Goal: Task Accomplishment & Management: Manage account settings

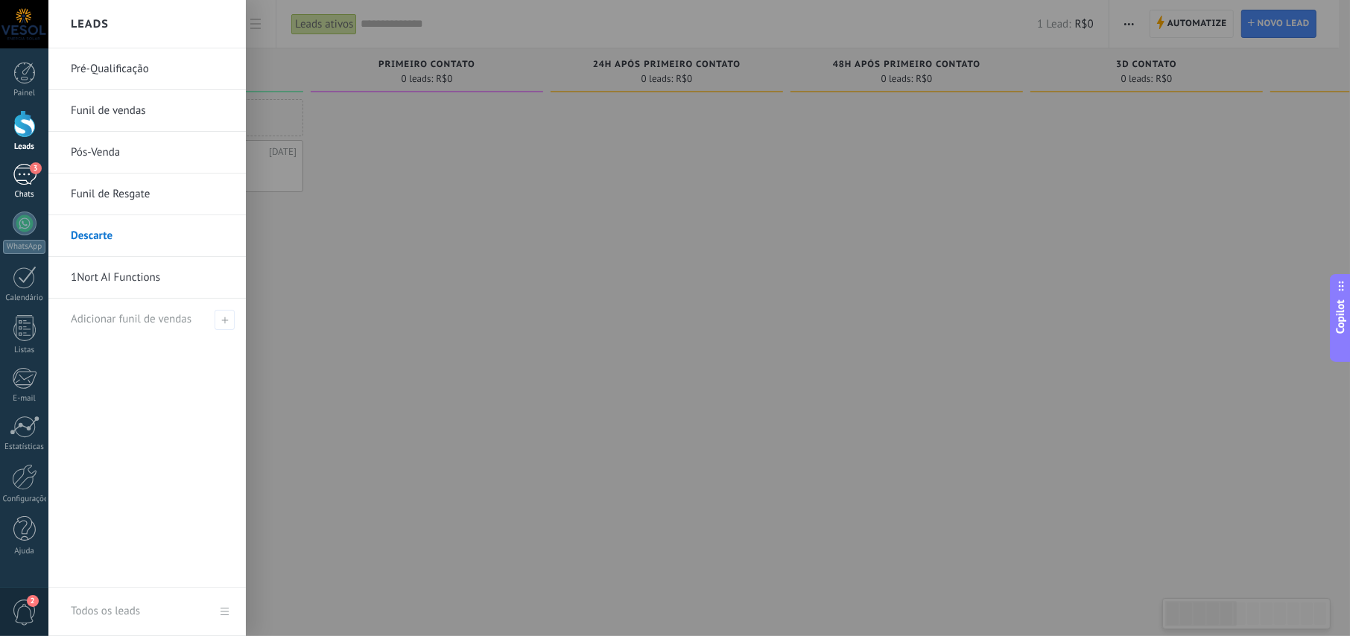
scroll to position [22, 0]
click at [22, 126] on div at bounding box center [24, 124] width 22 height 28
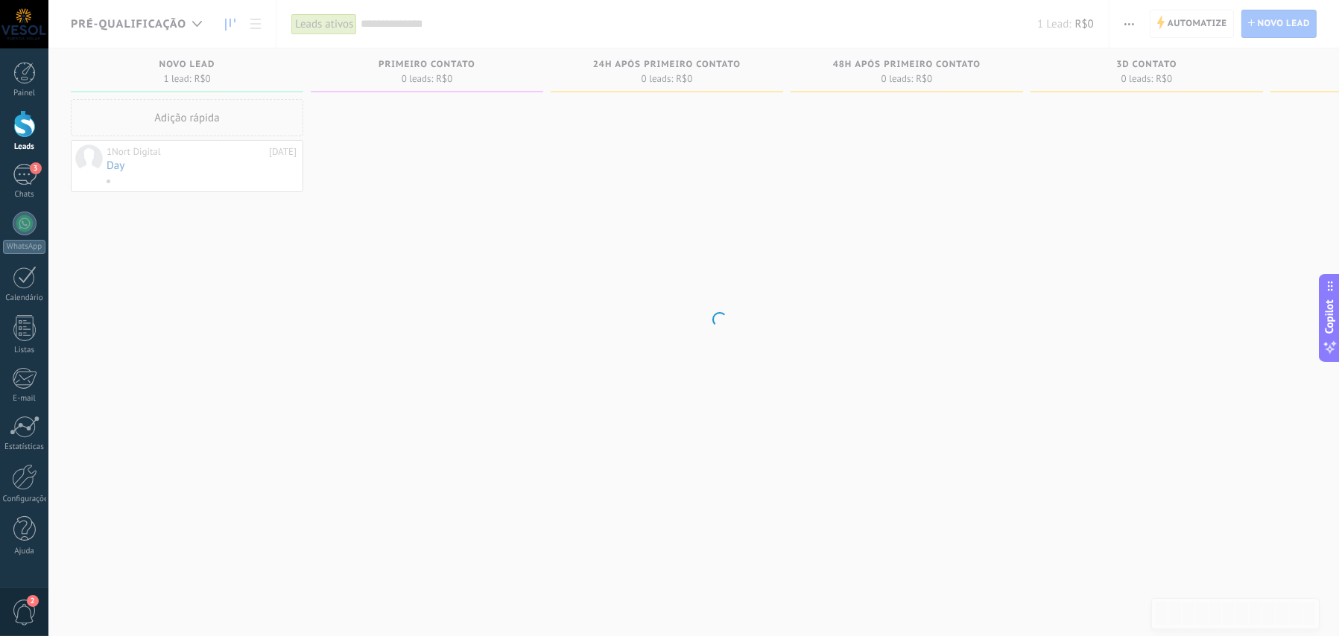
click at [192, 28] on body ".abccls-1,.abccls-2{fill-rule:evenodd}.abccls-2{fill:#fff} .abfcls-1{fill:none}…" at bounding box center [669, 318] width 1339 height 636
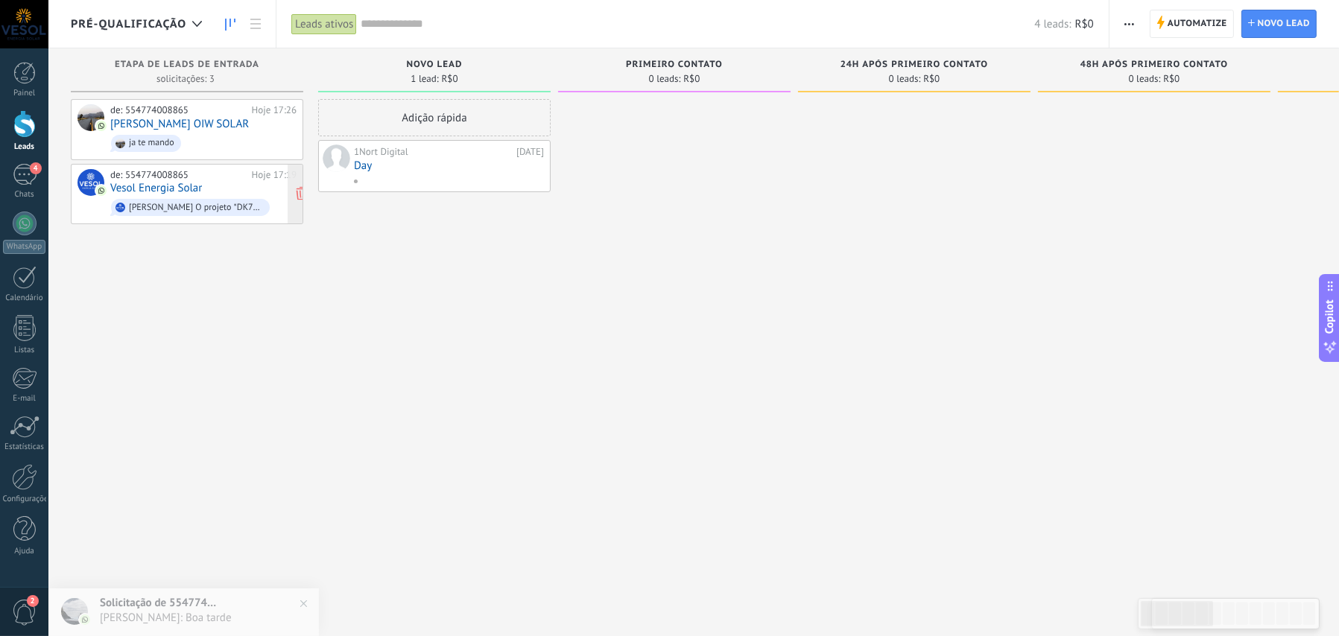
click at [156, 186] on link "Vesol Energia Solar" at bounding box center [156, 188] width 92 height 13
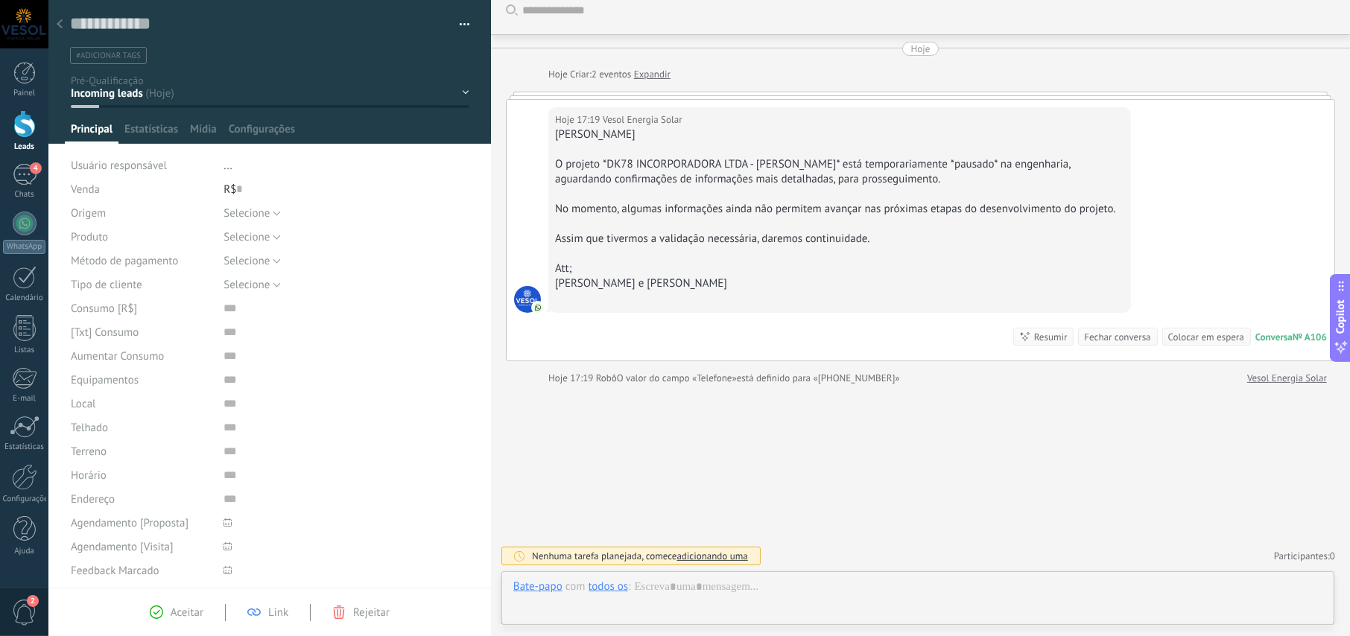
scroll to position [13, 0]
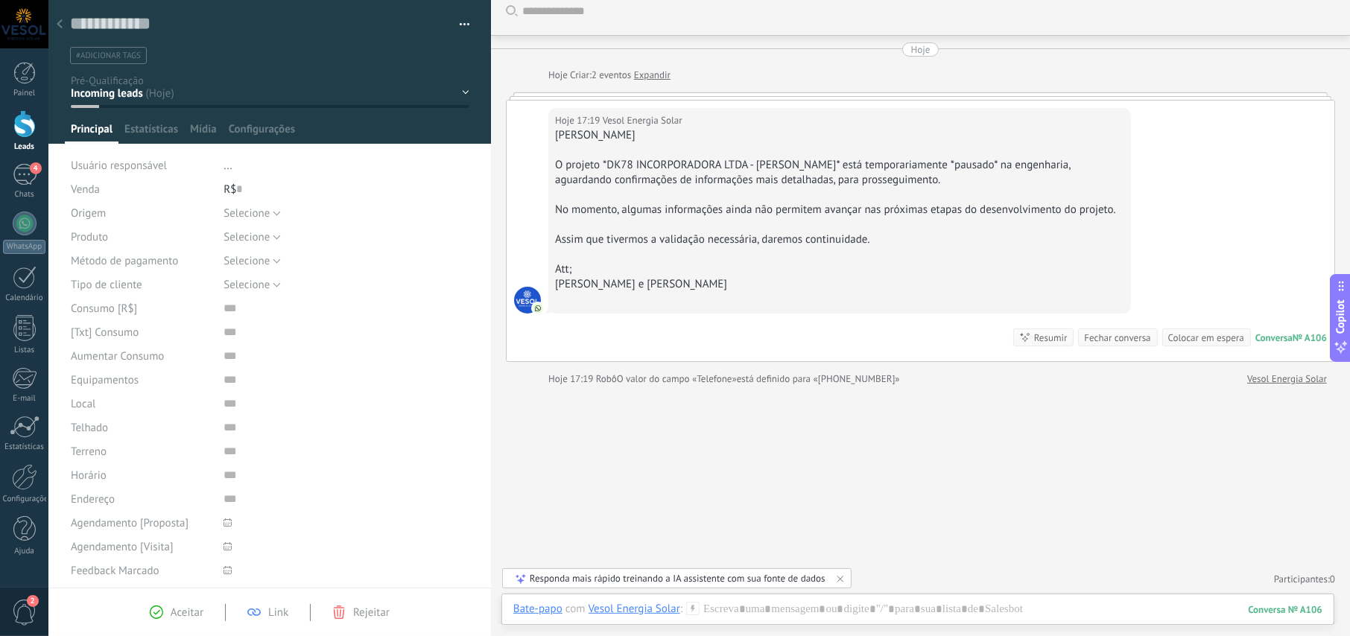
click at [521, 106] on div "Hoje 17:19 Vesol Energia Solar Olá, [PERSON_NAME] projeto *DK78 INCORPORADORA L…" at bounding box center [921, 231] width 828 height 261
click at [66, 25] on div at bounding box center [59, 24] width 21 height 29
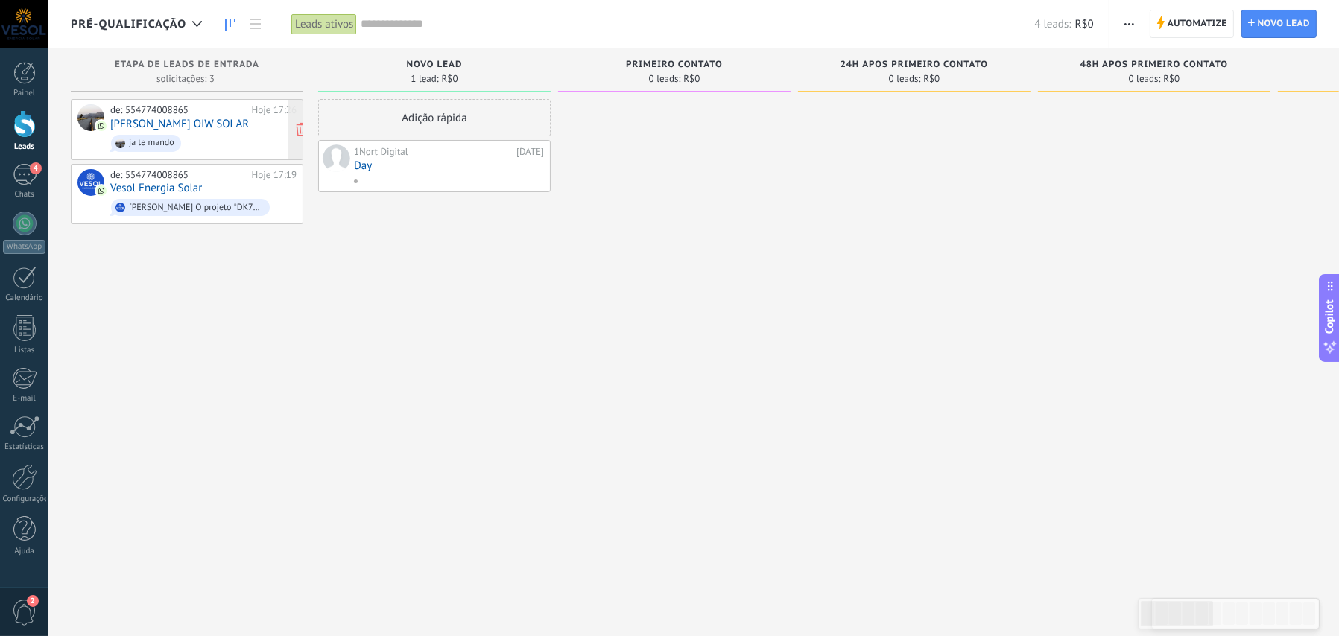
click at [197, 139] on span "ja te mando" at bounding box center [203, 143] width 186 height 23
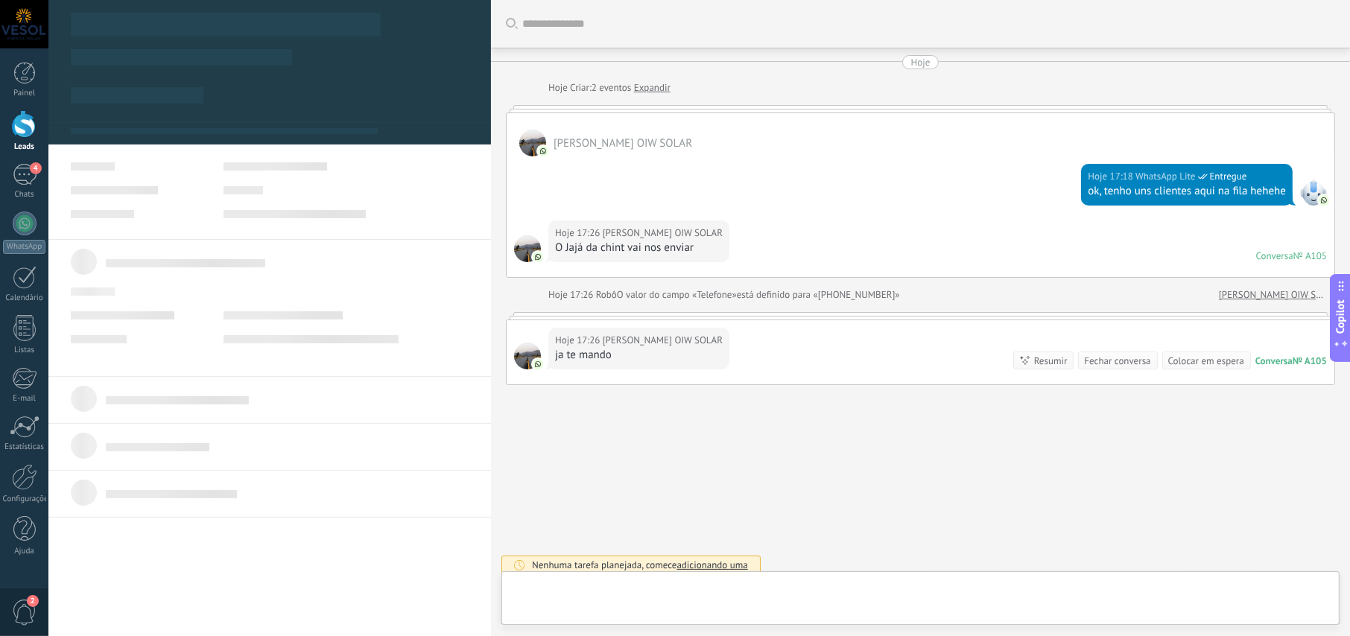
type textarea "**********"
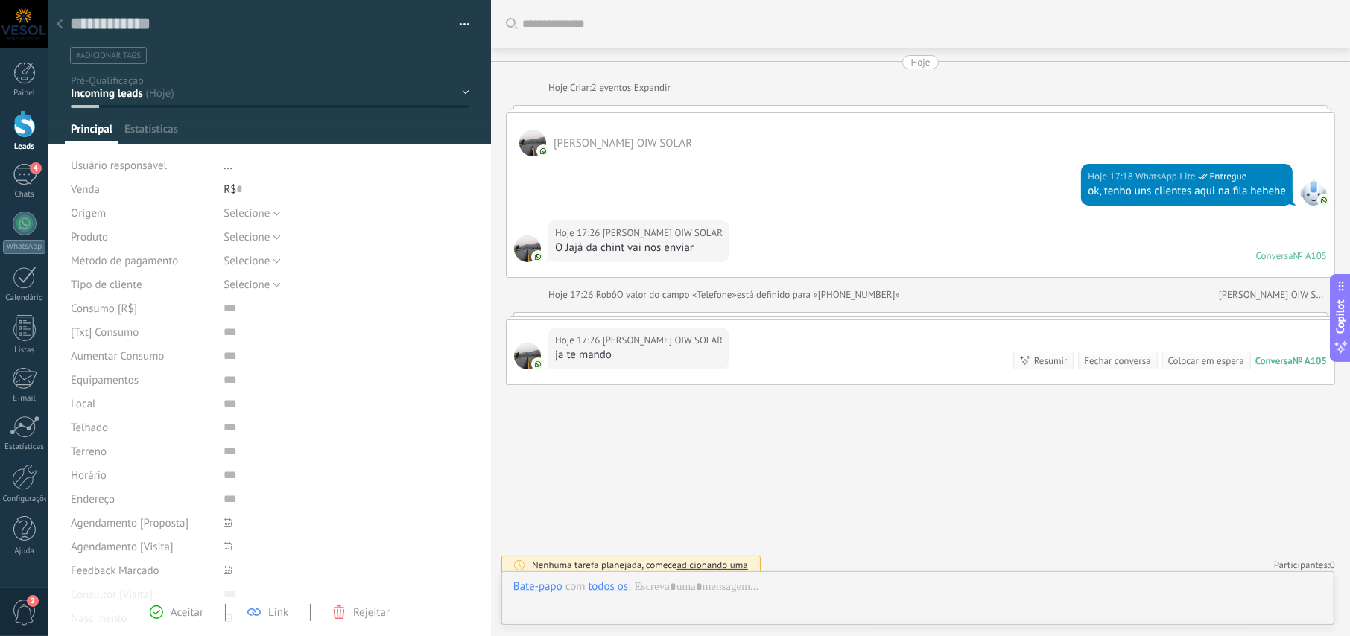
scroll to position [8, 0]
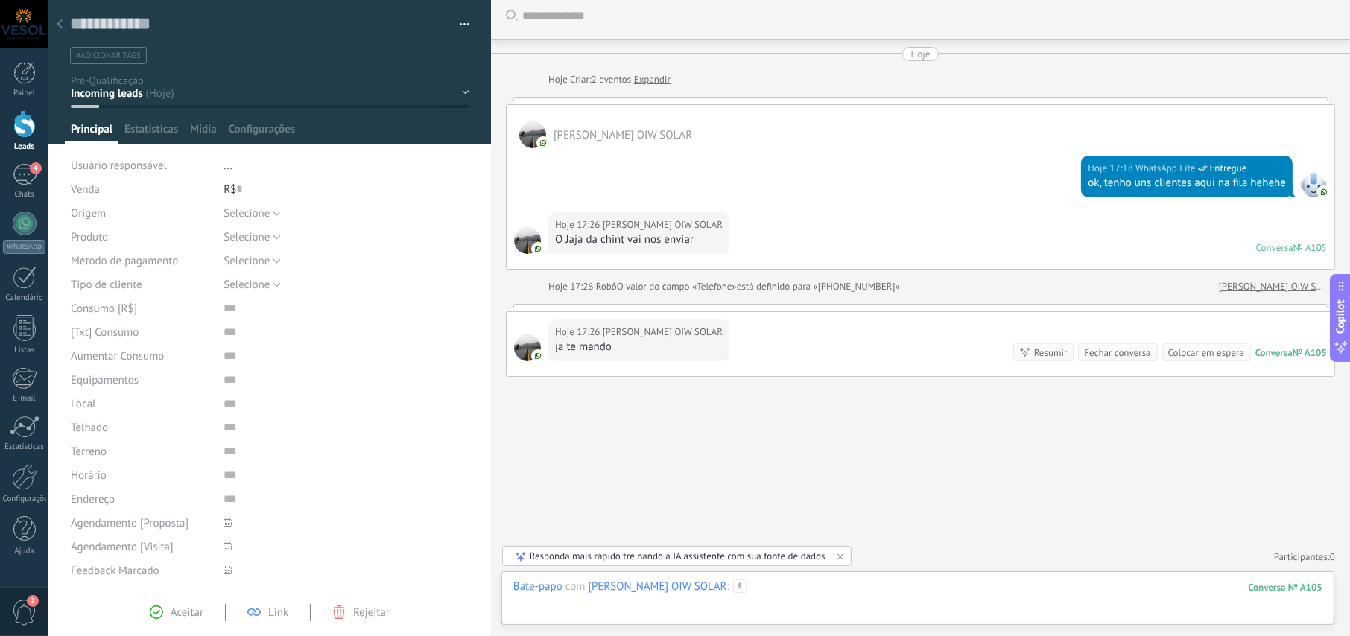
click at [788, 592] on div at bounding box center [917, 602] width 809 height 45
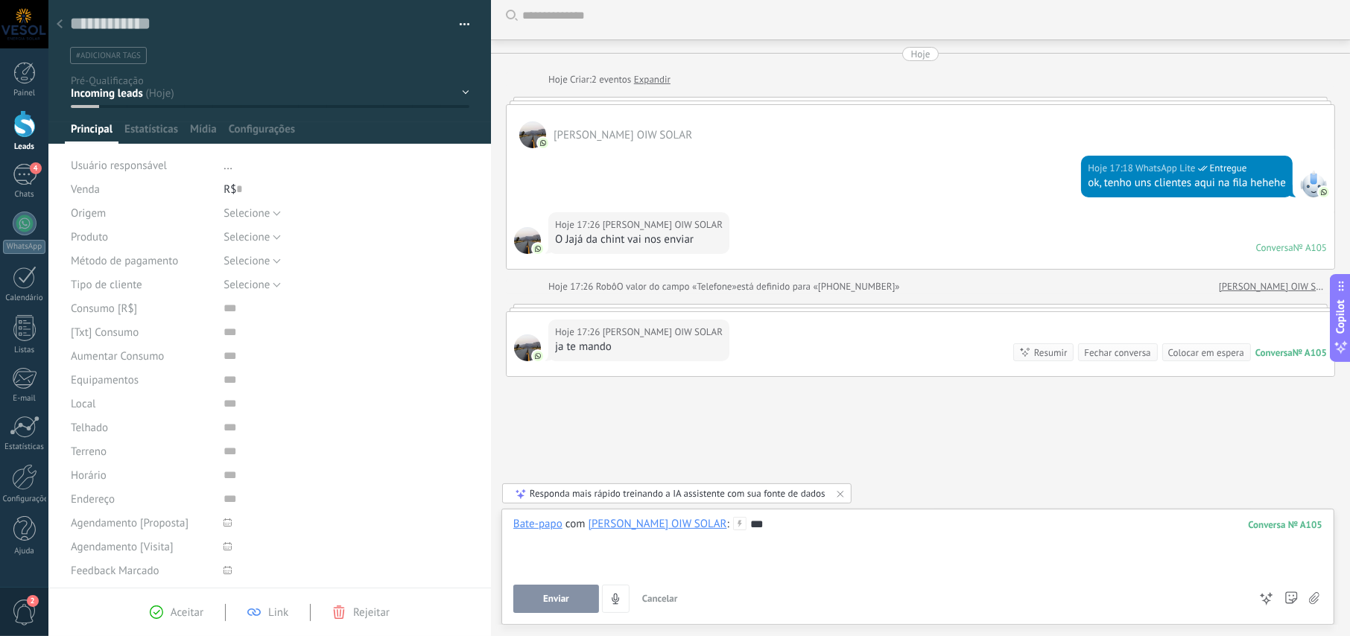
click at [555, 601] on span "Enviar" at bounding box center [556, 599] width 26 height 10
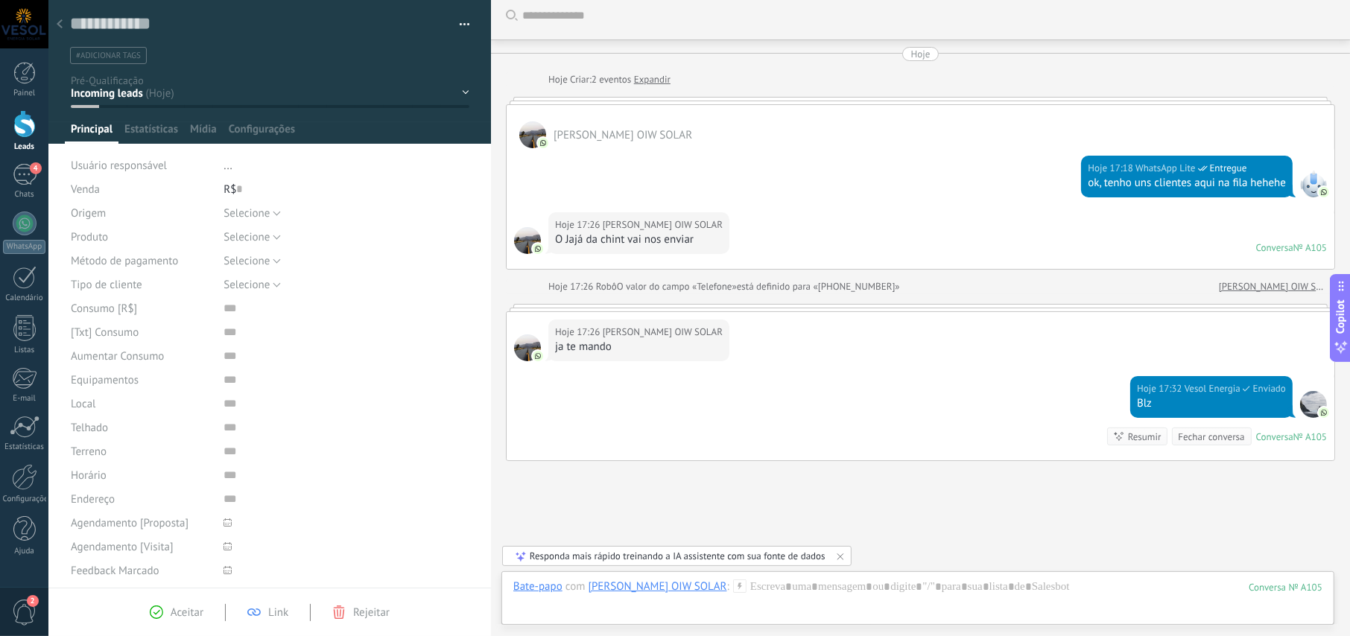
scroll to position [92, 0]
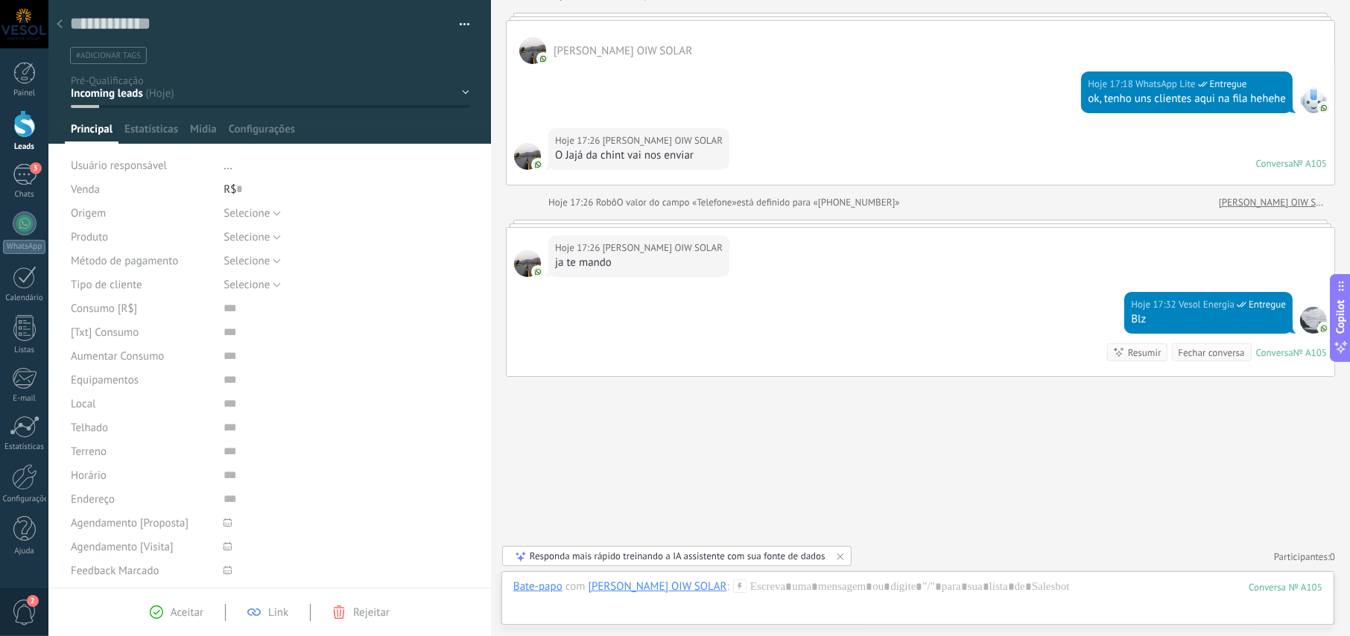
click at [1307, 319] on div at bounding box center [1313, 320] width 27 height 27
click at [1309, 316] on div at bounding box center [1313, 320] width 27 height 27
click at [748, 395] on div "Buscar Carregar mais Hoje Hoje Criar: 2 eventos Expandir [PERSON_NAME] OIW SOLA…" at bounding box center [920, 273] width 859 height 730
click at [60, 25] on icon at bounding box center [60, 23] width 6 height 9
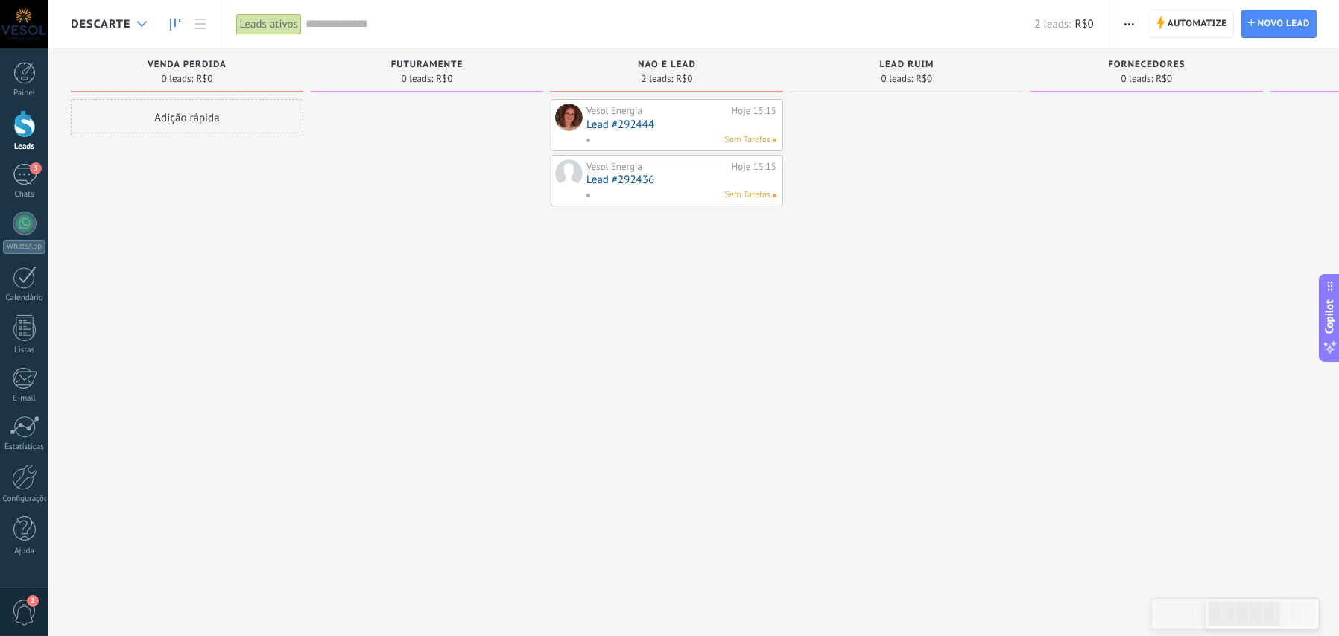
click at [135, 23] on div at bounding box center [142, 24] width 25 height 29
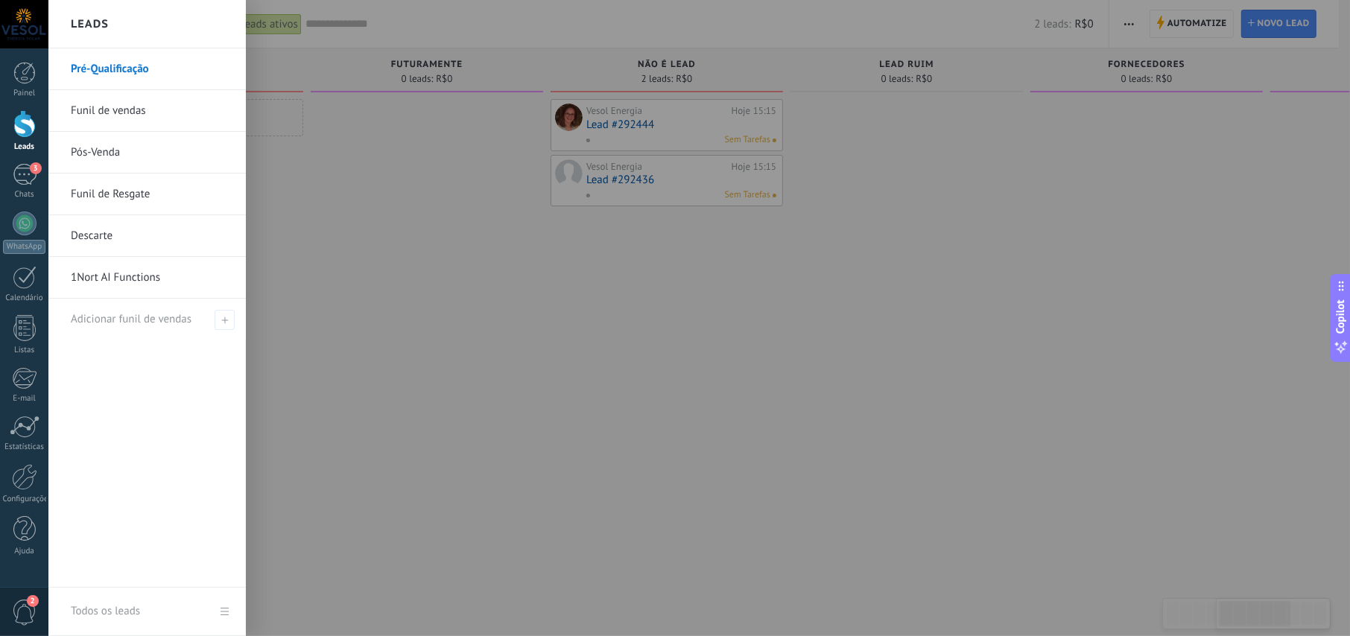
click at [107, 69] on link "Pré-Qualificação" at bounding box center [151, 69] width 160 height 42
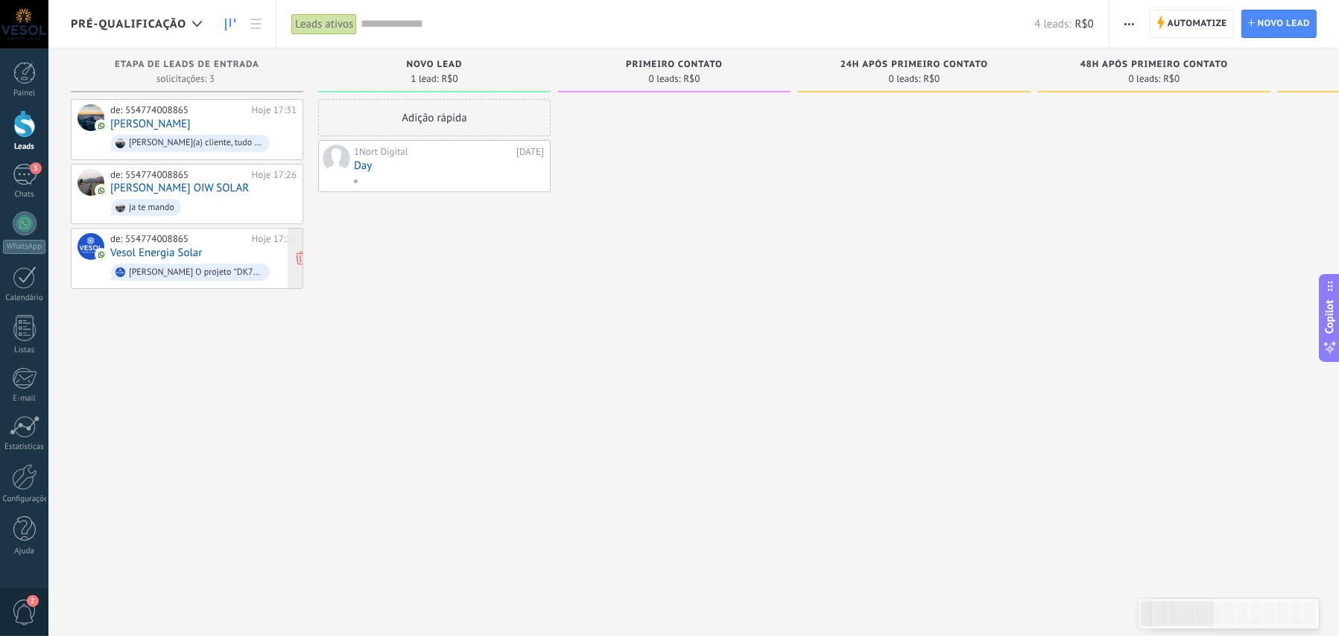
click at [180, 247] on link "Vesol Energia Solar" at bounding box center [156, 253] width 92 height 13
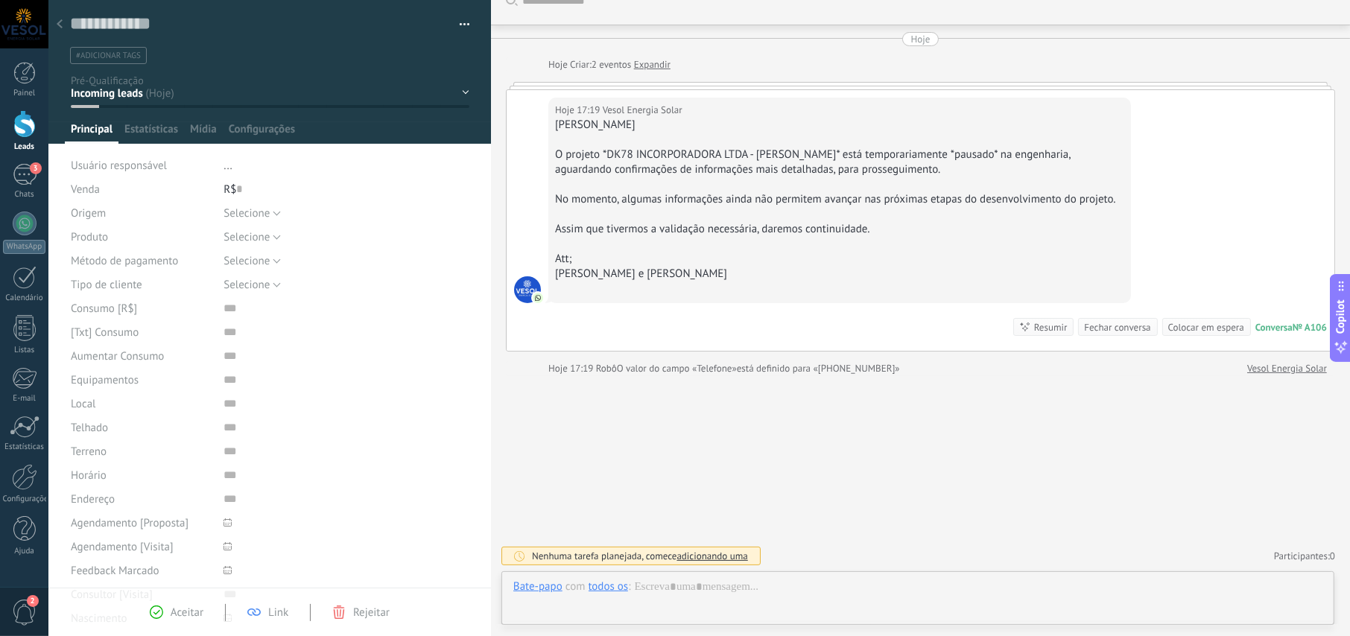
scroll to position [13, 0]
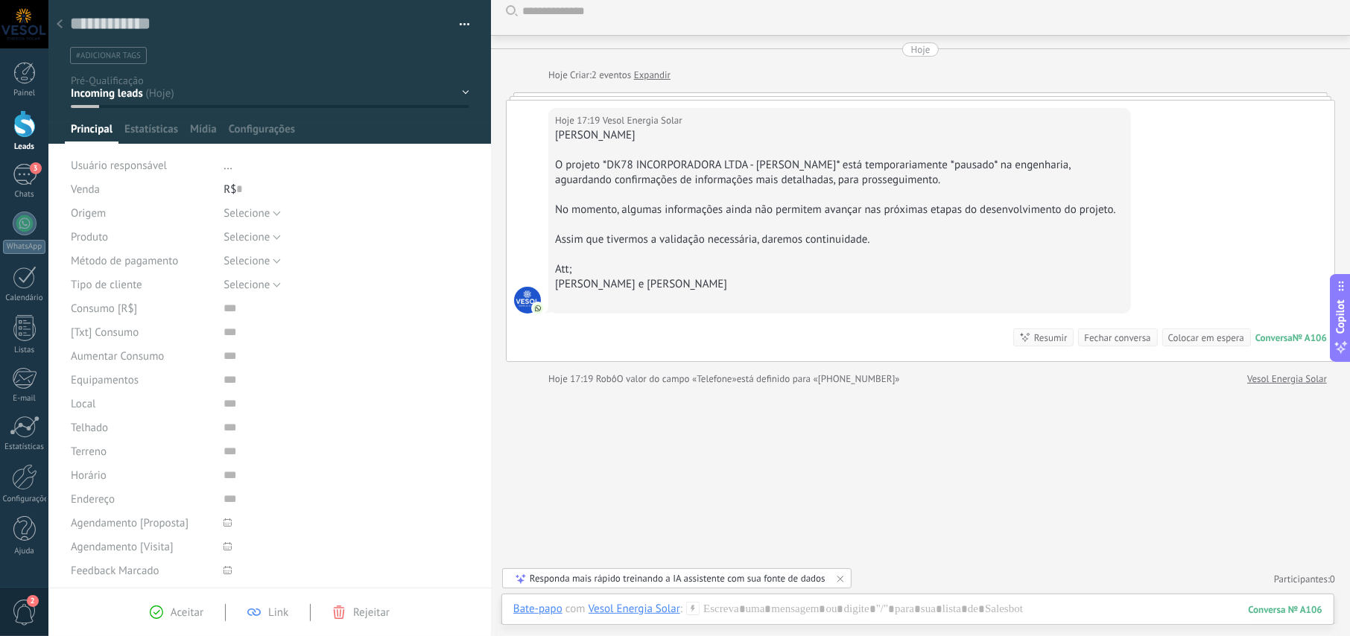
click at [0, 0] on div "NOVO LEAD PRIMEIRO CONTATO 24h após primeiro contato 48h após primeiro contato …" at bounding box center [0, 0] width 0 height 0
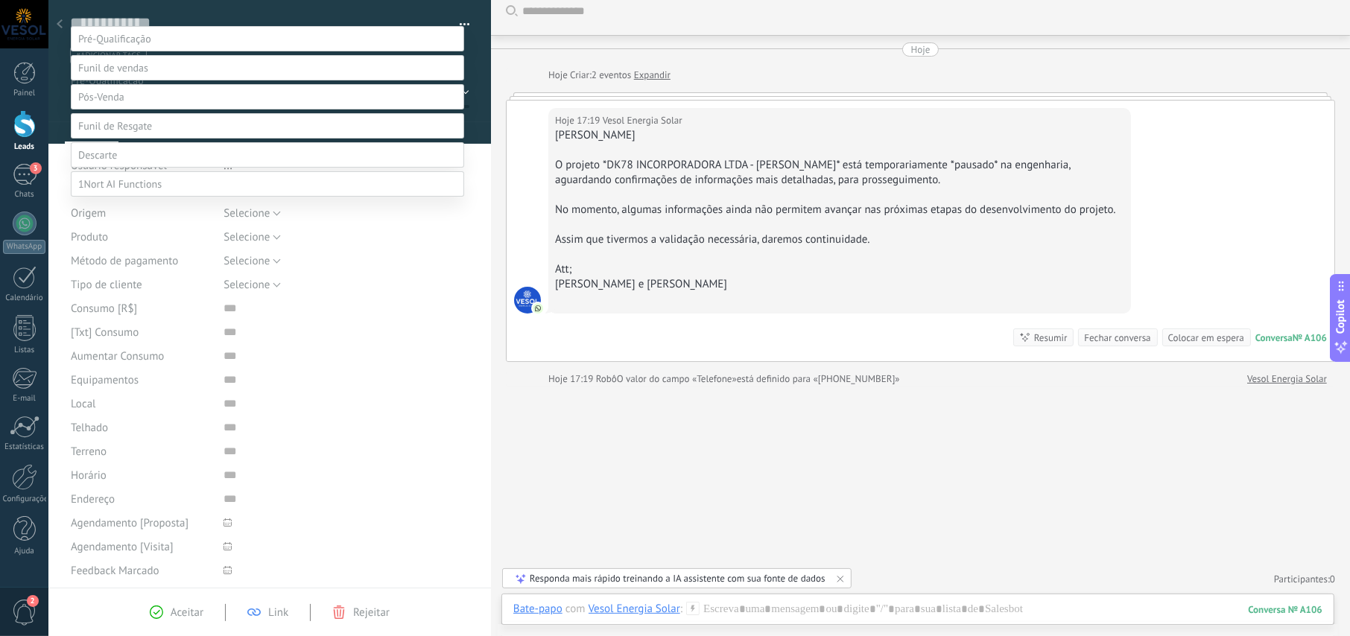
scroll to position [75, 0]
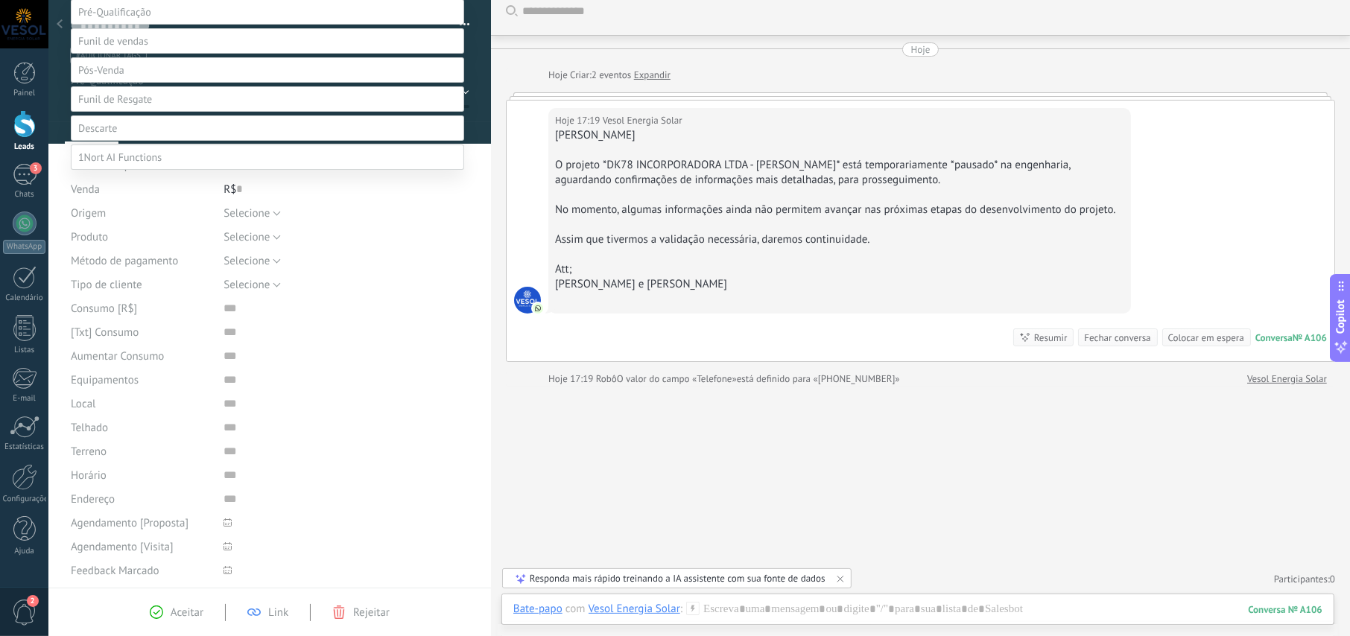
click at [152, 141] on label at bounding box center [268, 128] width 394 height 25
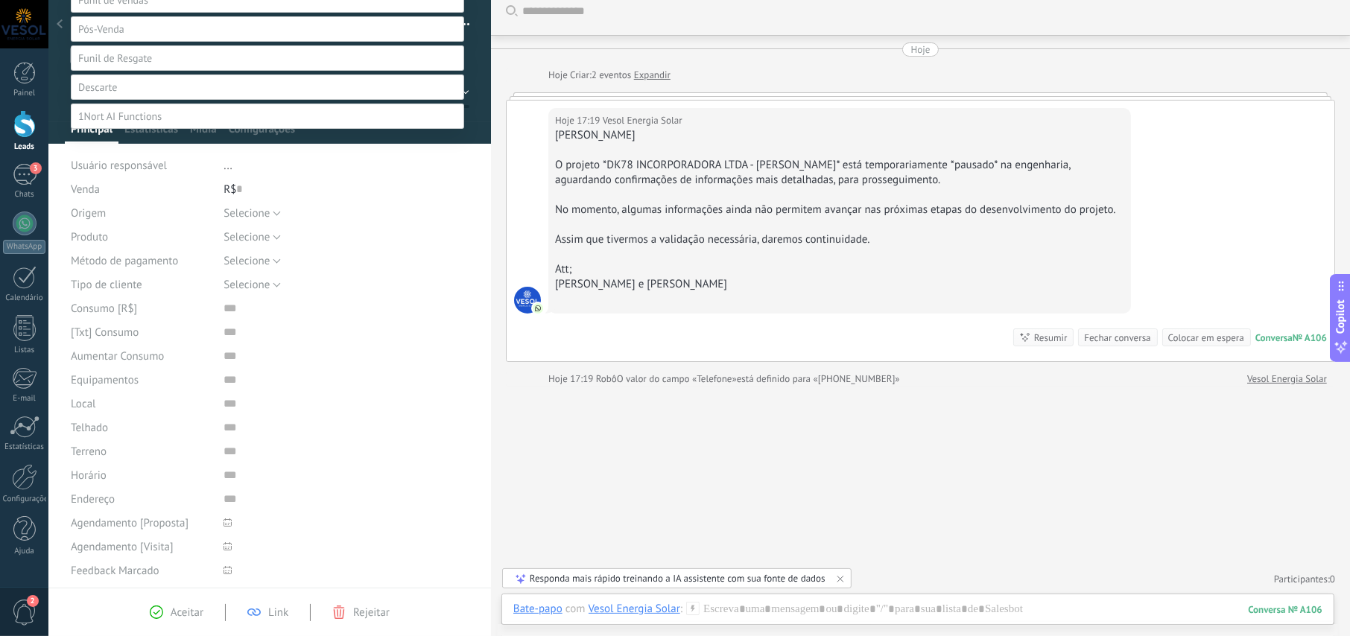
click at [0, 0] on label "Não é lead" at bounding box center [0, 0] width 0 height 0
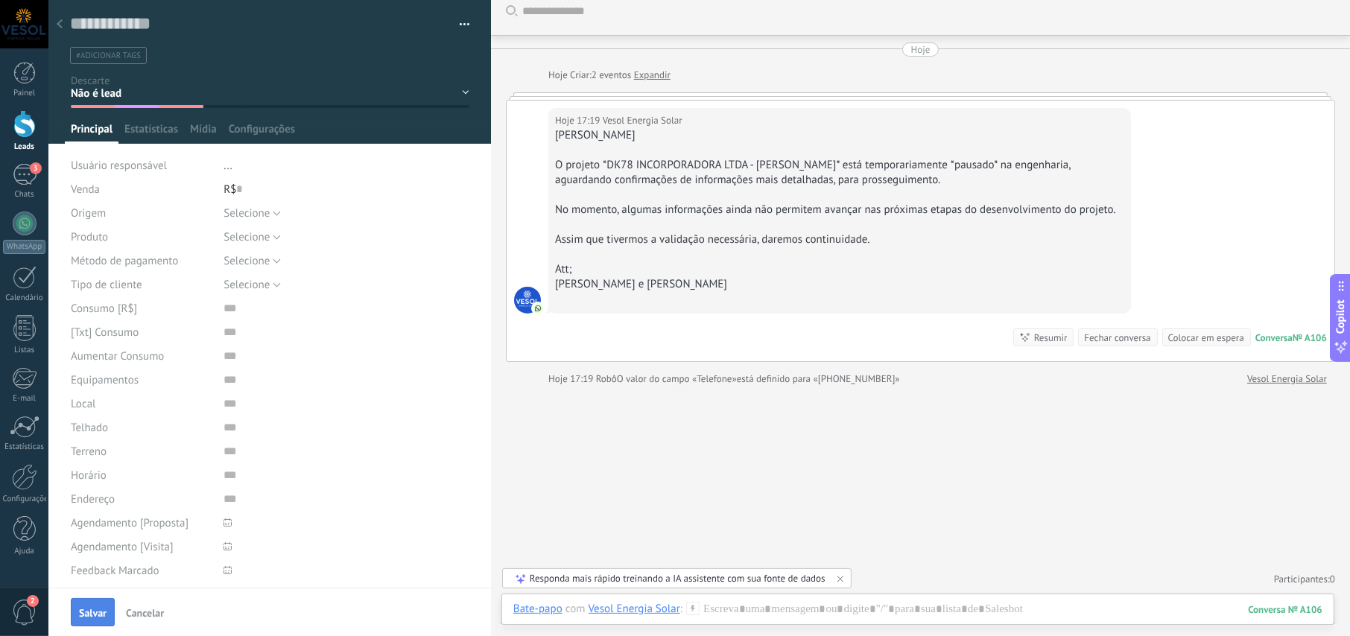
click at [87, 602] on button "Salvar" at bounding box center [93, 612] width 44 height 28
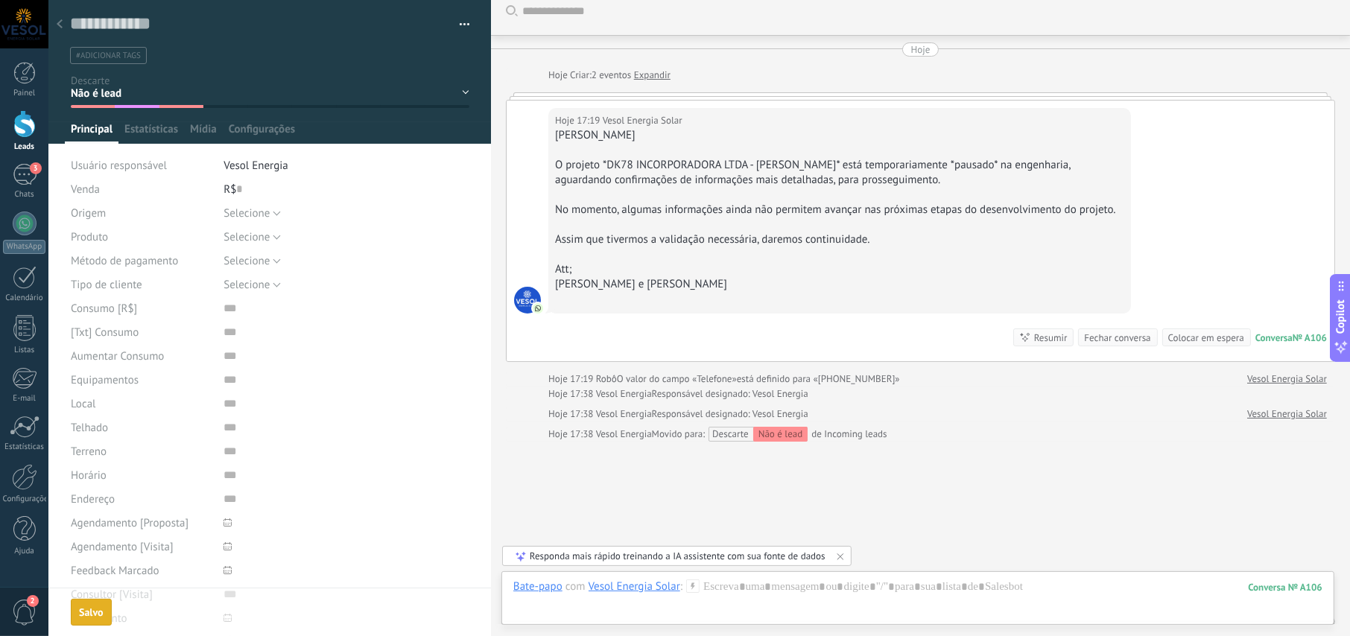
scroll to position [78, 0]
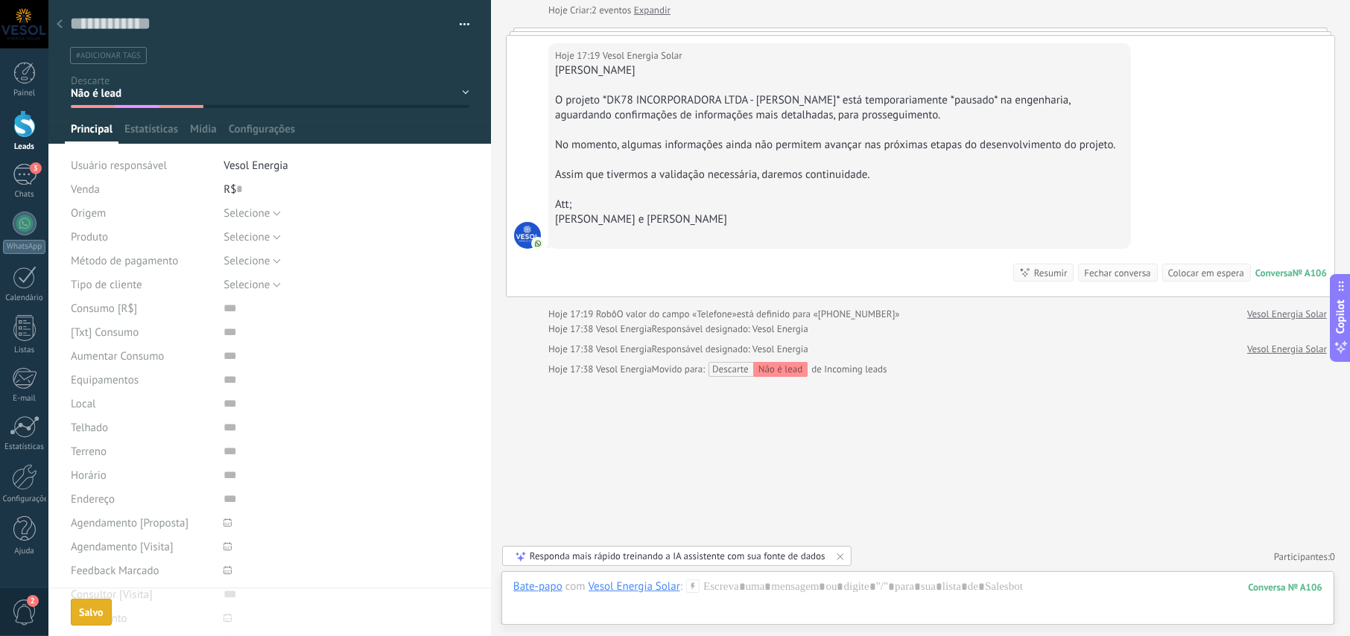
click at [60, 25] on use at bounding box center [60, 23] width 6 height 9
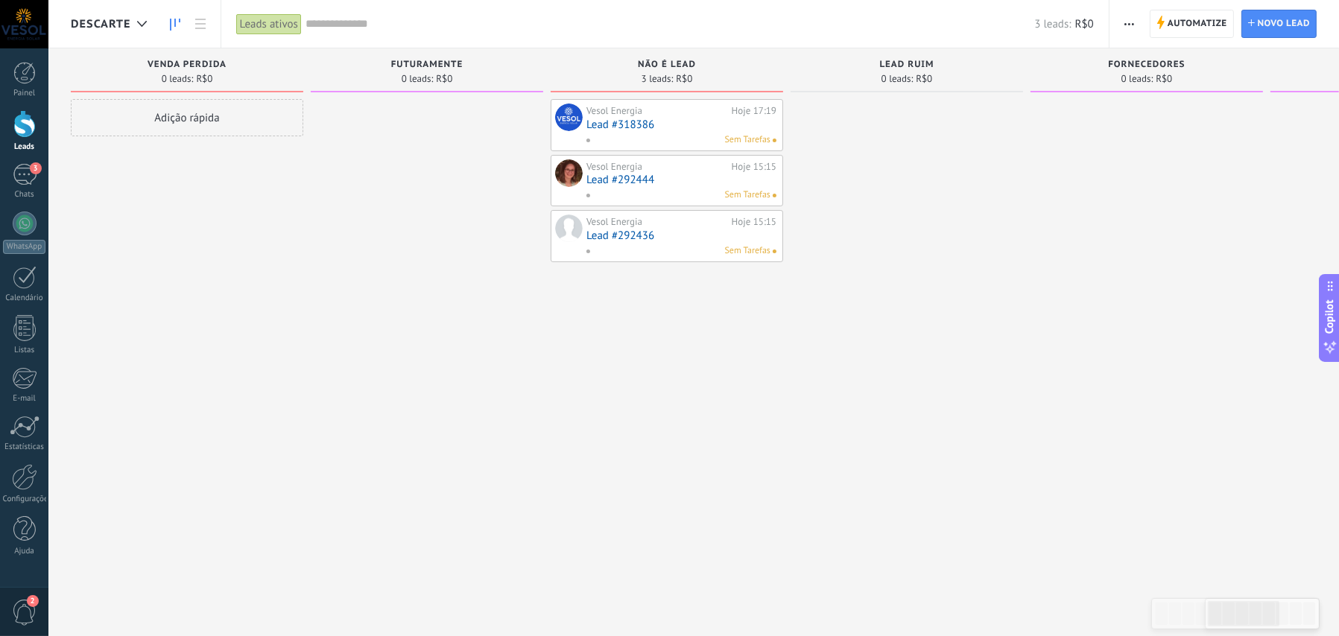
click at [124, 26] on span "Descarte" at bounding box center [101, 24] width 60 height 14
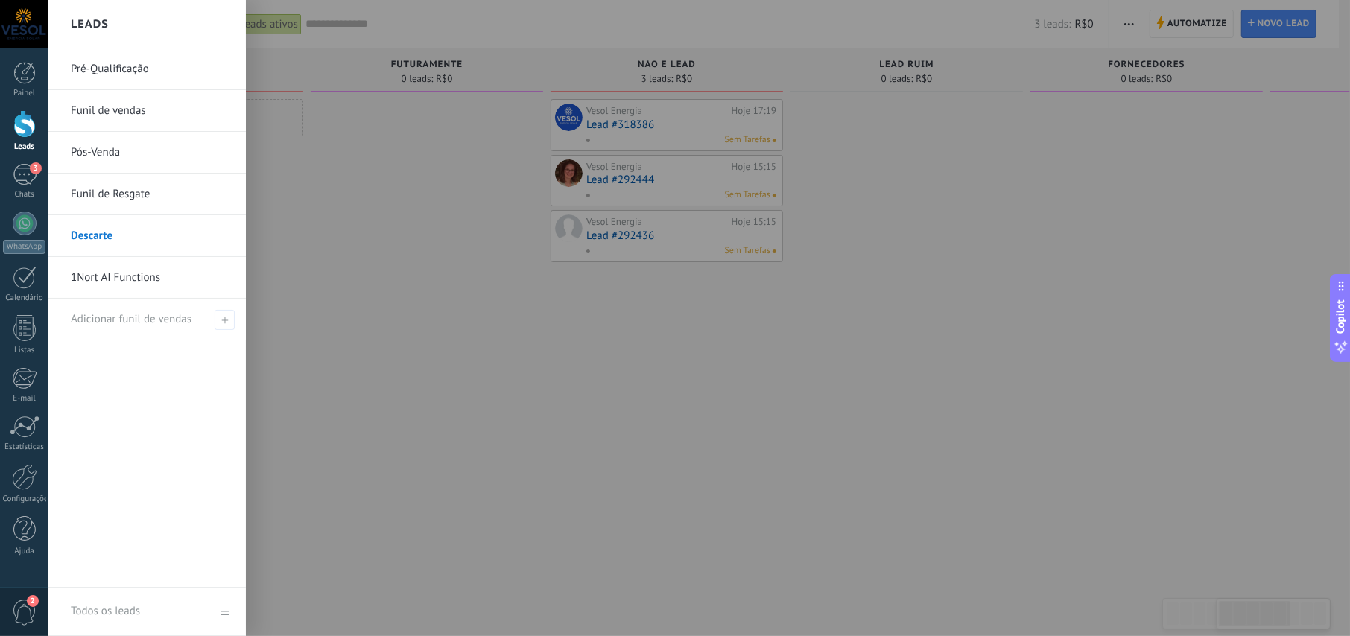
click at [107, 64] on link "Pré-Qualificação" at bounding box center [151, 69] width 160 height 42
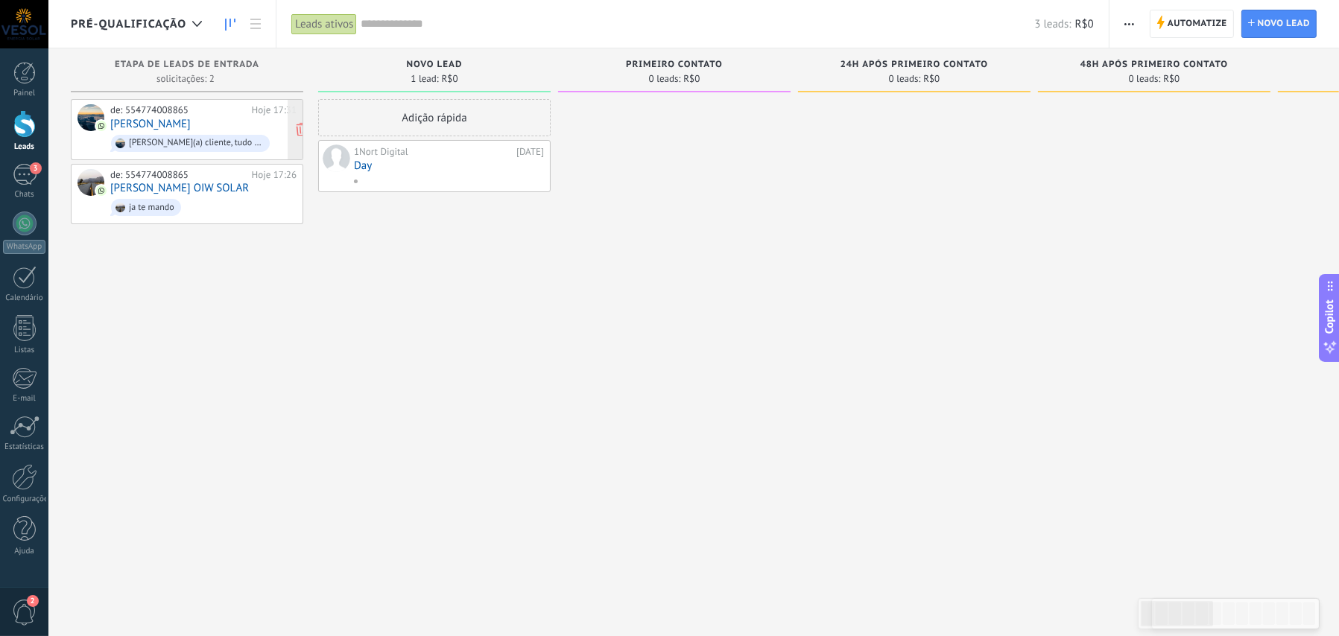
click at [162, 130] on link "[PERSON_NAME]" at bounding box center [150, 124] width 80 height 13
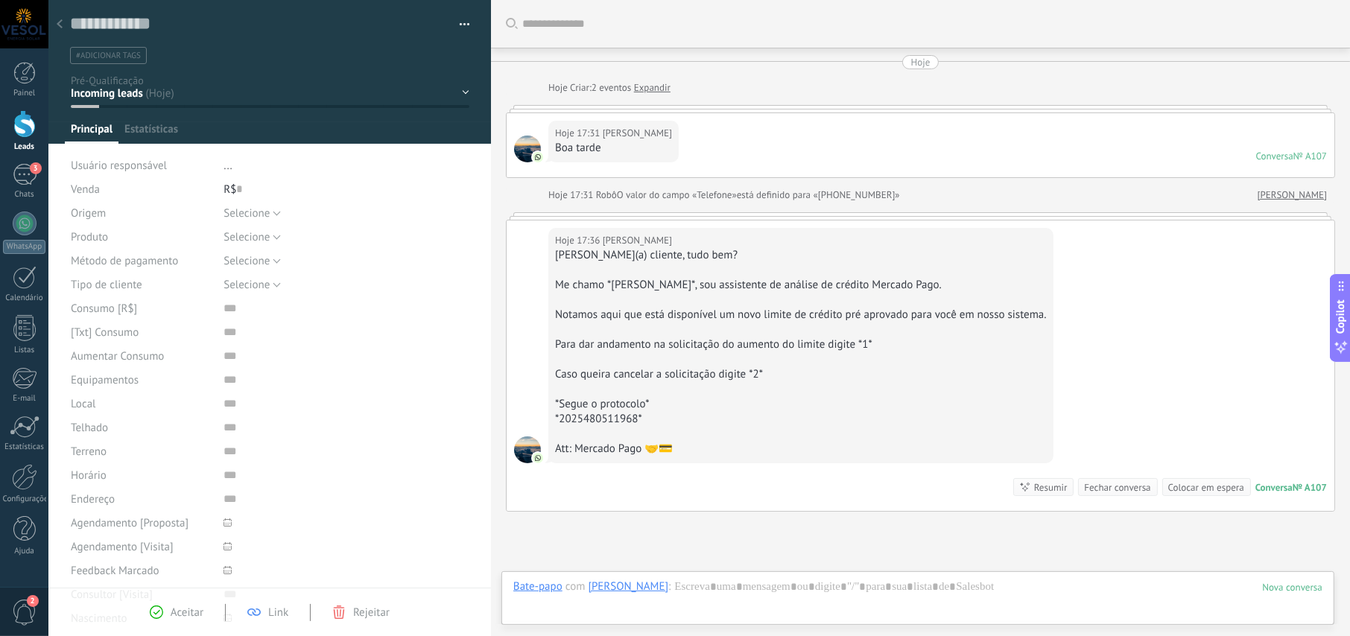
scroll to position [135, 0]
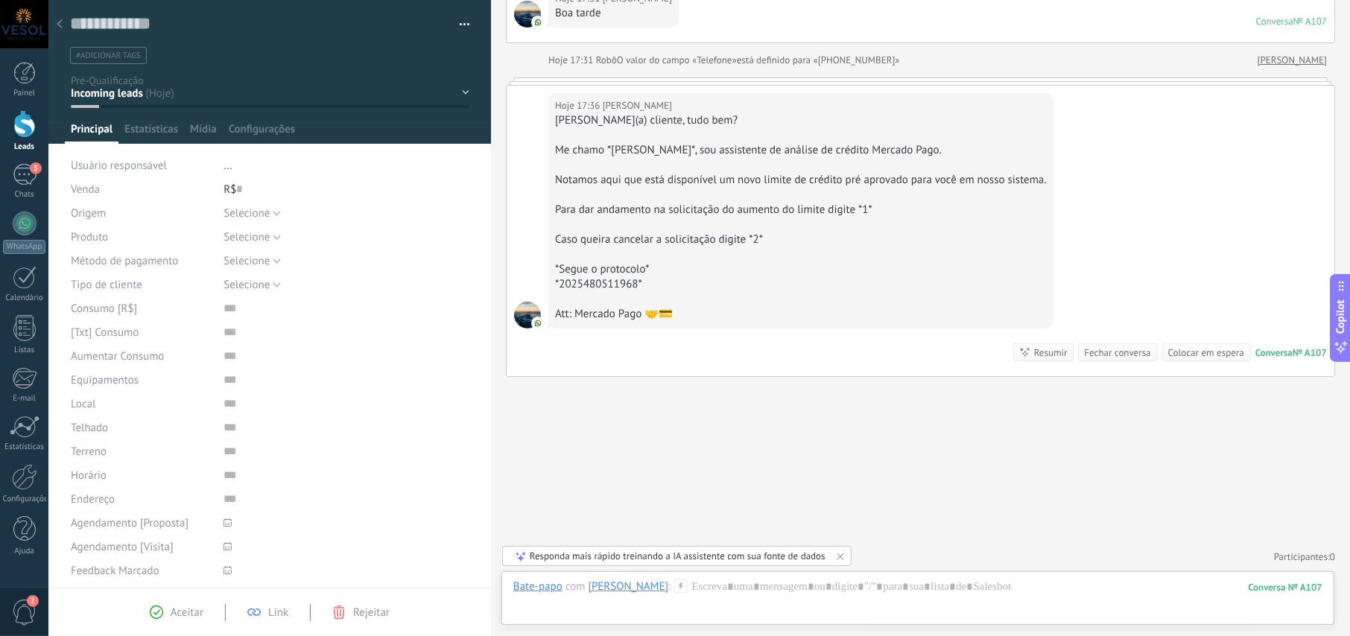
click at [0, 0] on div "NOVO LEAD PRIMEIRO CONTATO 24h após primeiro contato 48h após primeiro contato …" at bounding box center [0, 0] width 0 height 0
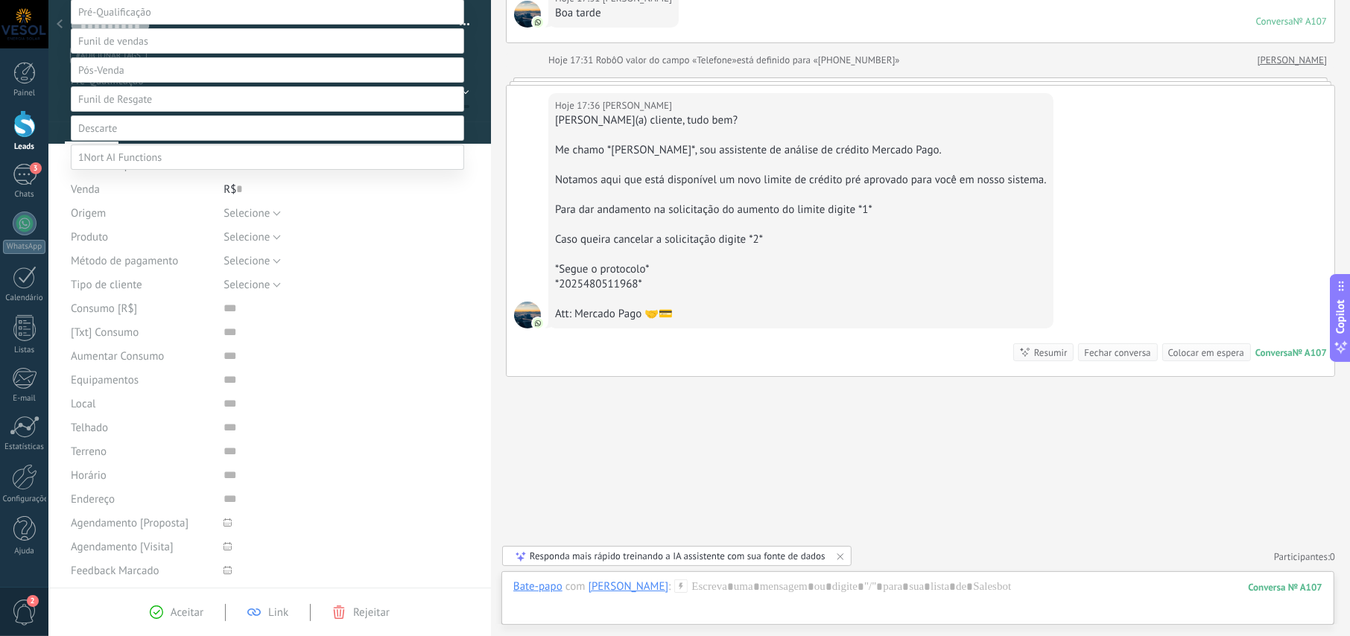
click at [123, 141] on label at bounding box center [268, 128] width 394 height 25
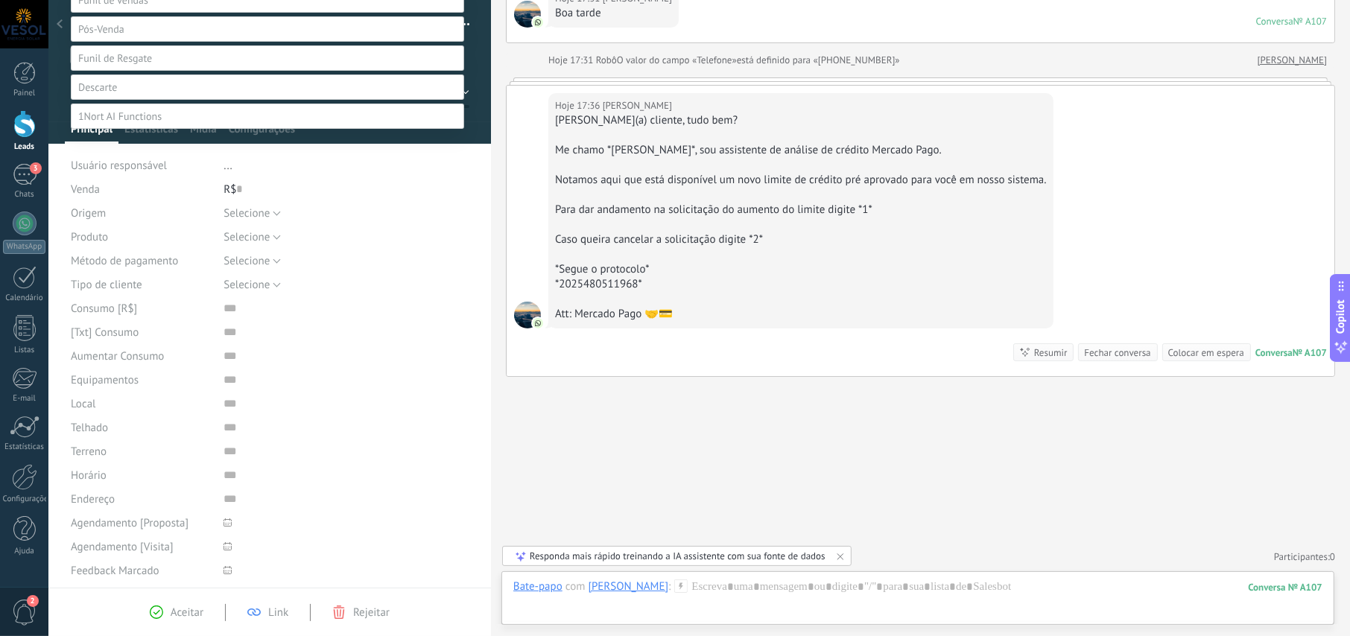
click at [0, 0] on label "Não é lead" at bounding box center [0, 0] width 0 height 0
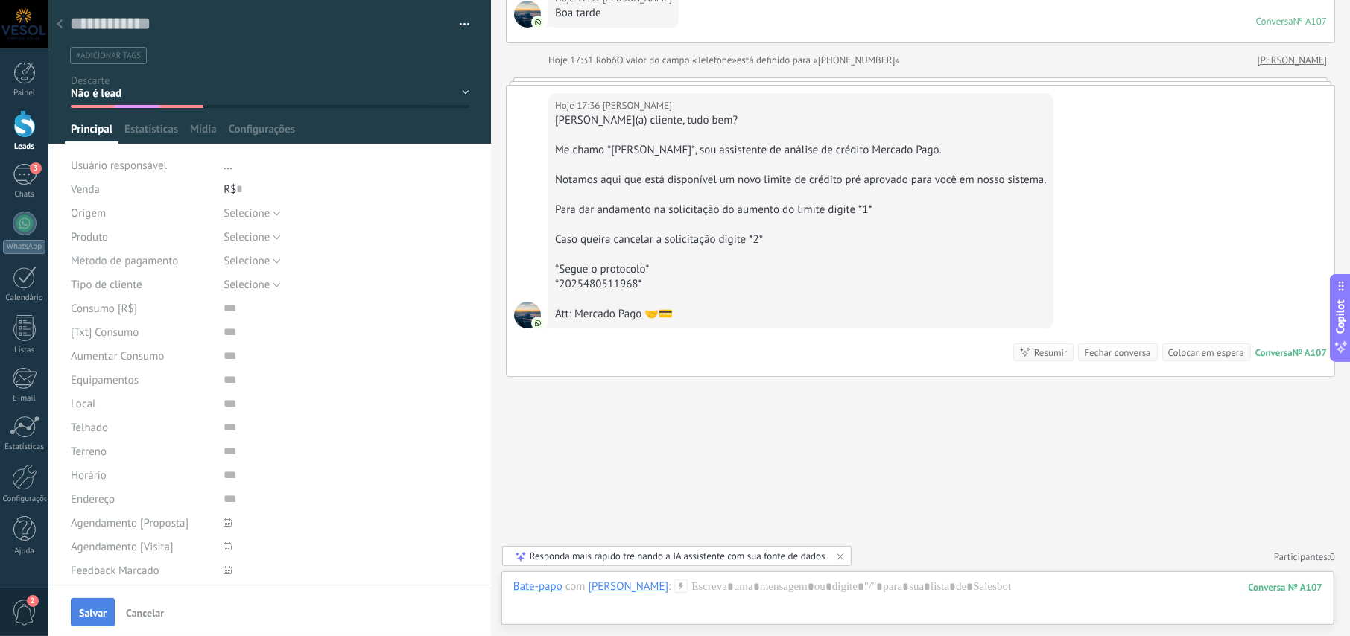
click at [101, 617] on span "Salvar" at bounding box center [93, 613] width 28 height 10
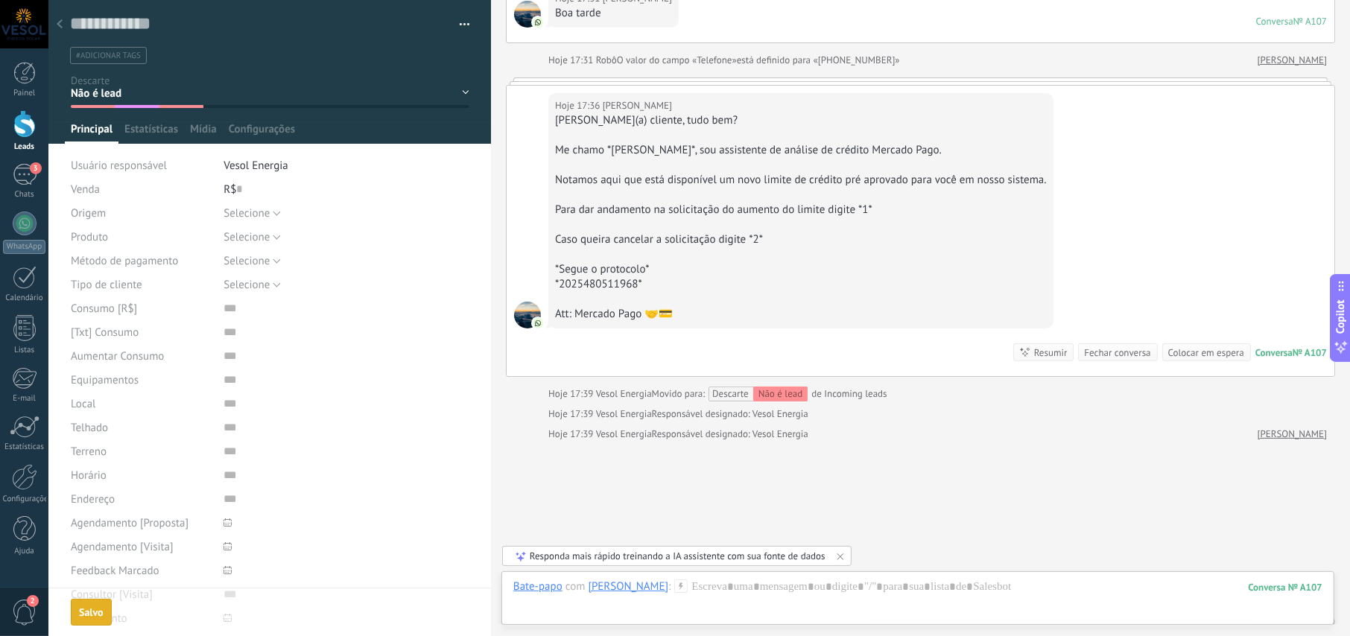
scroll to position [200, 0]
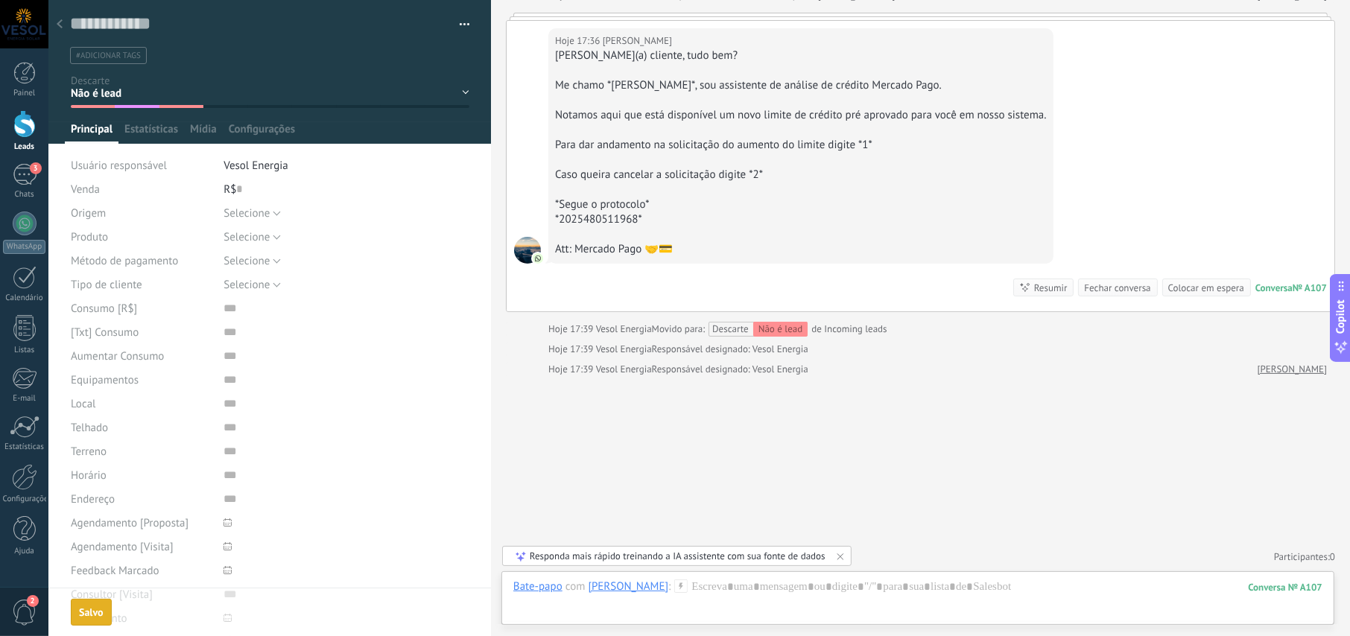
click at [63, 25] on div at bounding box center [59, 24] width 21 height 29
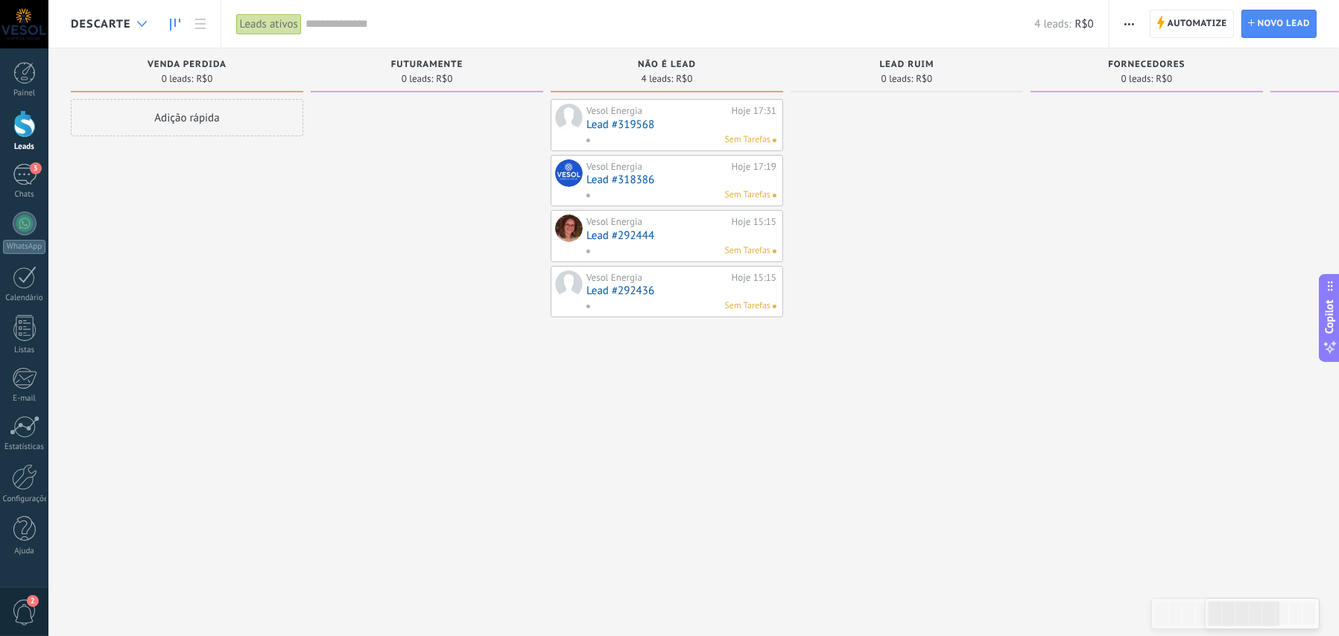
click at [140, 22] on icon at bounding box center [142, 24] width 10 height 6
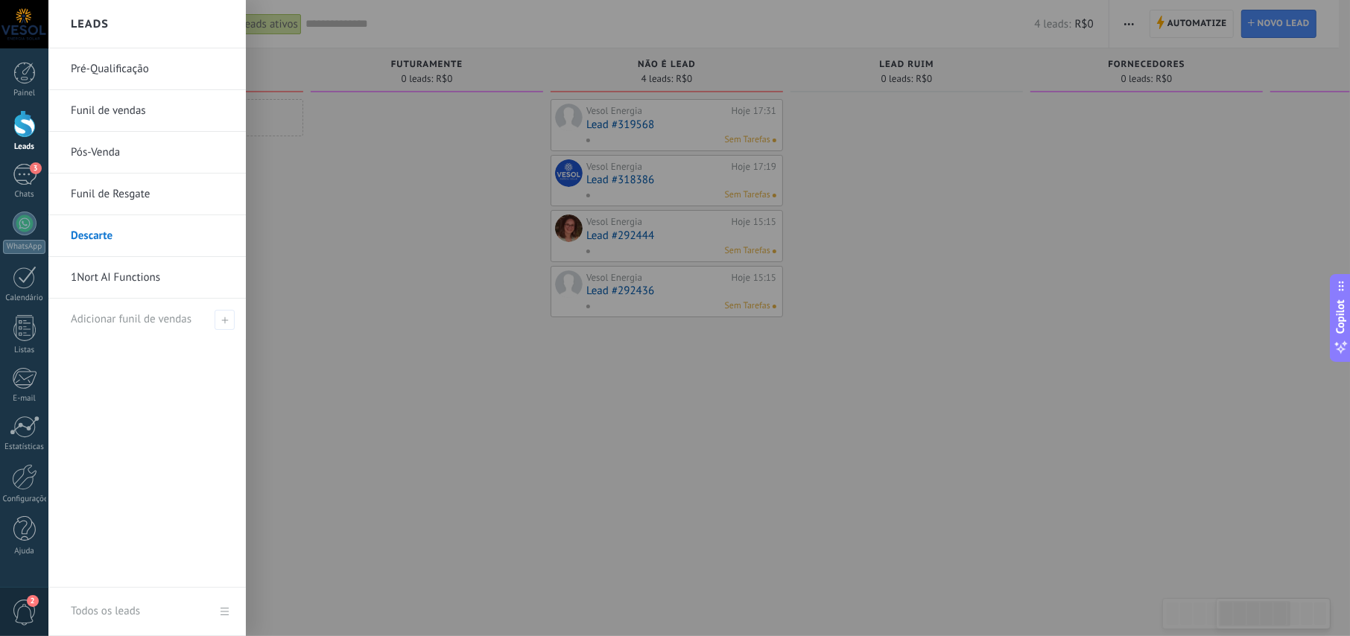
click at [104, 68] on link "Pré-Qualificação" at bounding box center [151, 69] width 160 height 42
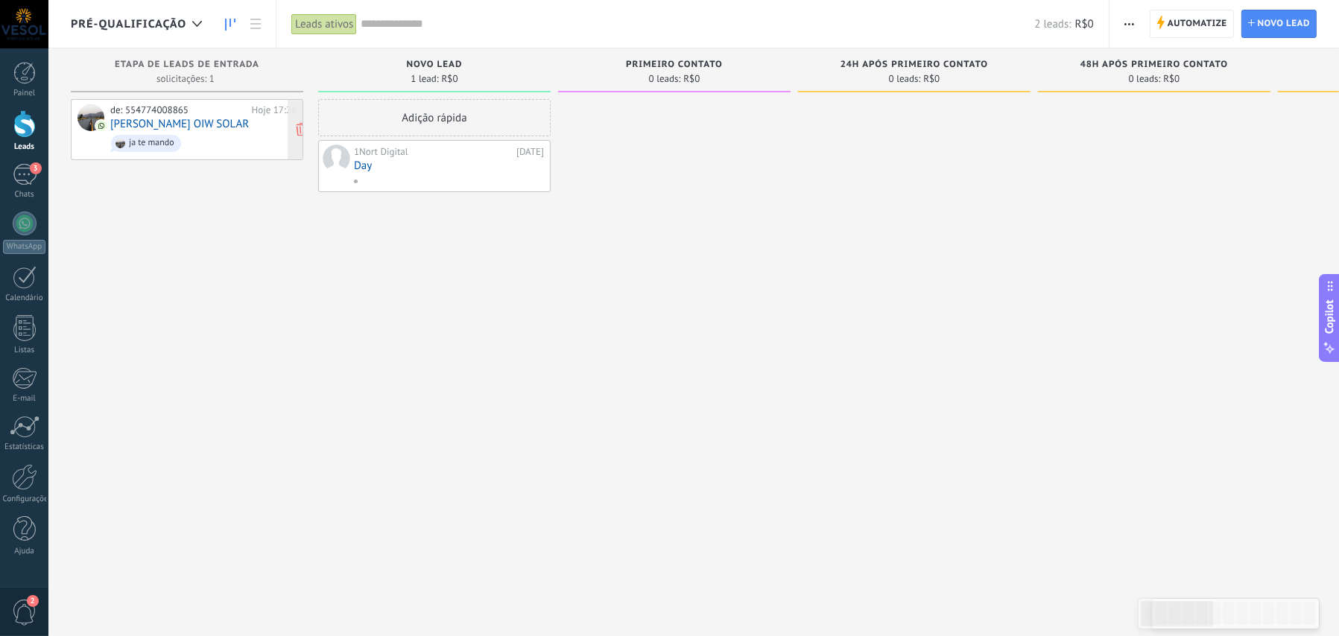
click at [215, 136] on span "ja te mando" at bounding box center [203, 143] width 186 height 23
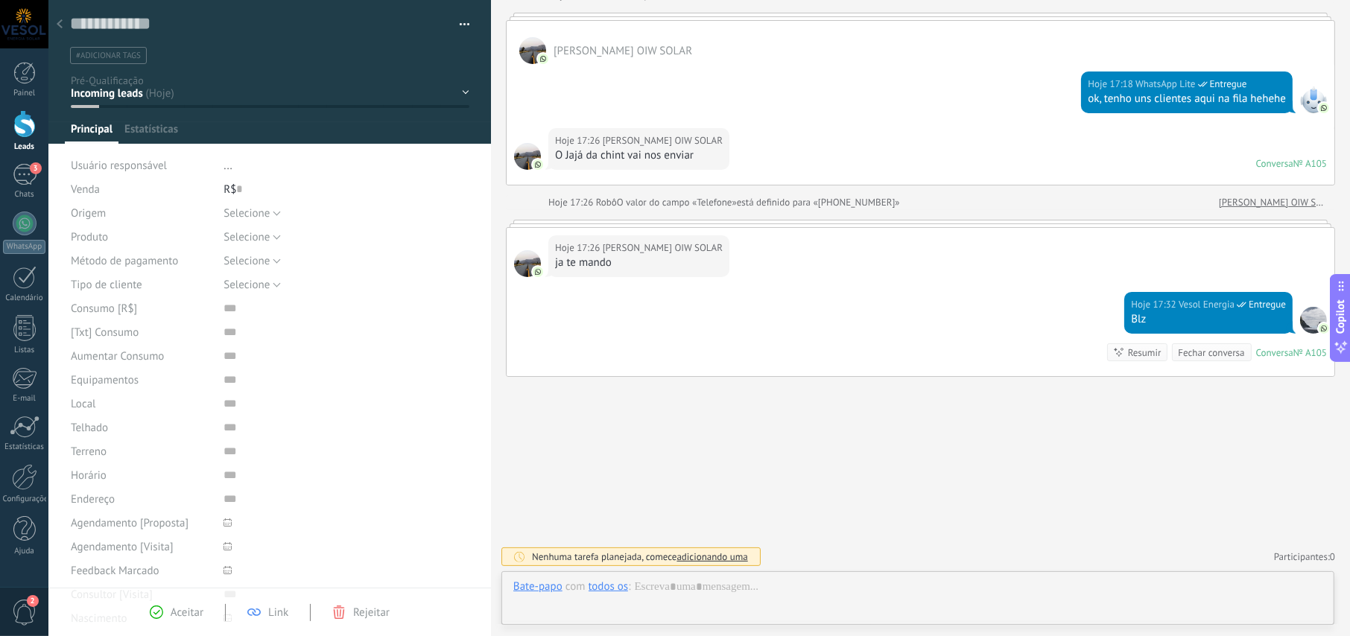
scroll to position [22, 0]
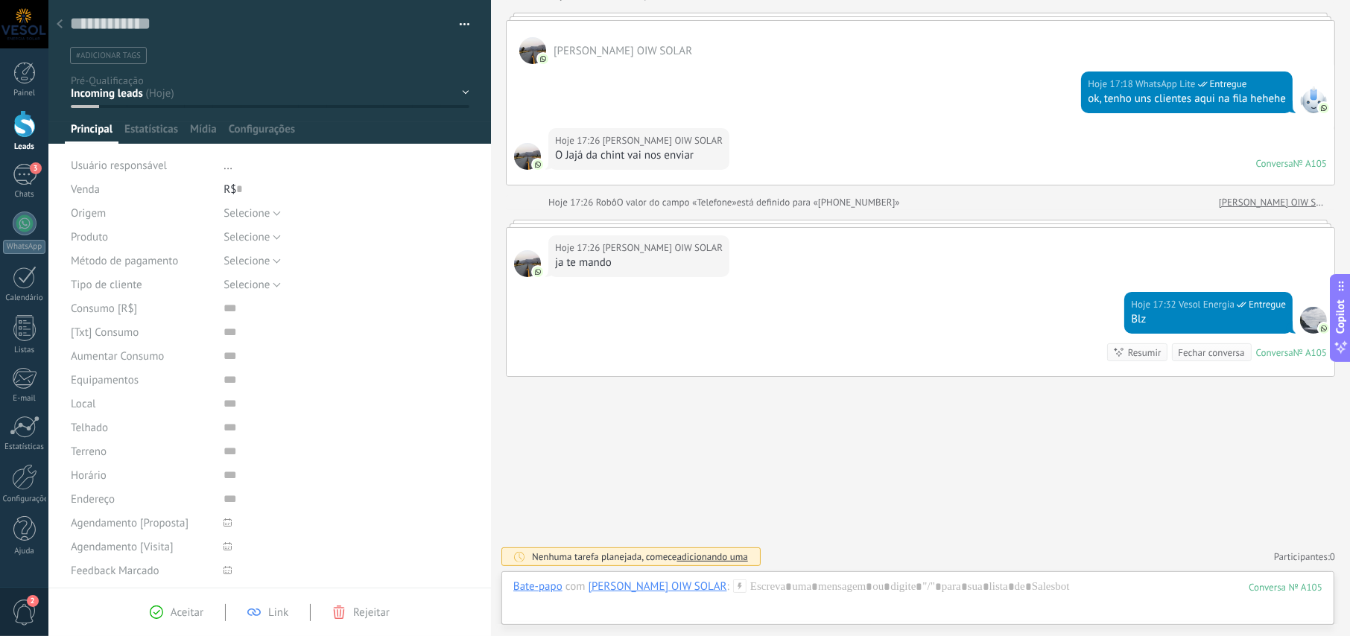
click at [0, 0] on div "NOVO LEAD PRIMEIRO CONTATO 24h após primeiro contato 48h após primeiro contato …" at bounding box center [0, 0] width 0 height 0
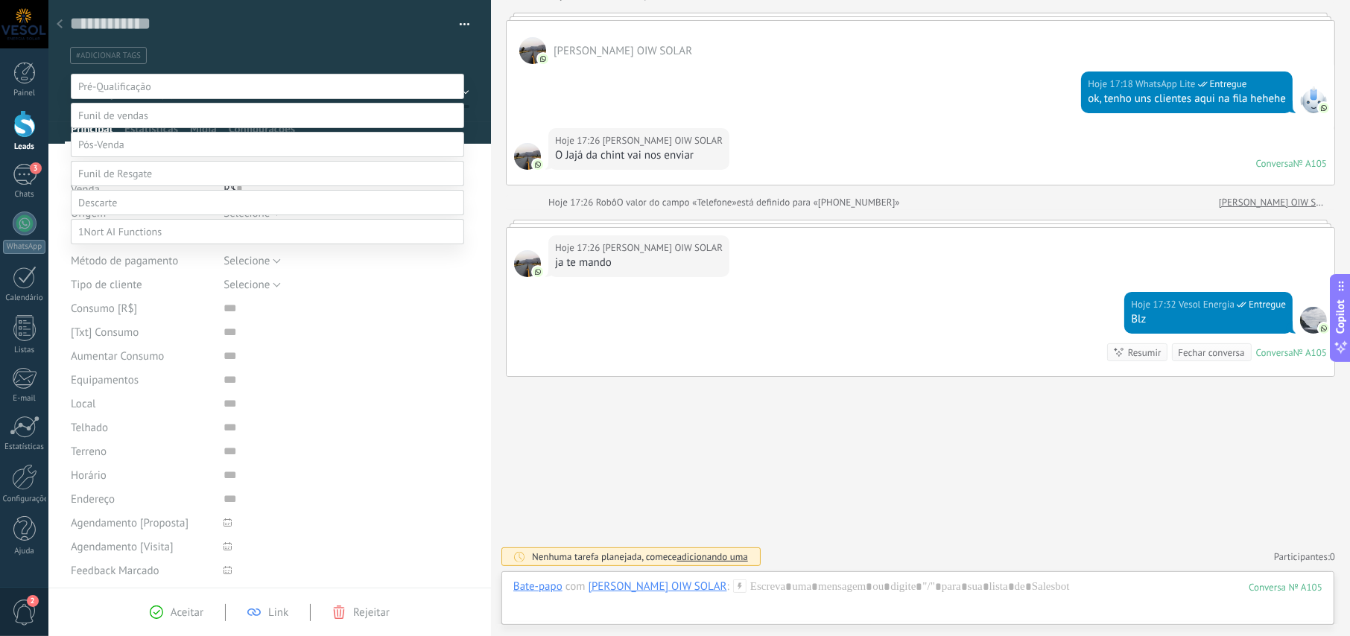
click at [130, 215] on label at bounding box center [268, 202] width 394 height 25
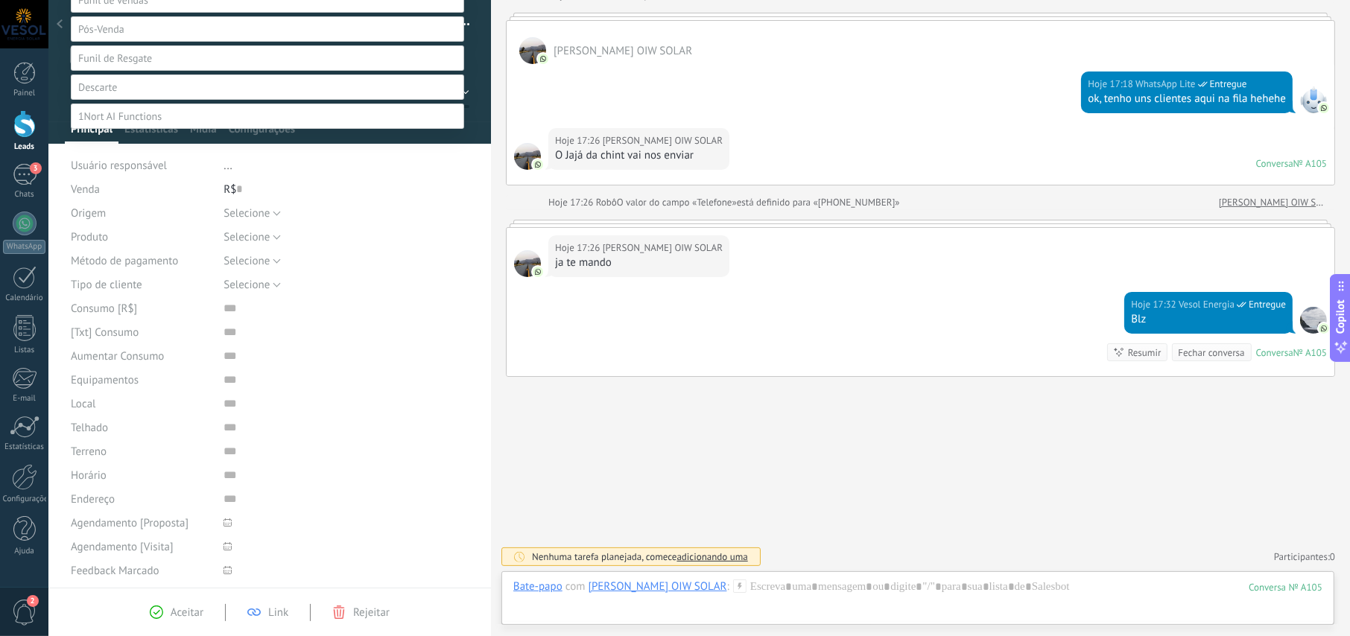
click at [0, 0] on label "Não é lead" at bounding box center [0, 0] width 0 height 0
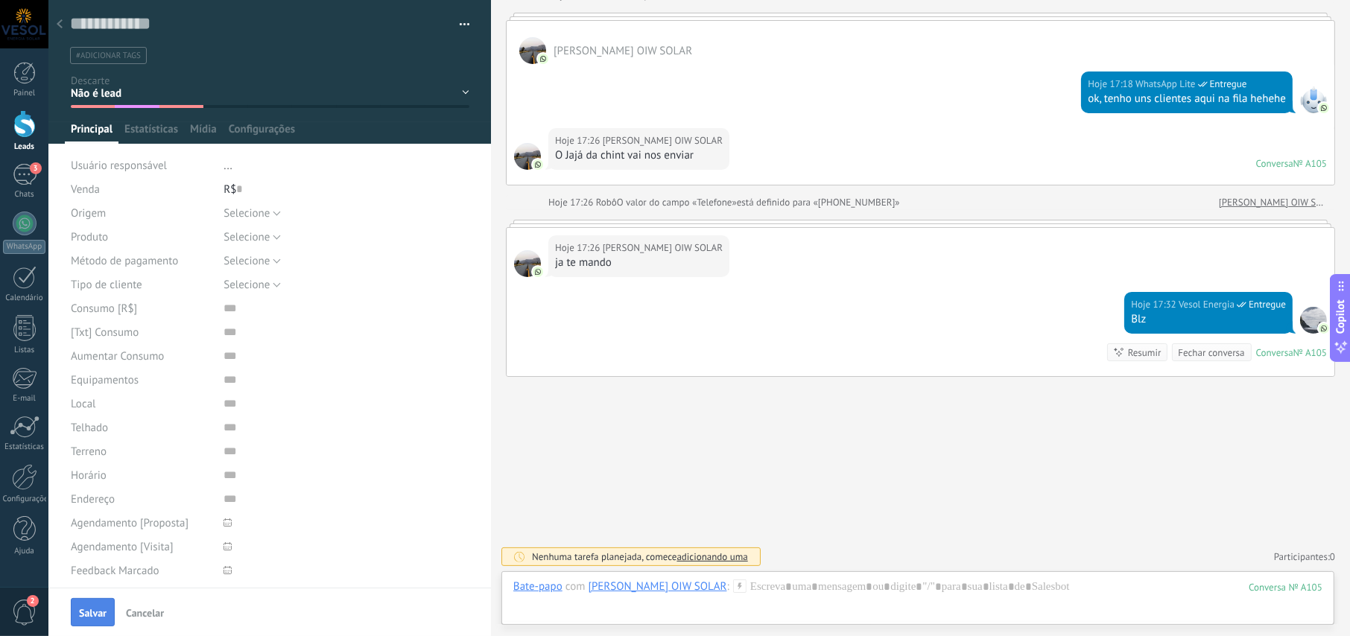
click at [103, 608] on span "Salvar" at bounding box center [93, 613] width 28 height 10
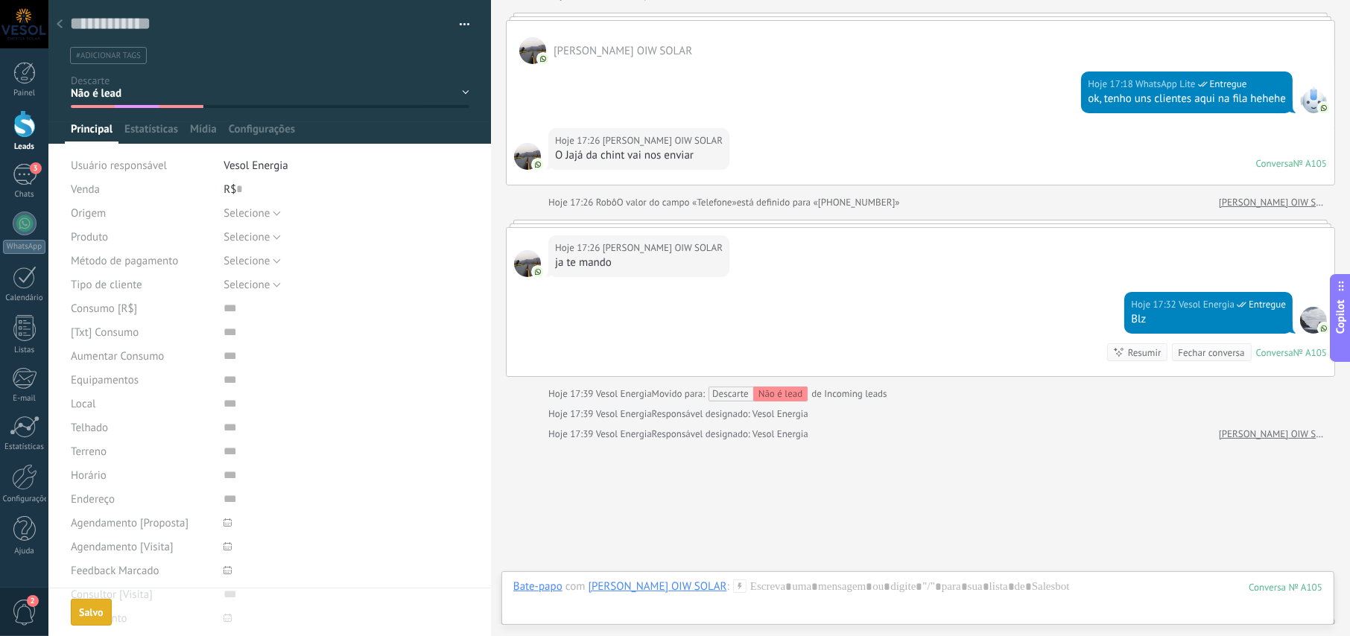
scroll to position [157, 0]
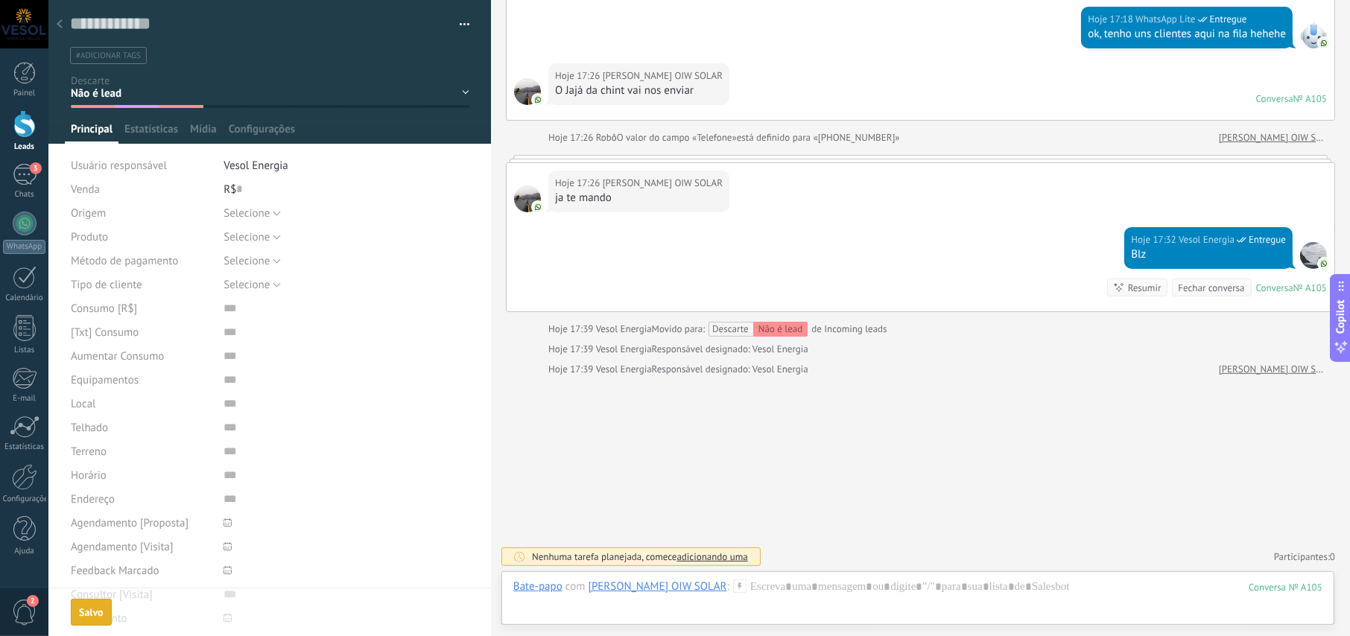
click at [59, 25] on use at bounding box center [60, 23] width 6 height 9
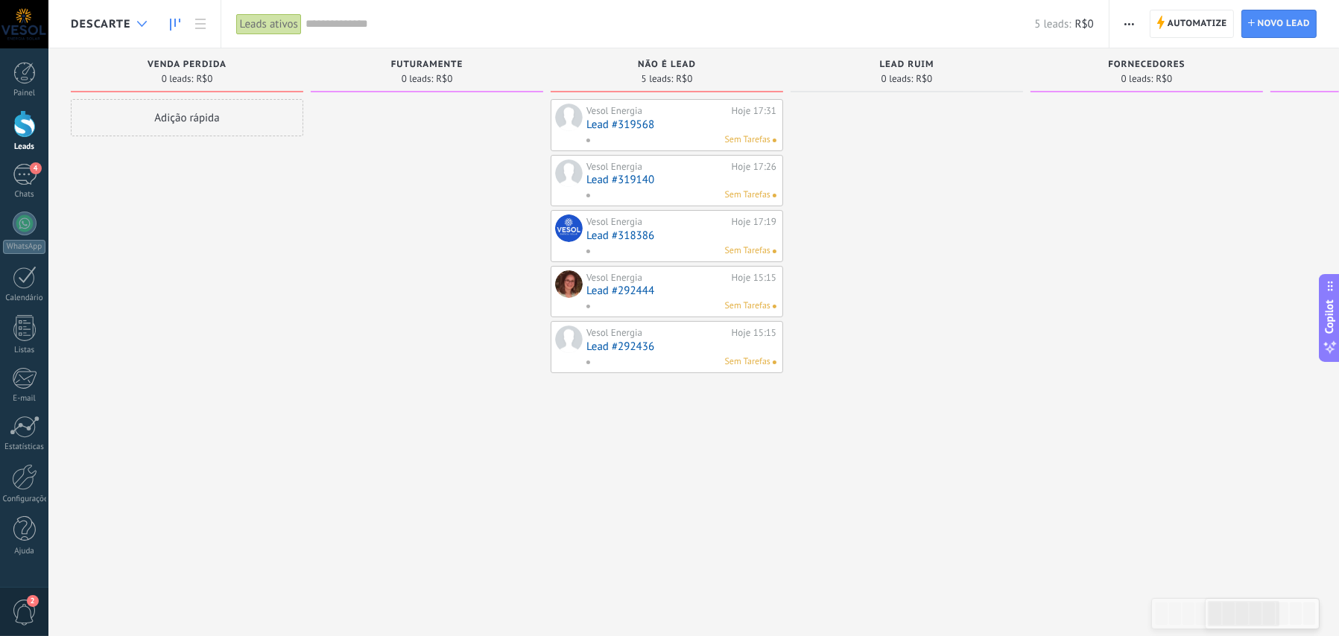
click at [137, 24] on icon at bounding box center [142, 24] width 10 height 6
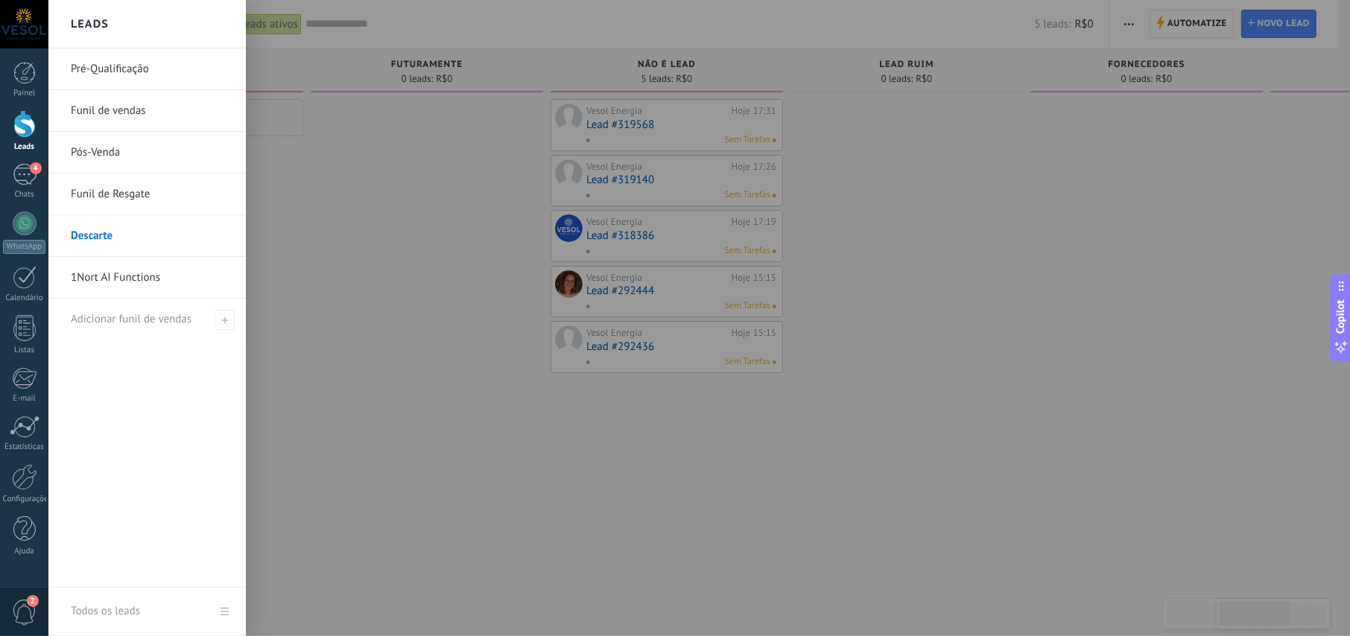
click at [107, 65] on link "Pré-Qualificação" at bounding box center [151, 69] width 160 height 42
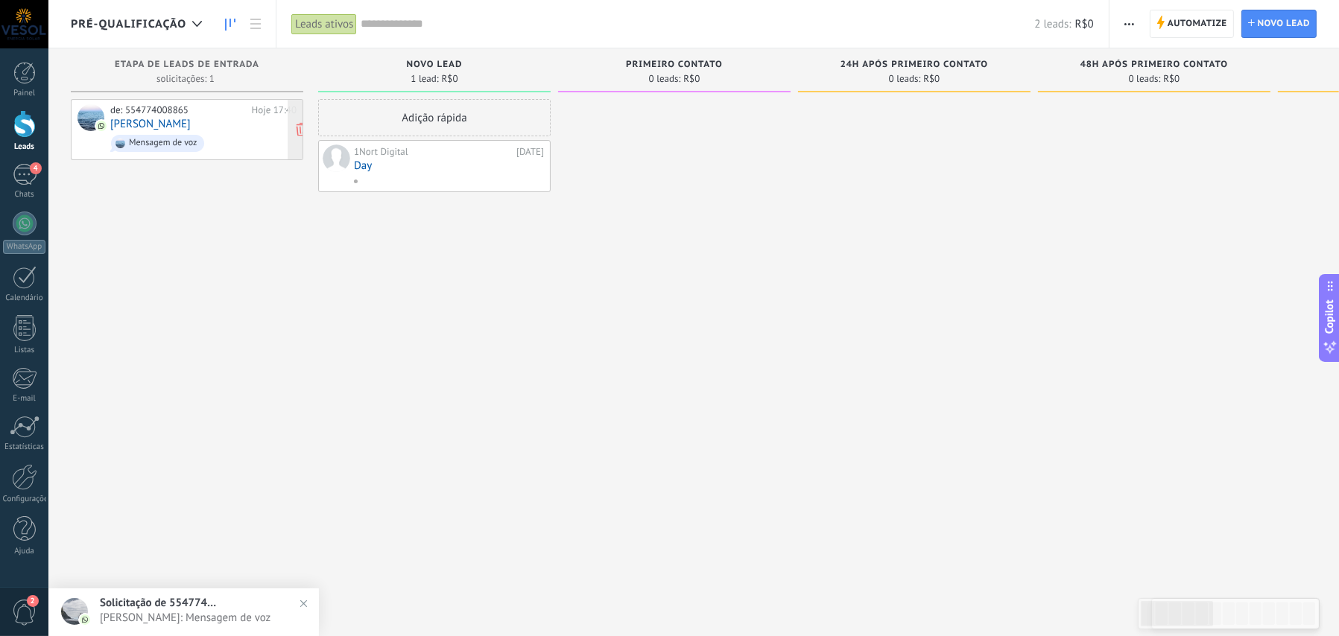
click at [146, 113] on div "de: 554774008865" at bounding box center [178, 110] width 136 height 12
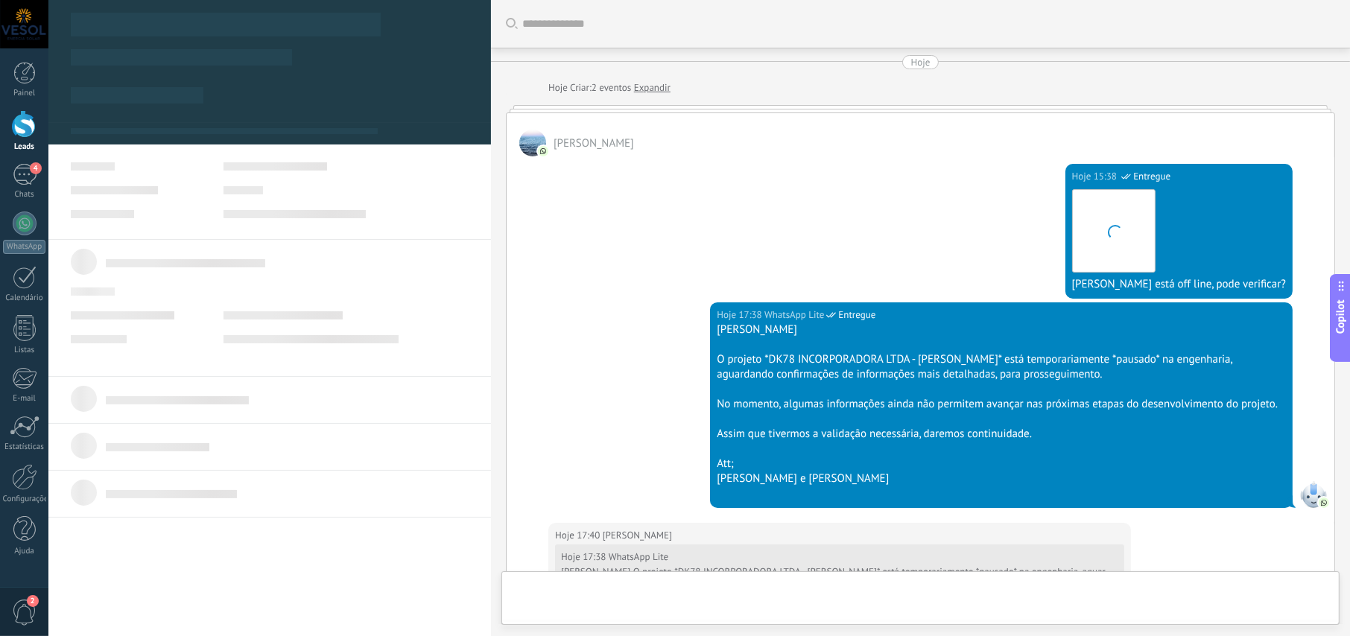
type textarea "**********"
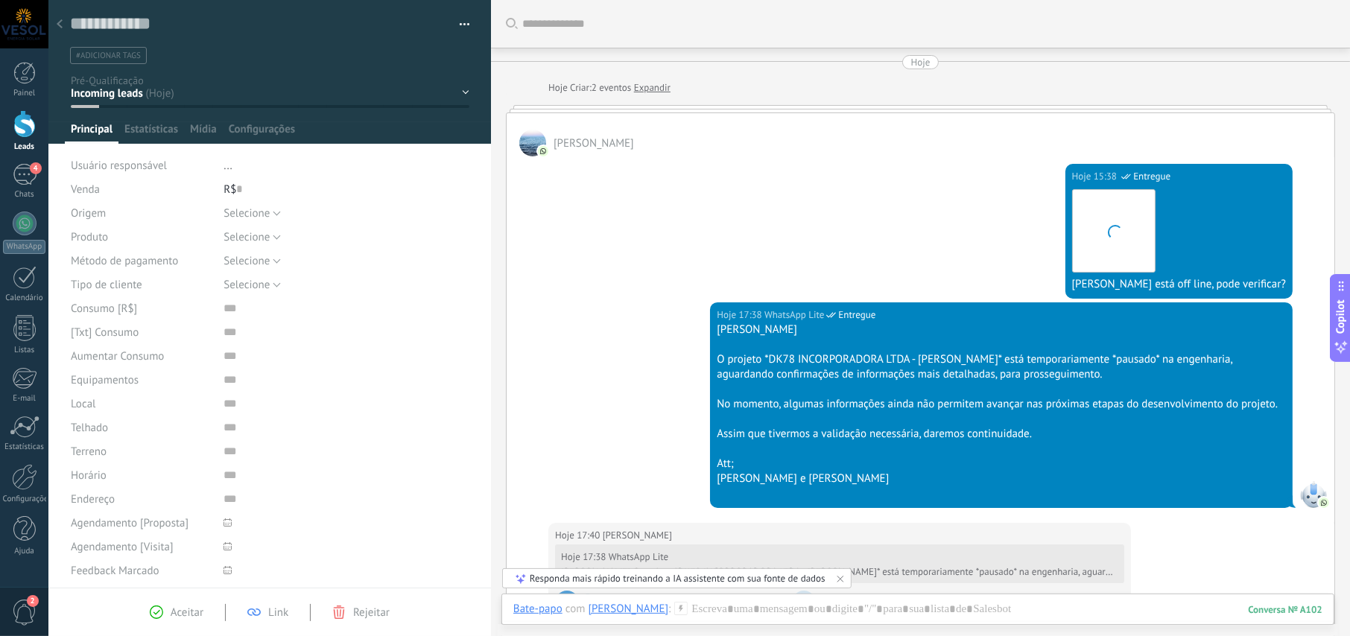
click at [578, 142] on span "[PERSON_NAME]" at bounding box center [594, 143] width 80 height 14
click at [533, 142] on div at bounding box center [532, 143] width 27 height 27
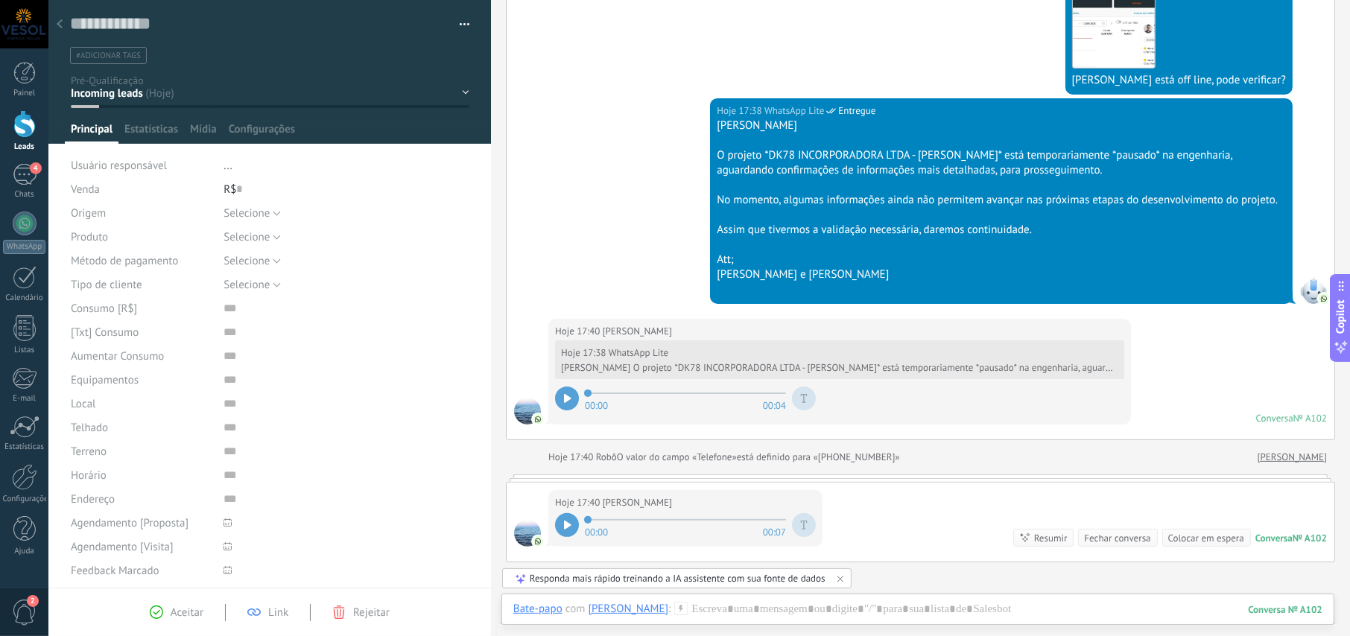
scroll to position [298, 0]
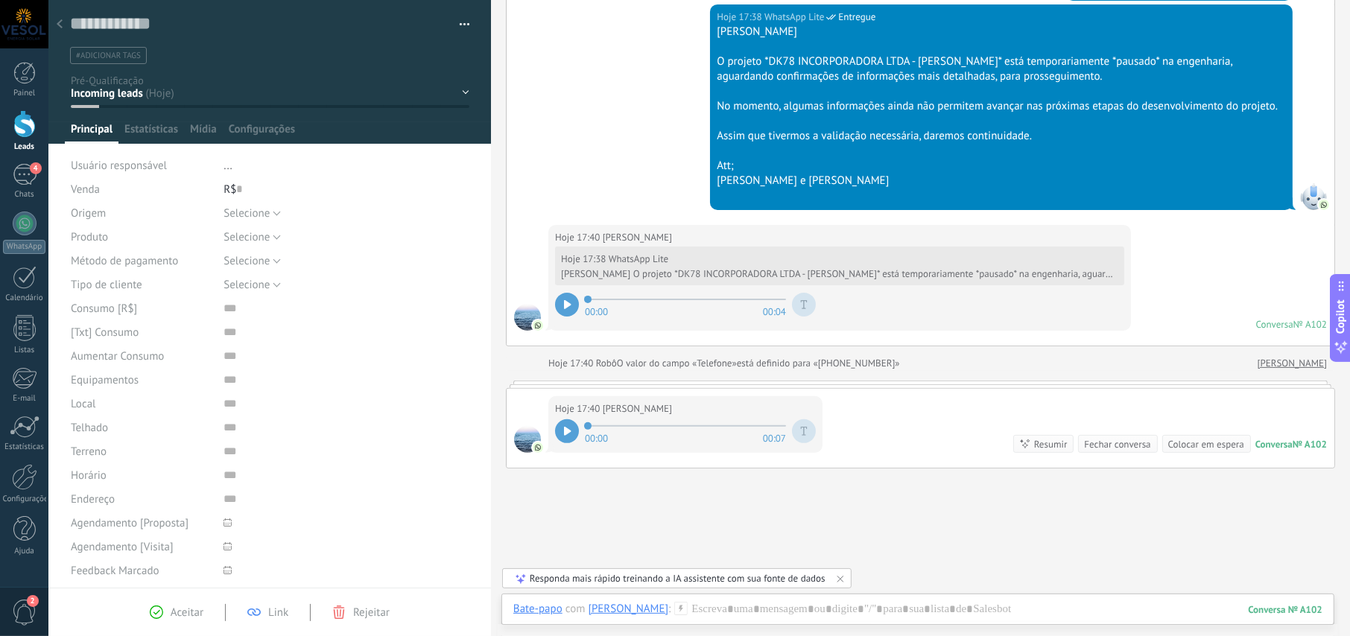
click at [570, 307] on icon at bounding box center [567, 304] width 7 height 9
click at [565, 428] on icon at bounding box center [567, 431] width 7 height 9
click at [725, 607] on div at bounding box center [917, 624] width 809 height 45
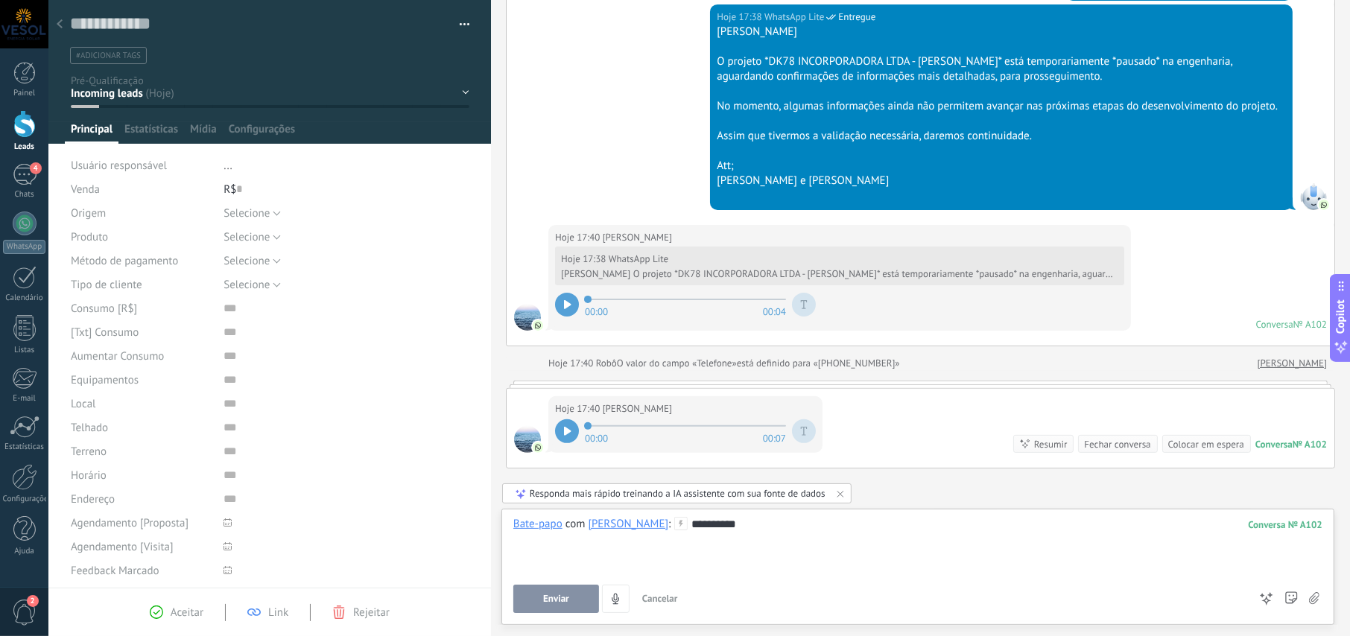
click at [581, 599] on button "Enviar" at bounding box center [556, 599] width 86 height 28
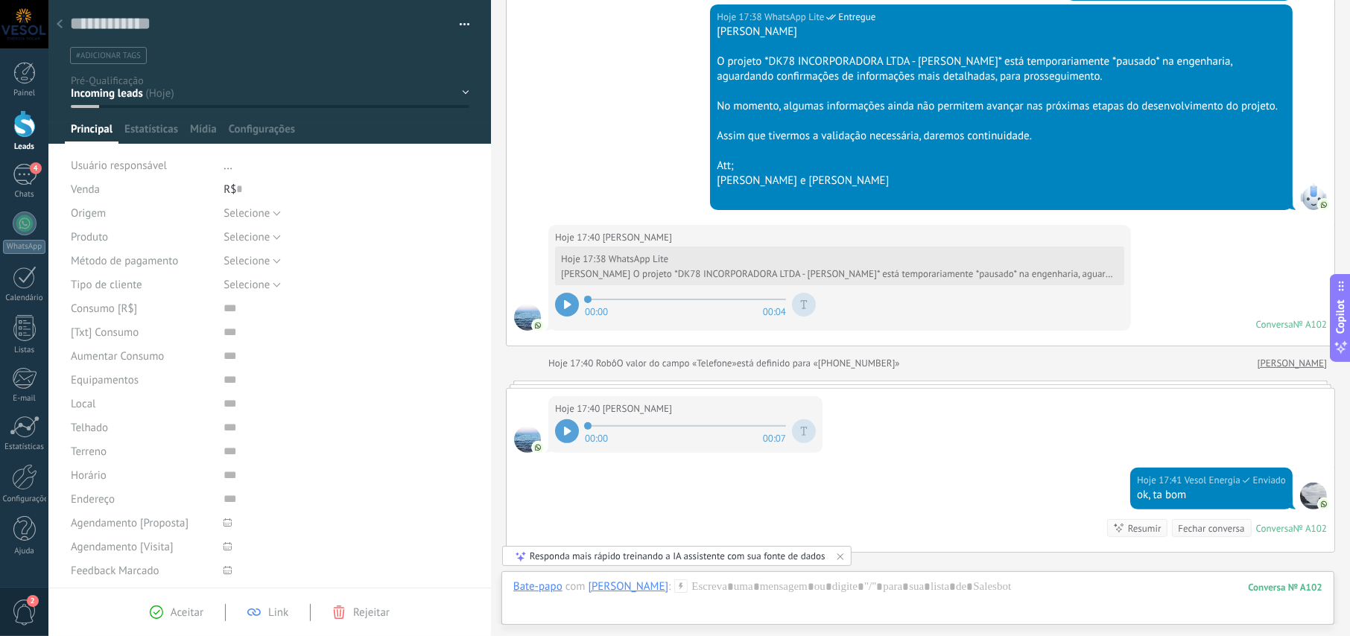
scroll to position [473, 0]
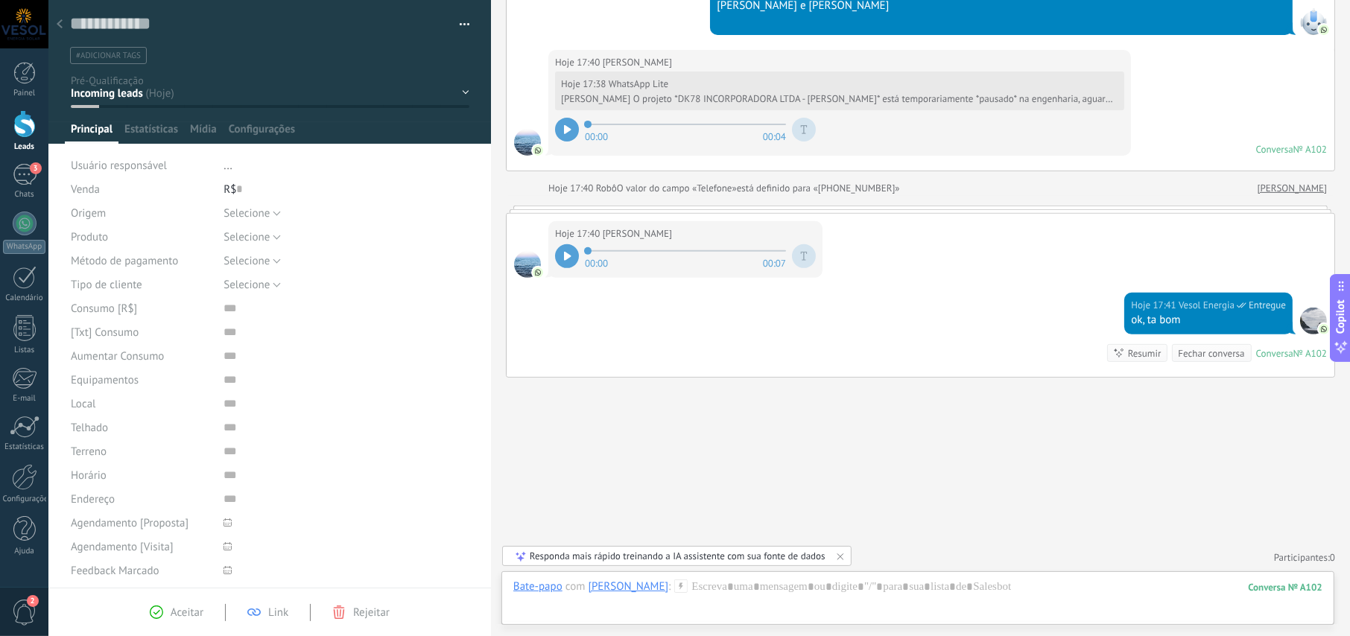
click at [0, 0] on div "NOVO LEAD PRIMEIRO CONTATO 24h após primeiro contato 48h após primeiro contato …" at bounding box center [0, 0] width 0 height 0
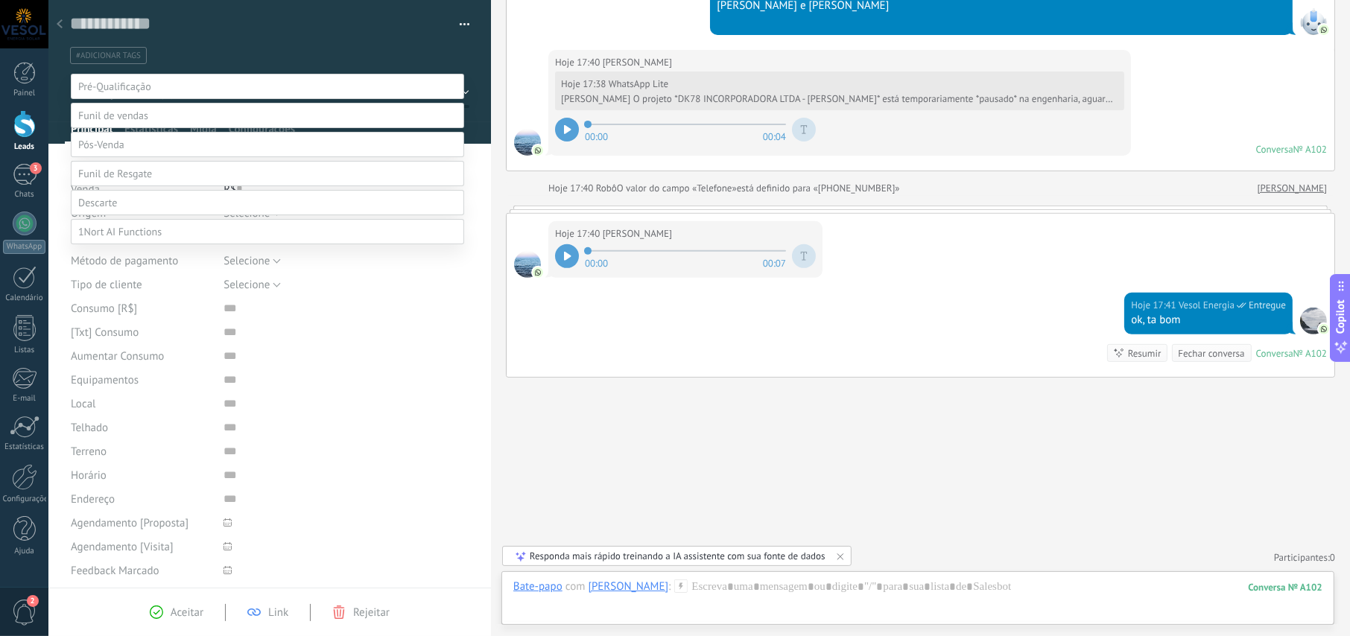
click at [107, 209] on span at bounding box center [97, 202] width 39 height 13
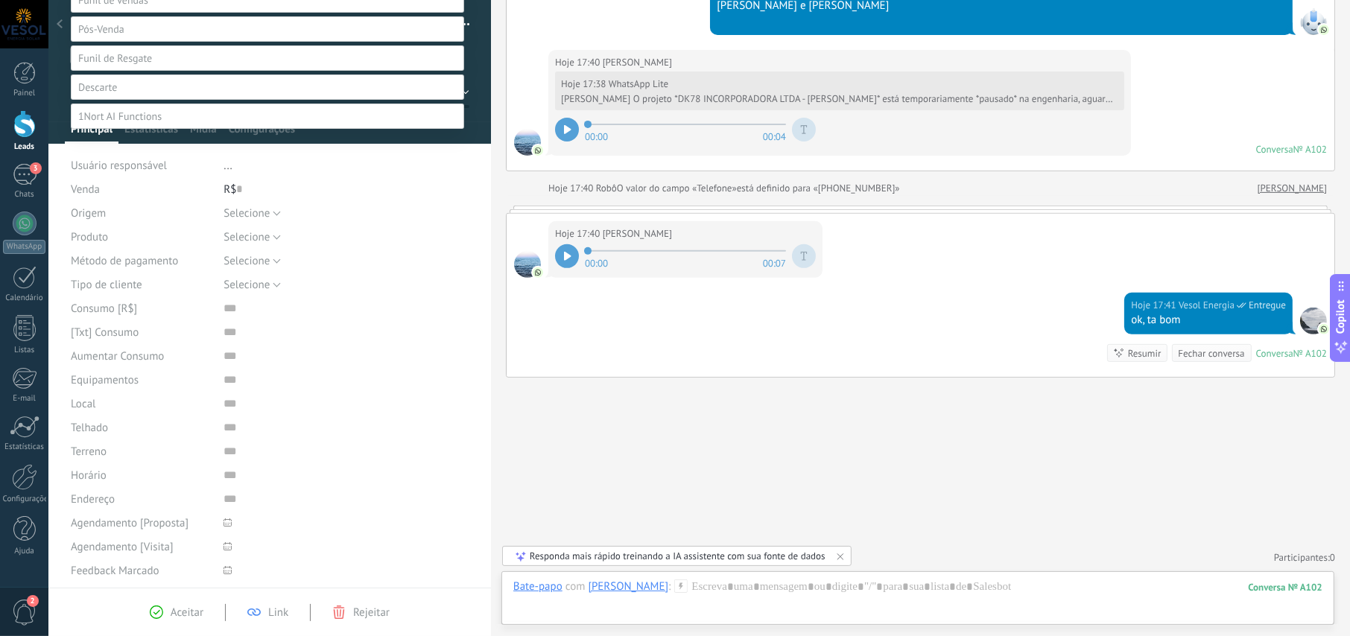
click at [0, 0] on label "Não é lead" at bounding box center [0, 0] width 0 height 0
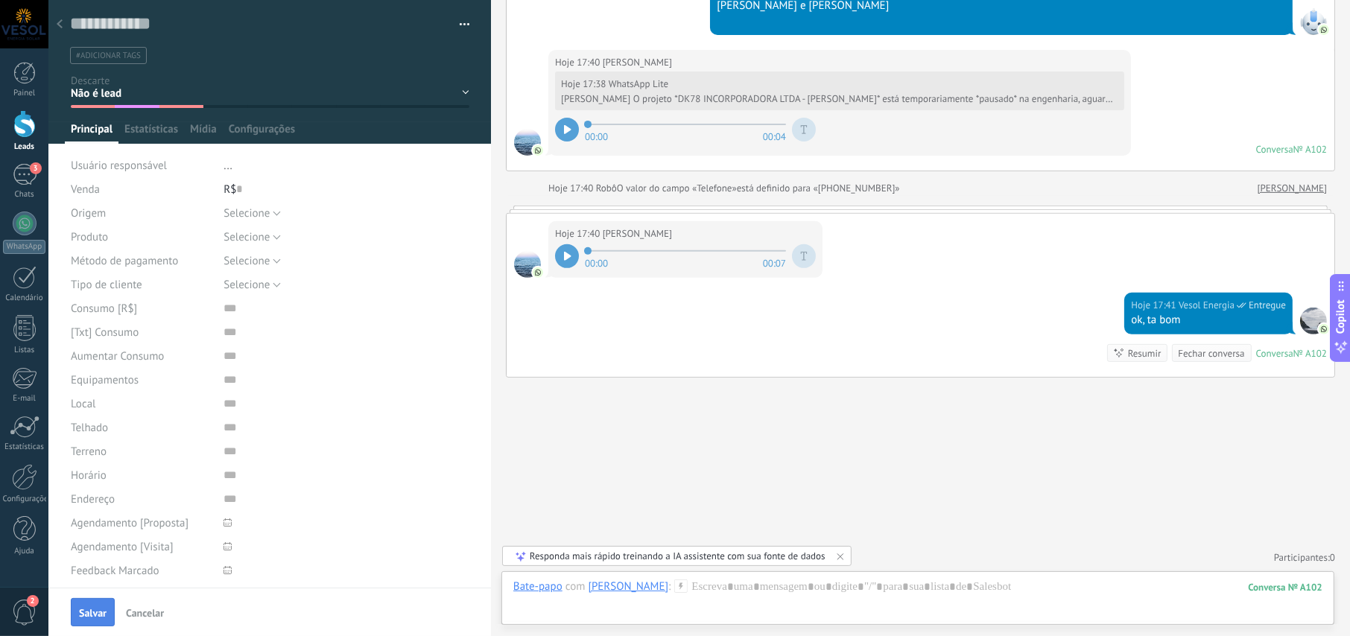
click at [101, 611] on span "Salvar" at bounding box center [93, 613] width 28 height 10
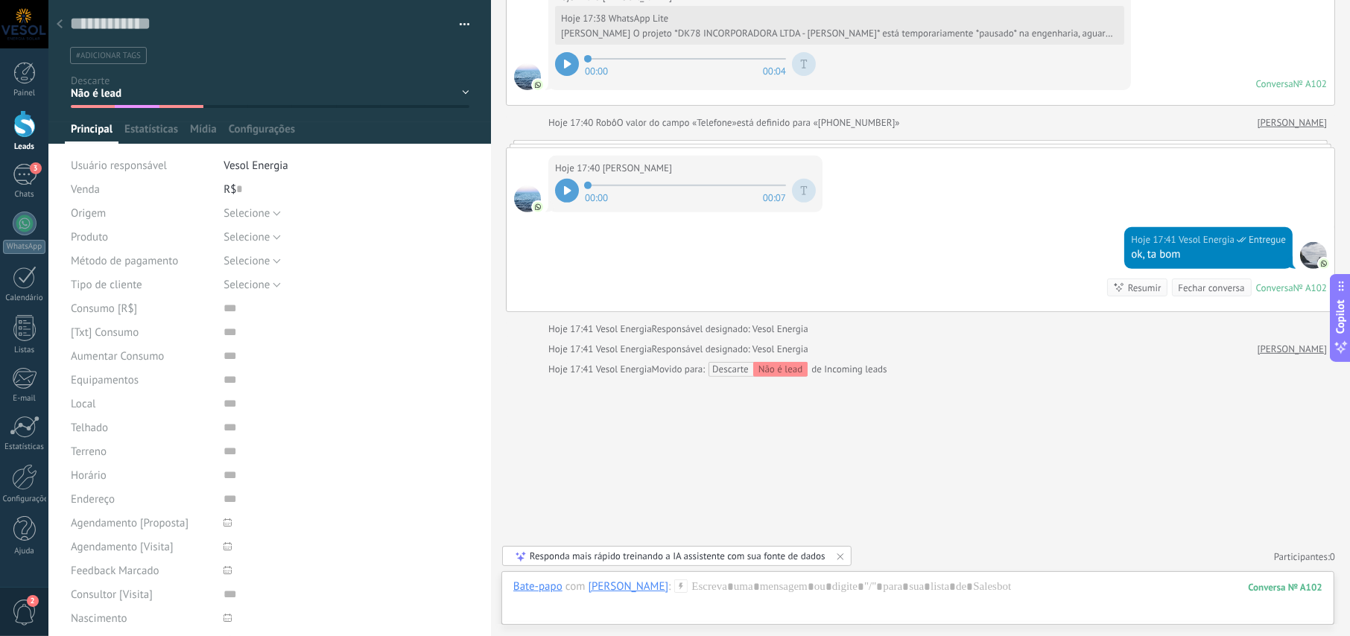
click at [59, 21] on icon at bounding box center [60, 23] width 6 height 9
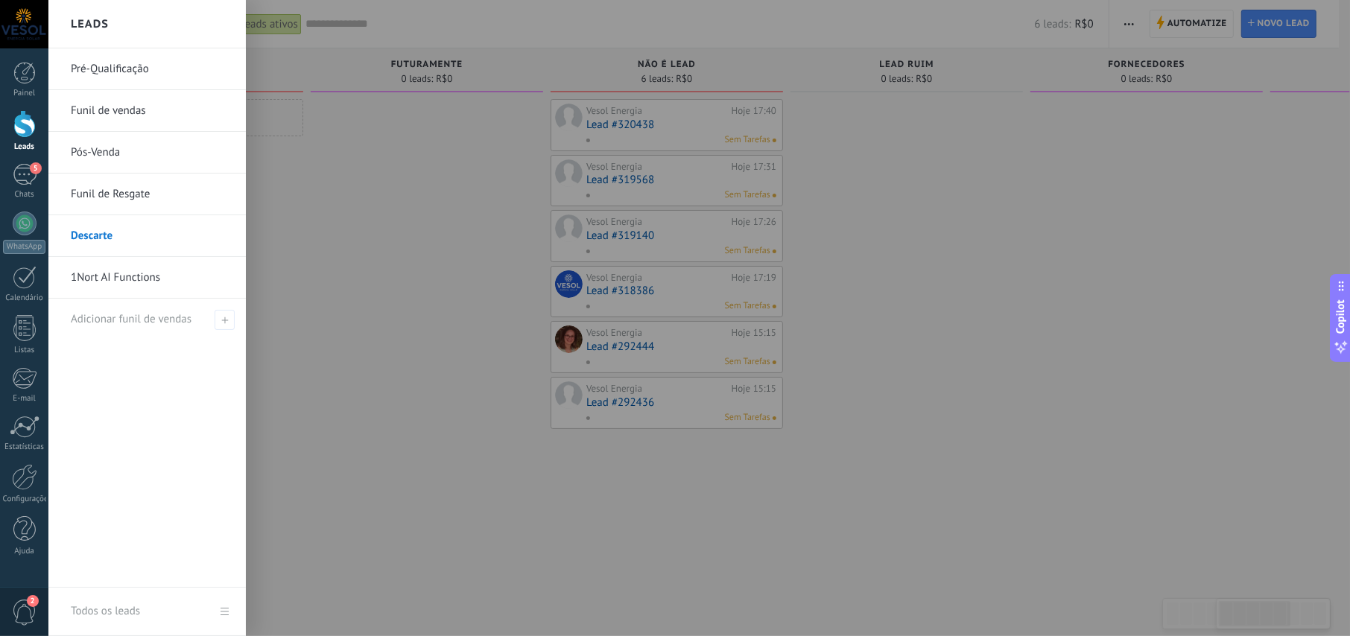
click at [16, 117] on div at bounding box center [24, 124] width 22 height 28
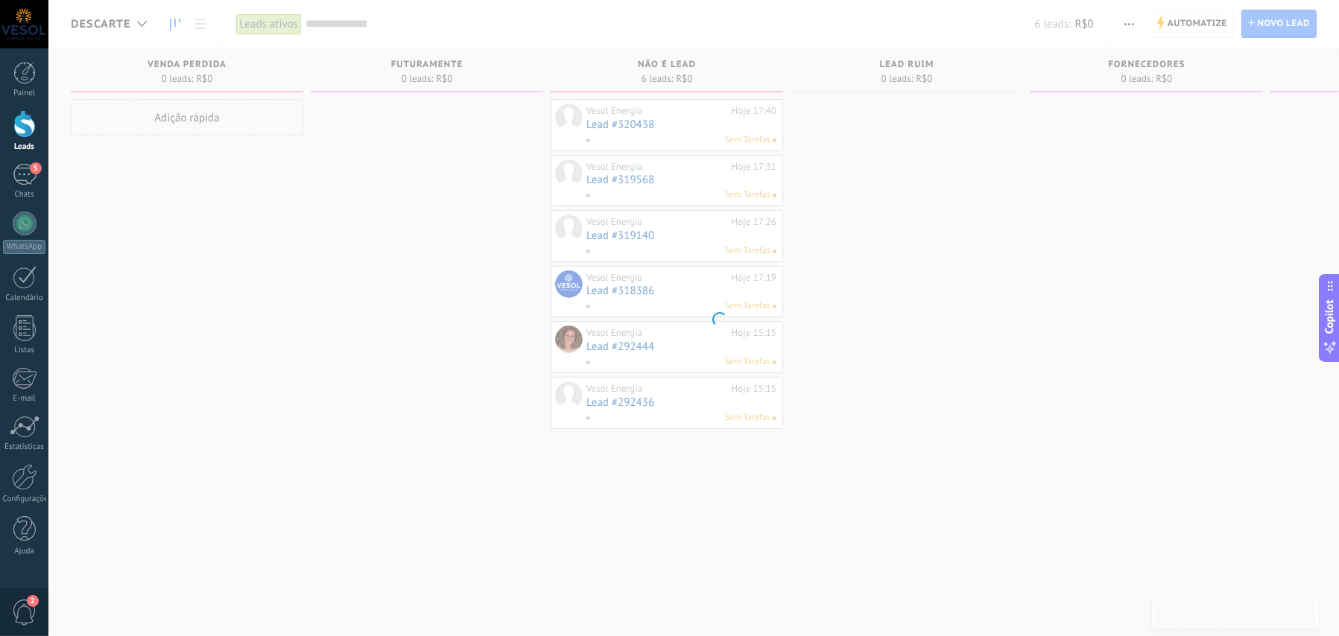
click at [138, 28] on body ".abccls-1,.abccls-2{fill-rule:evenodd}.abccls-2{fill:#fff} .abfcls-1{fill:none}…" at bounding box center [669, 318] width 1339 height 636
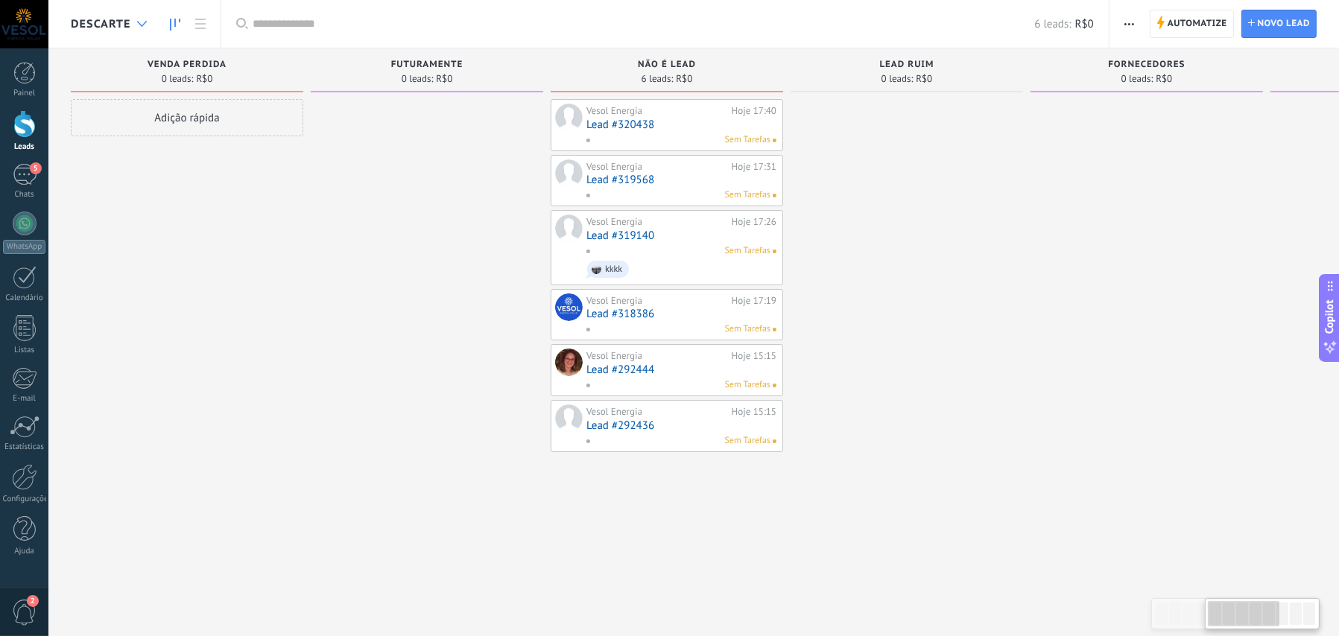
click at [137, 25] on icon at bounding box center [142, 24] width 10 height 6
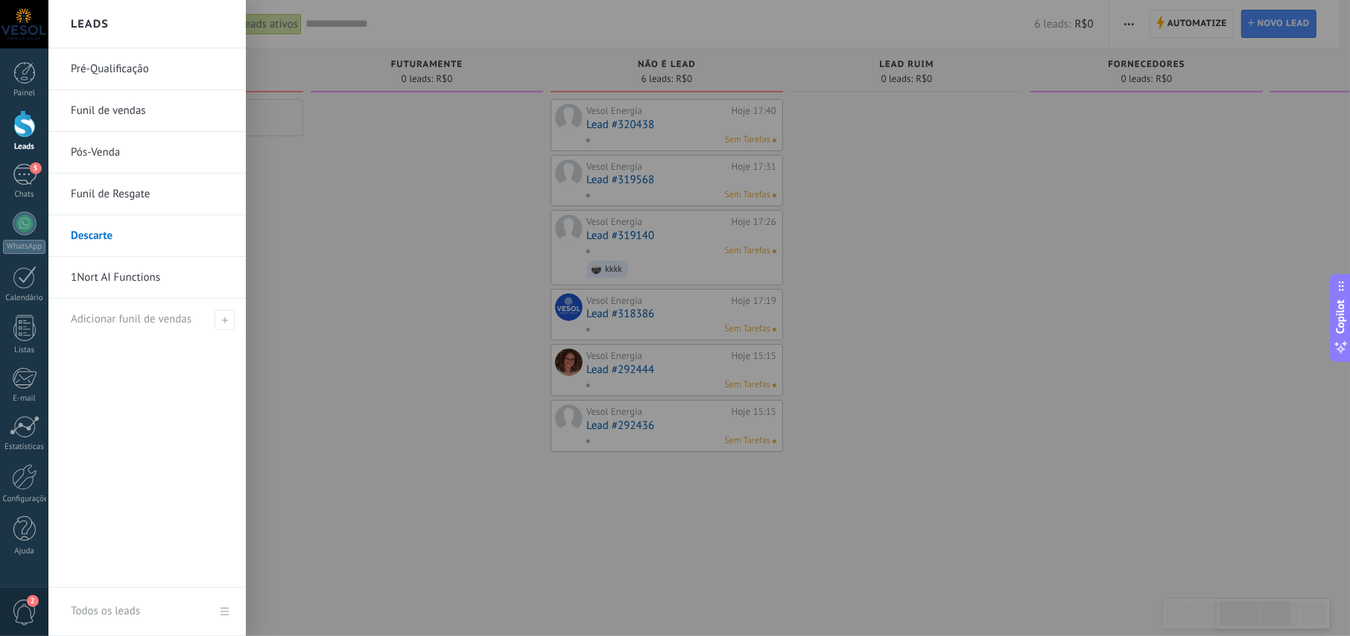
click at [120, 65] on link "Pré-Qualificação" at bounding box center [151, 69] width 160 height 42
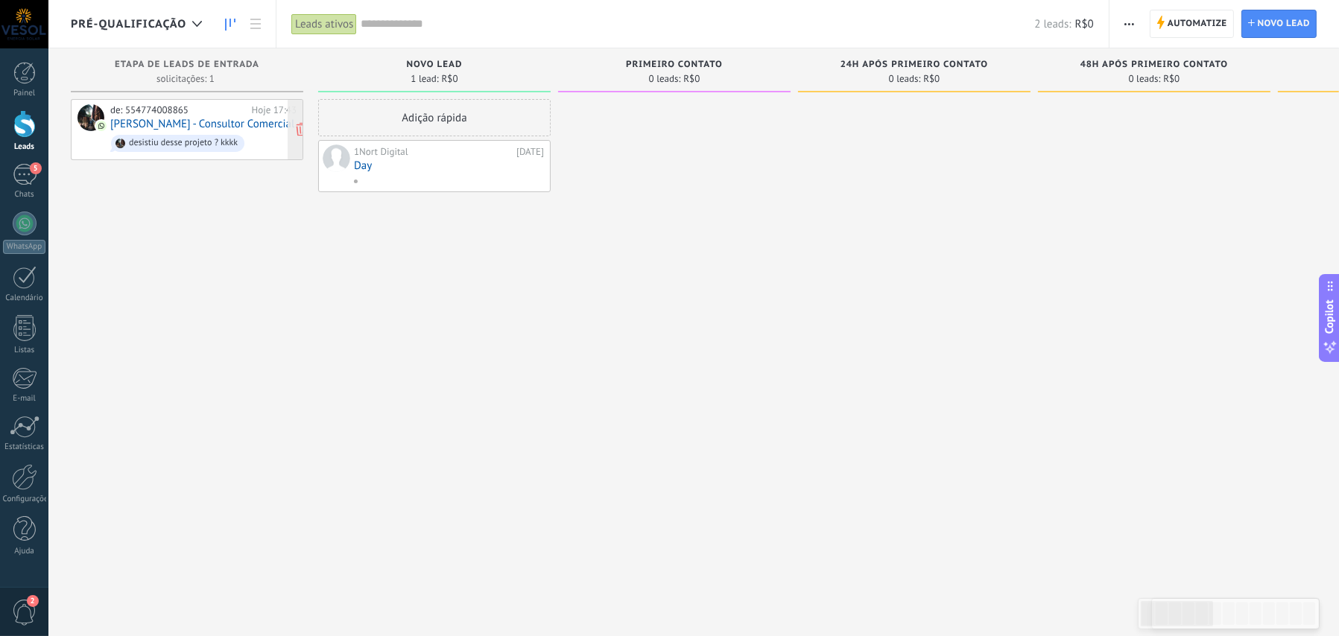
click at [203, 119] on link "[PERSON_NAME] - Consultor Comercial" at bounding box center [202, 124] width 184 height 13
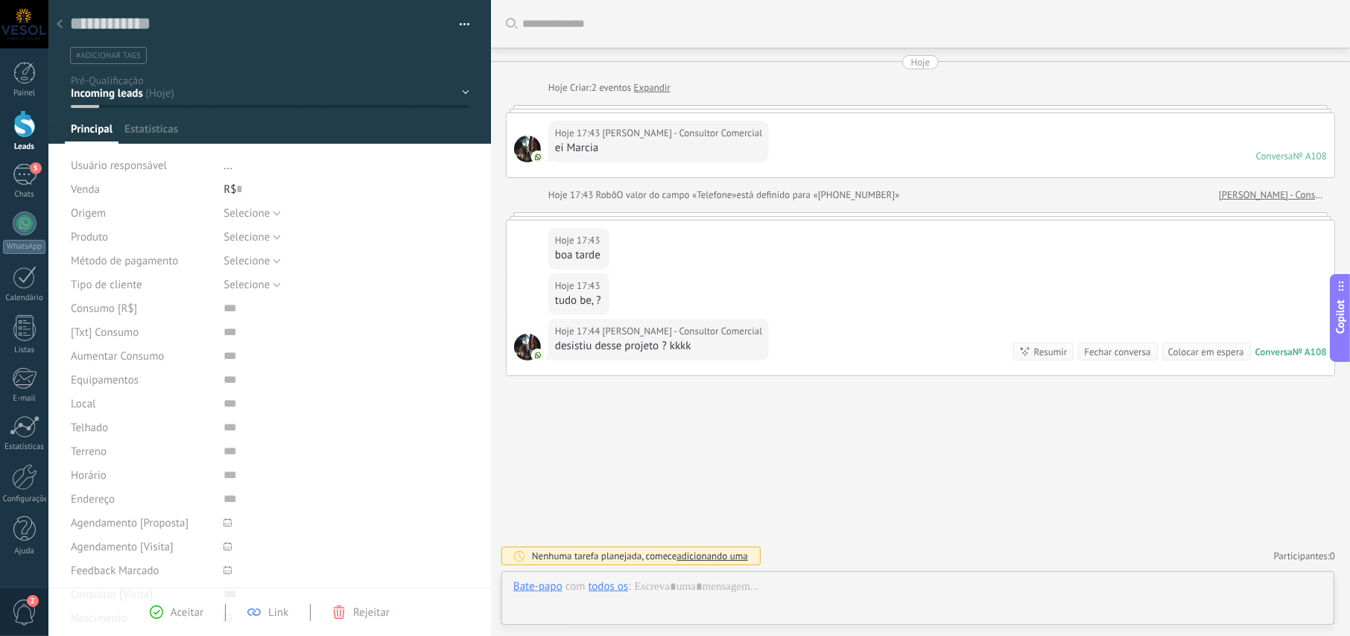
scroll to position [22, 0]
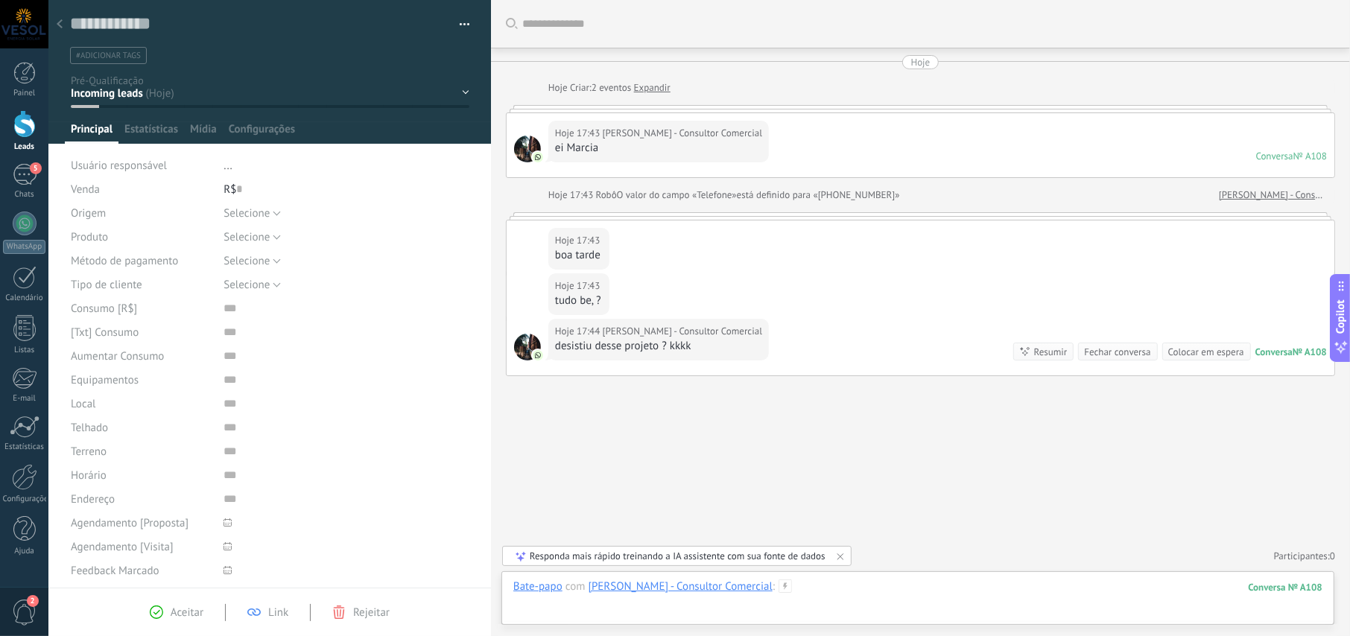
click at [669, 616] on div at bounding box center [917, 602] width 809 height 45
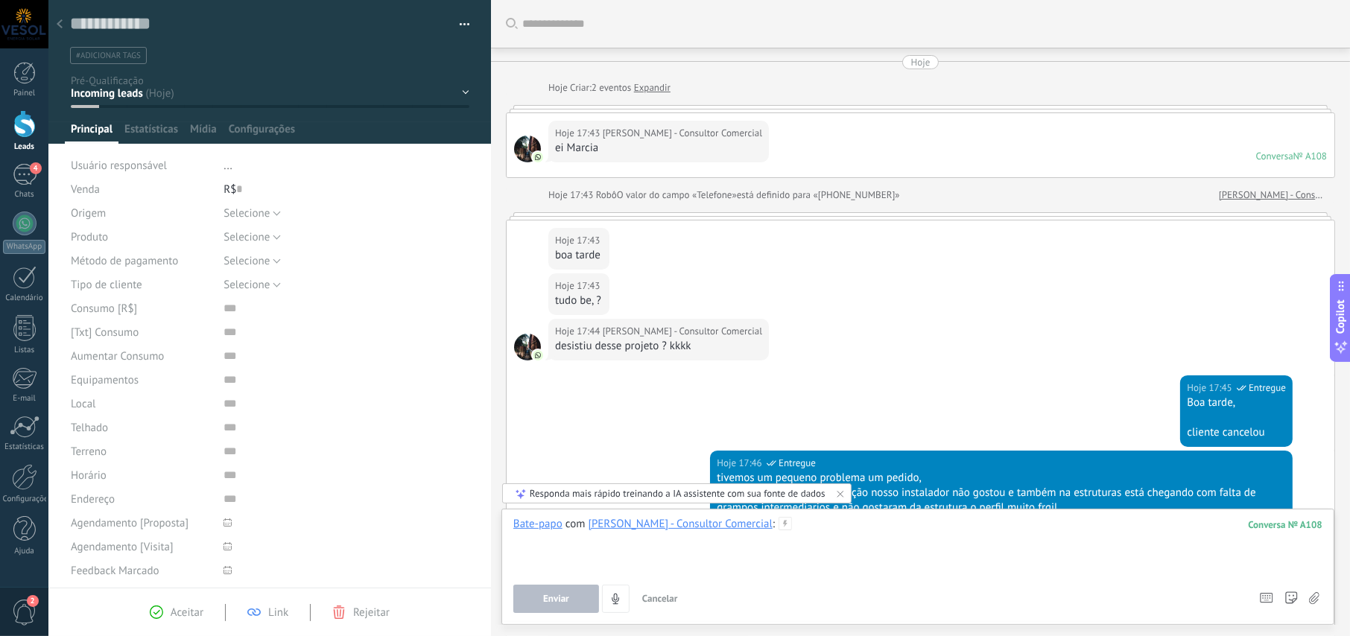
scroll to position [460, 0]
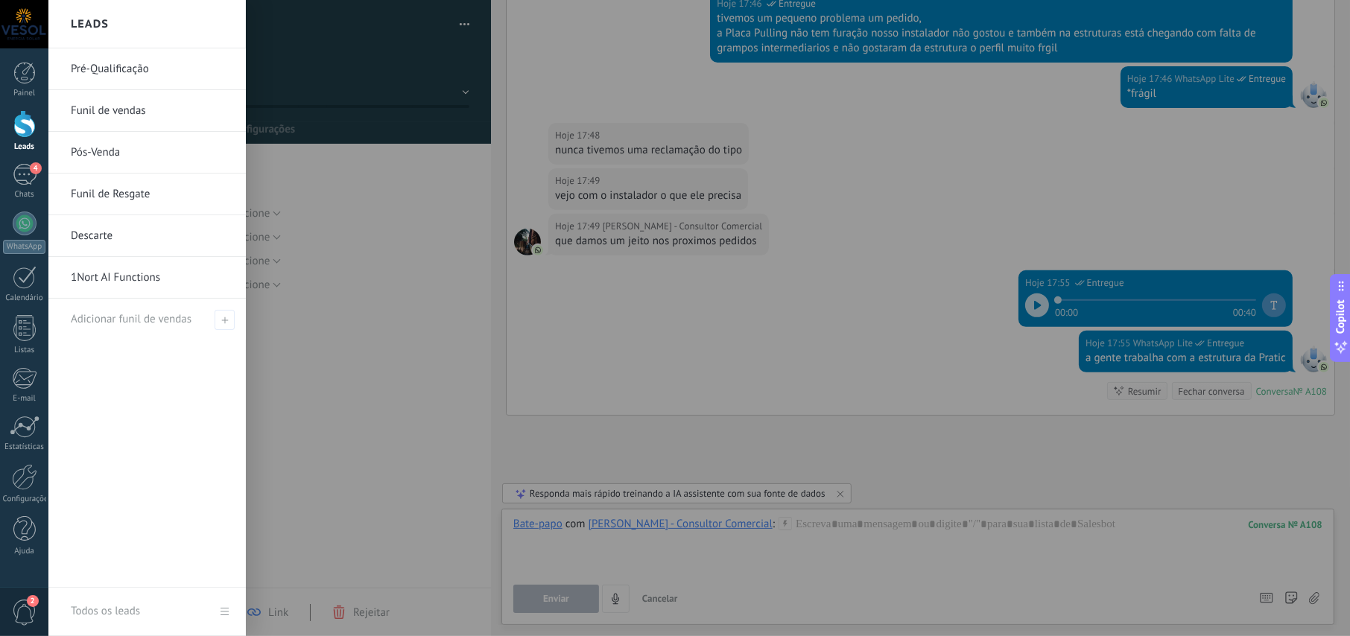
click at [23, 128] on div at bounding box center [24, 124] width 22 height 28
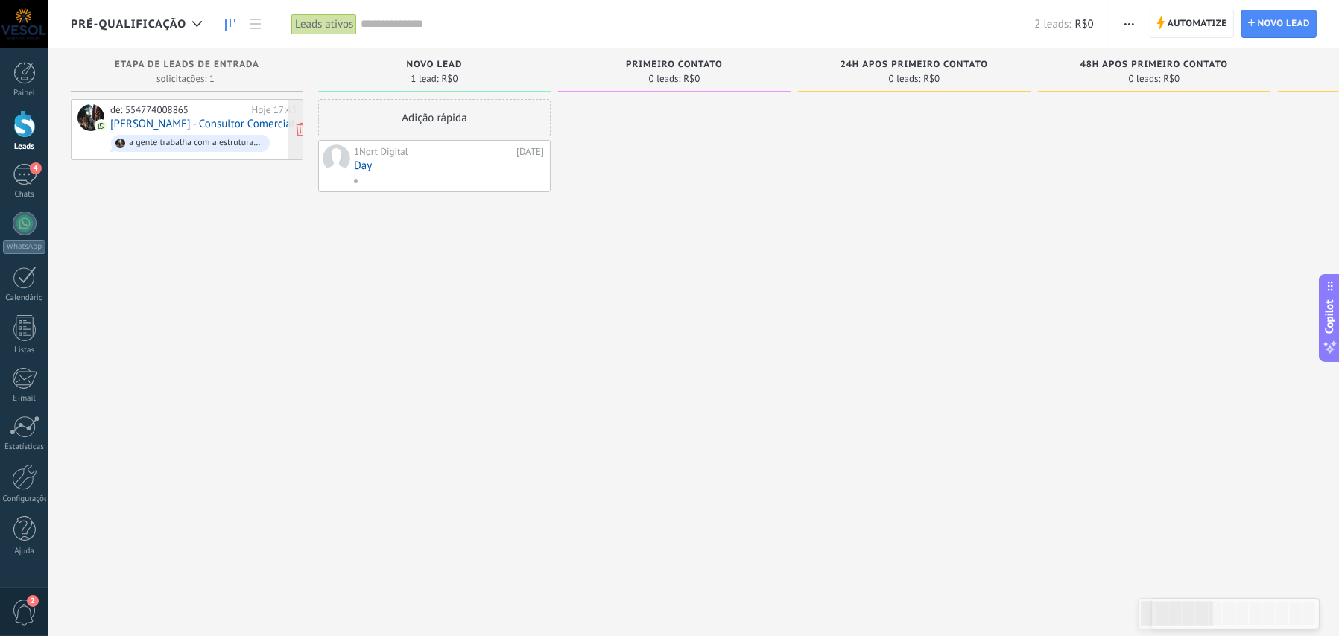
click at [215, 123] on link "[PERSON_NAME] - Consultor Comercial" at bounding box center [202, 124] width 184 height 13
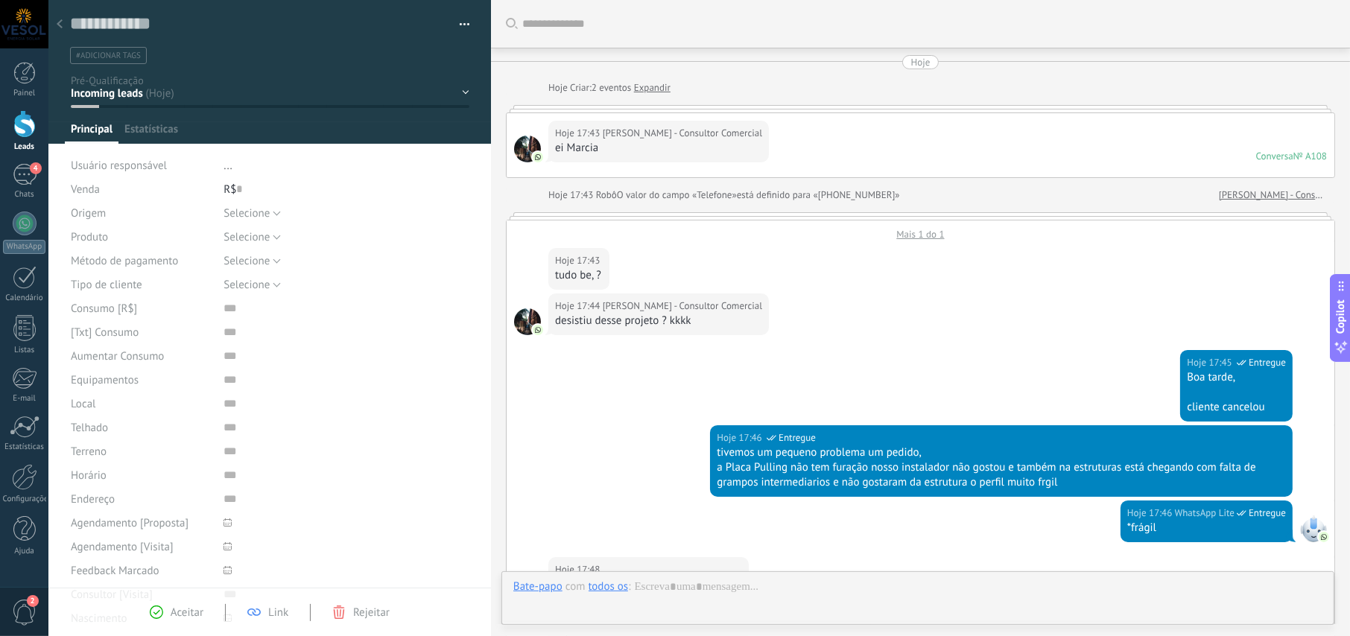
scroll to position [22, 0]
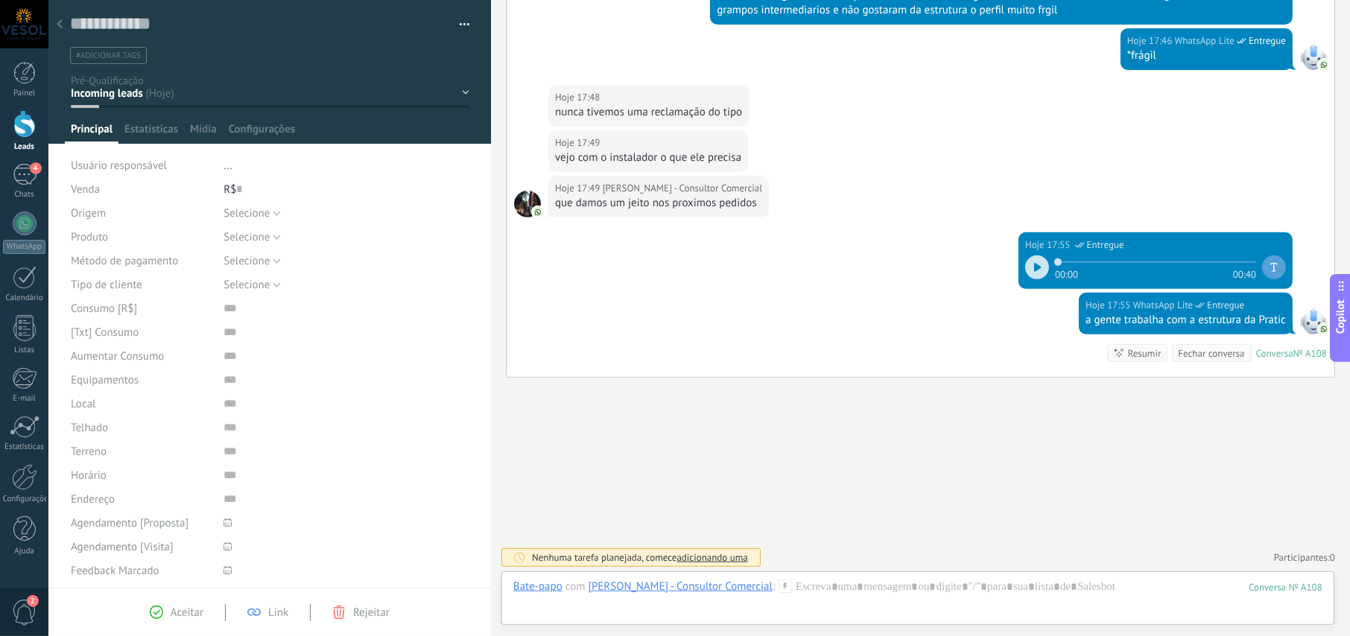
click at [0, 0] on div "NOVO LEAD PRIMEIRO CONTATO 24h após primeiro contato 48h após primeiro contato …" at bounding box center [0, 0] width 0 height 0
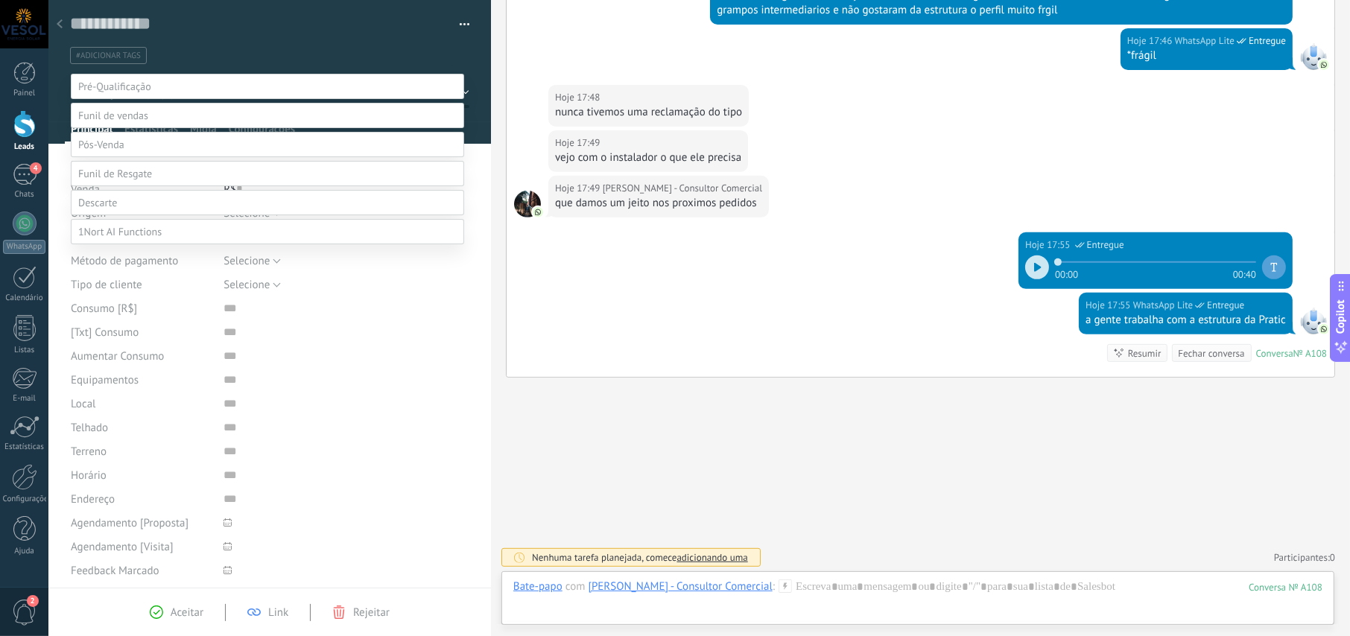
click at [99, 209] on span at bounding box center [97, 202] width 39 height 13
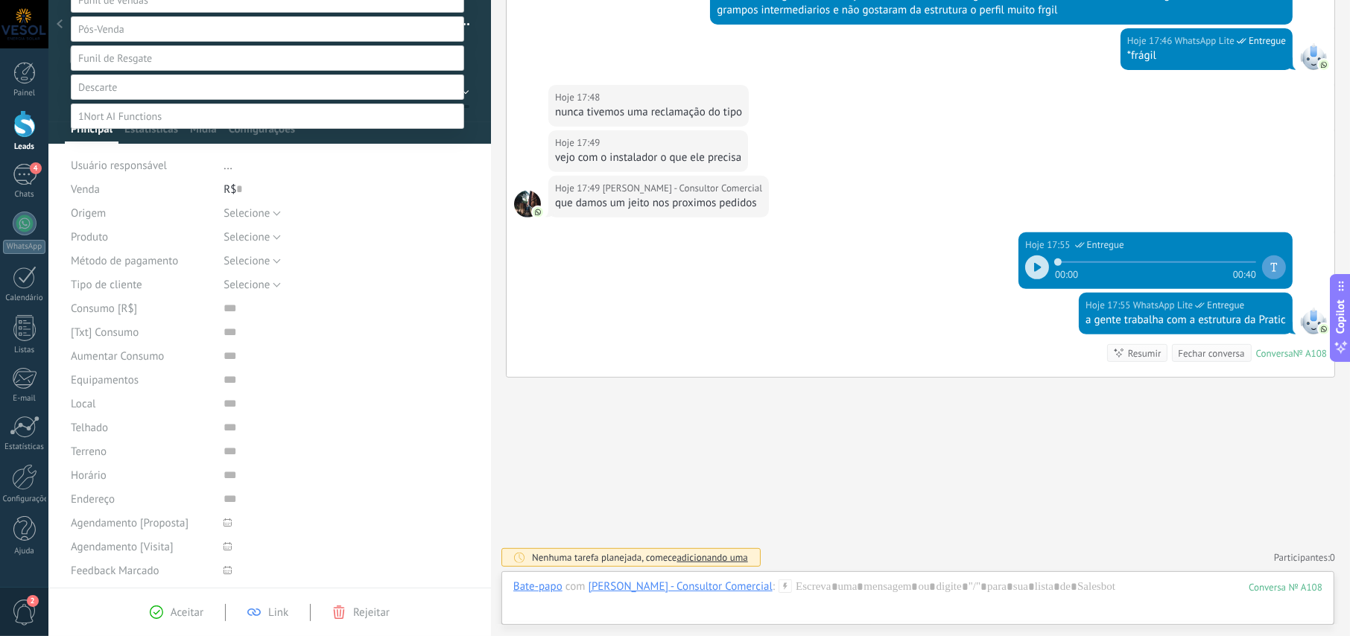
click at [0, 0] on label "Não é lead" at bounding box center [0, 0] width 0 height 0
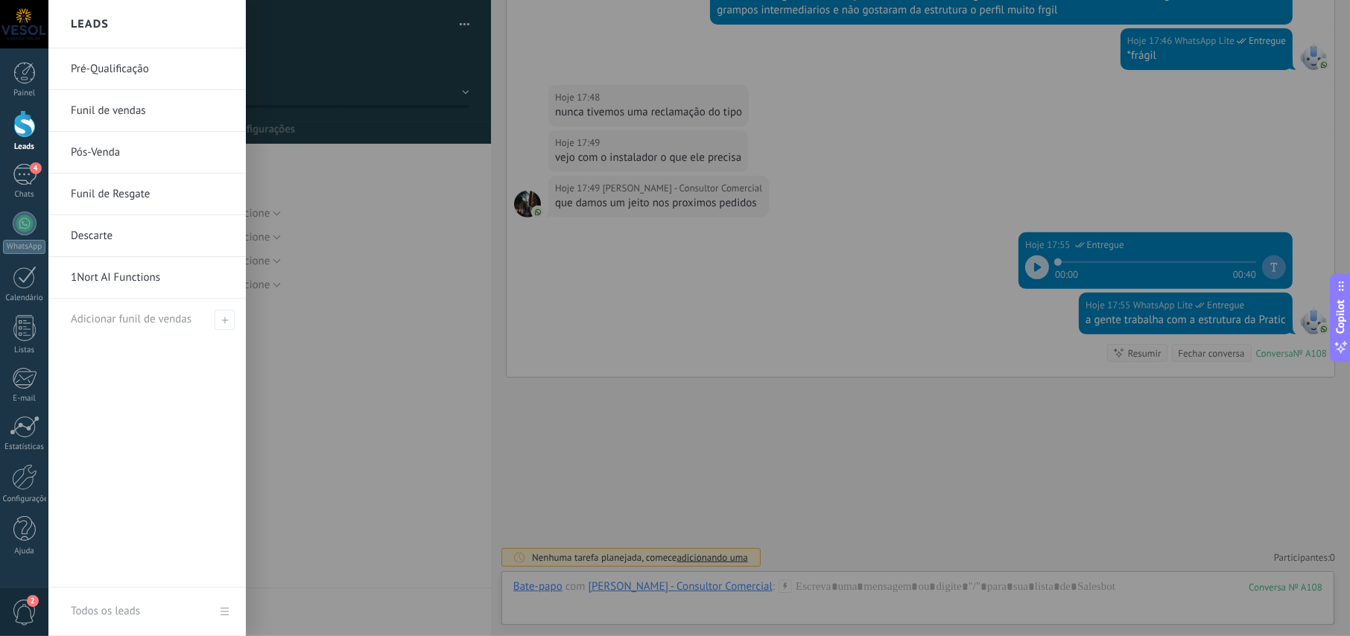
click at [24, 122] on div at bounding box center [24, 124] width 22 height 28
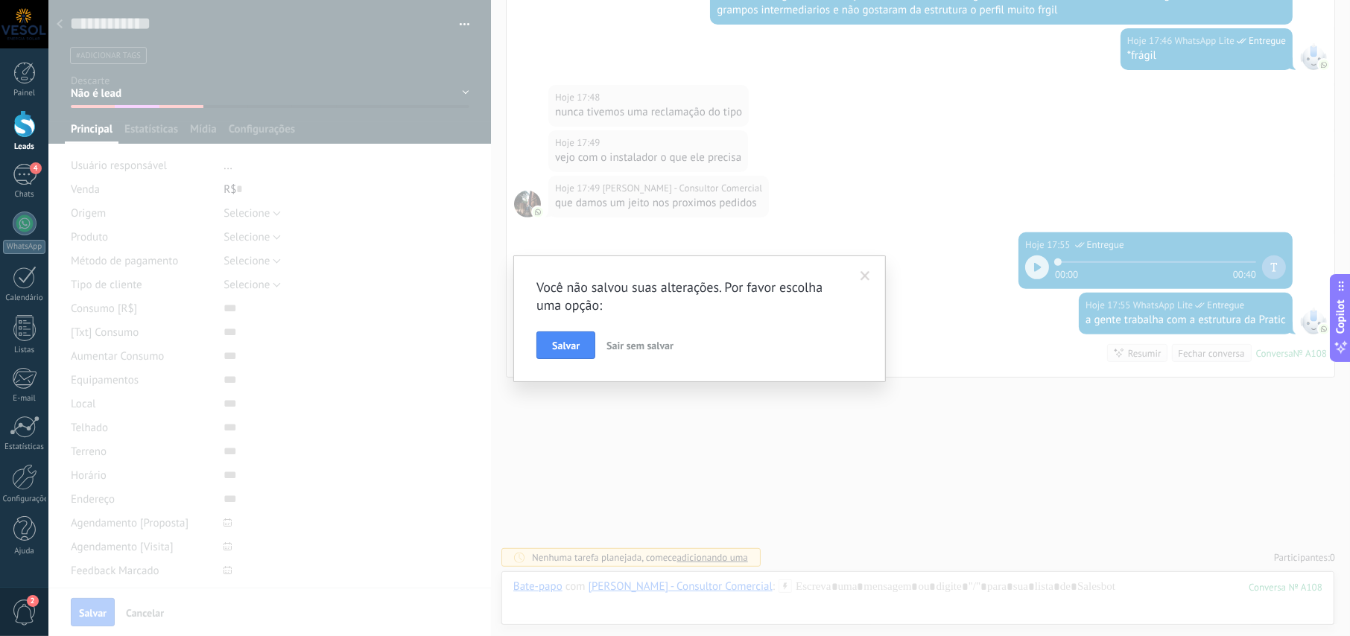
click at [95, 612] on div "Você não salvou suas alterações. Por favor escolha uma opção: [PERSON_NAME] sem…" at bounding box center [699, 318] width 1302 height 636
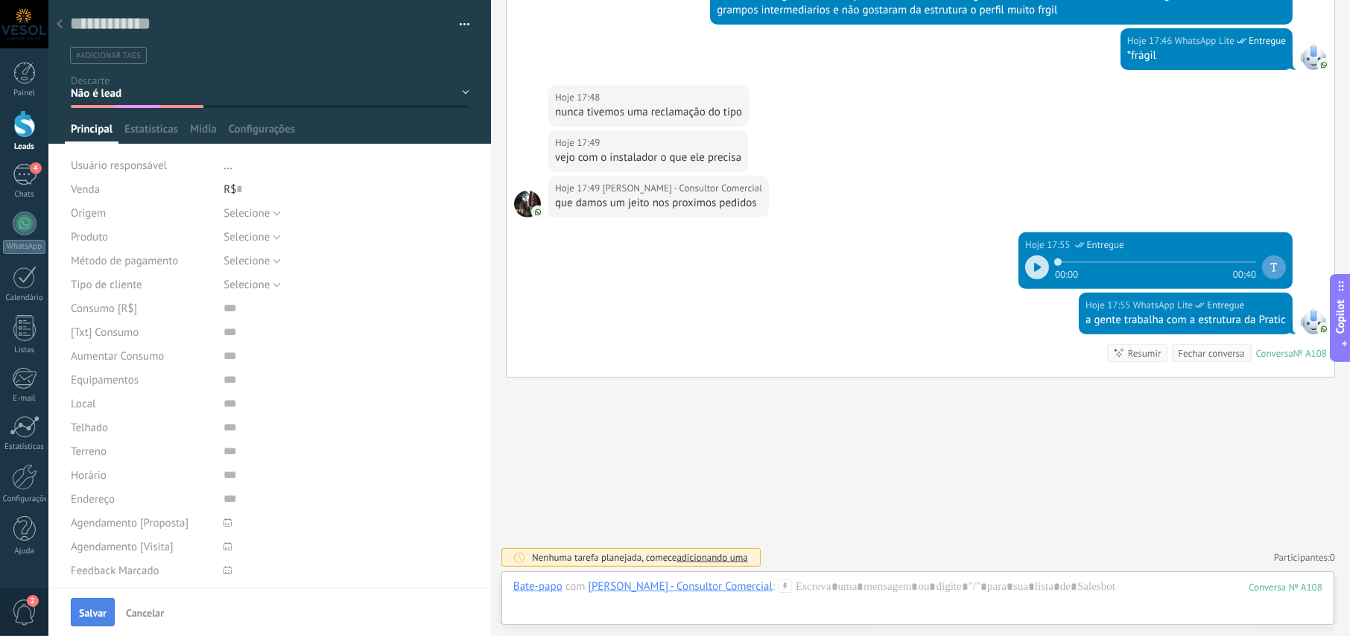
click at [105, 608] on span "Salvar" at bounding box center [93, 613] width 28 height 10
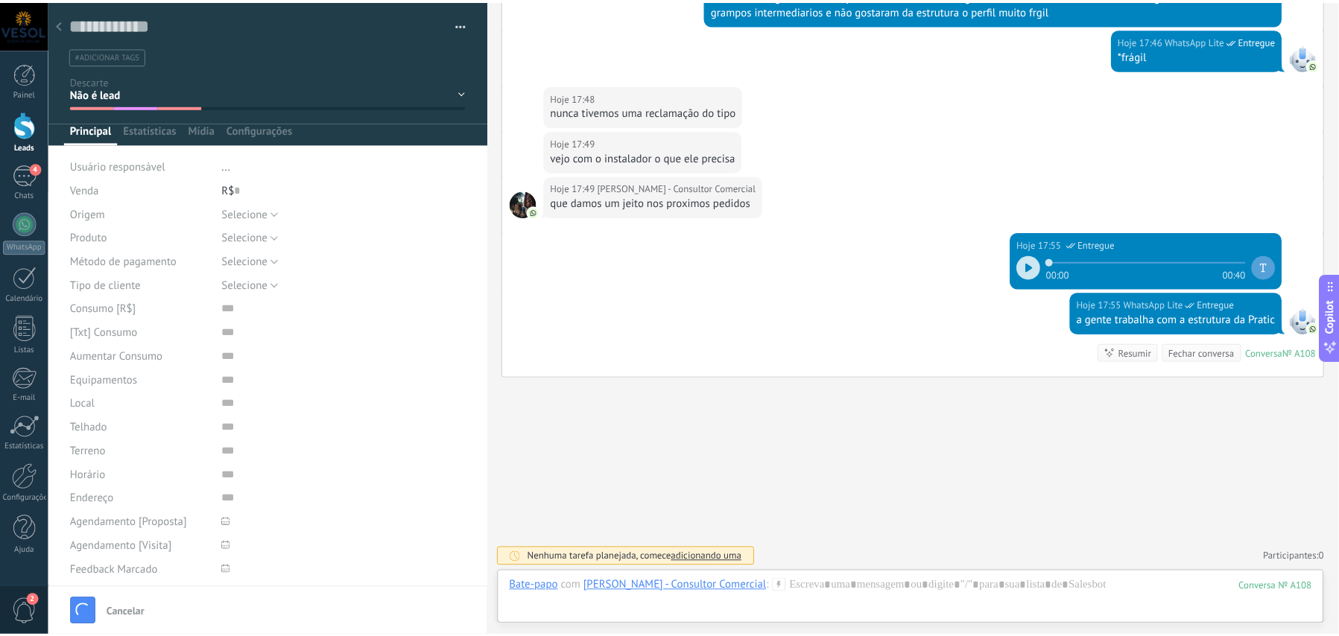
scroll to position [538, 0]
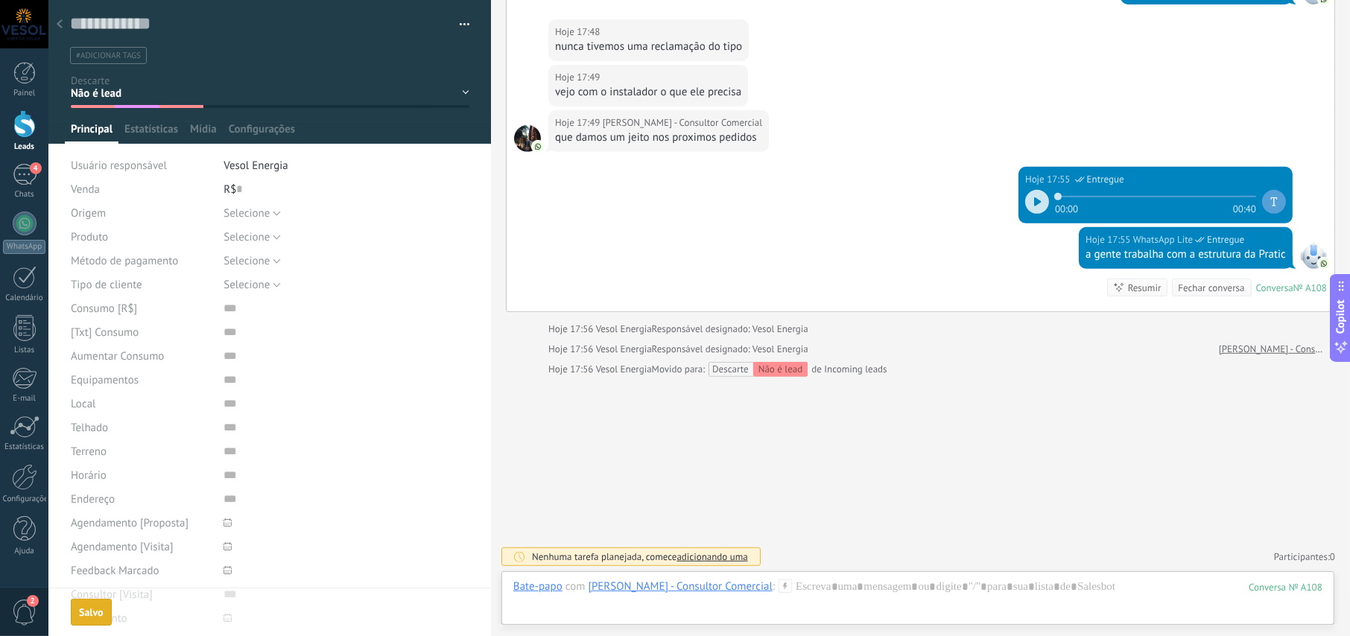
click at [61, 22] on use at bounding box center [60, 23] width 6 height 9
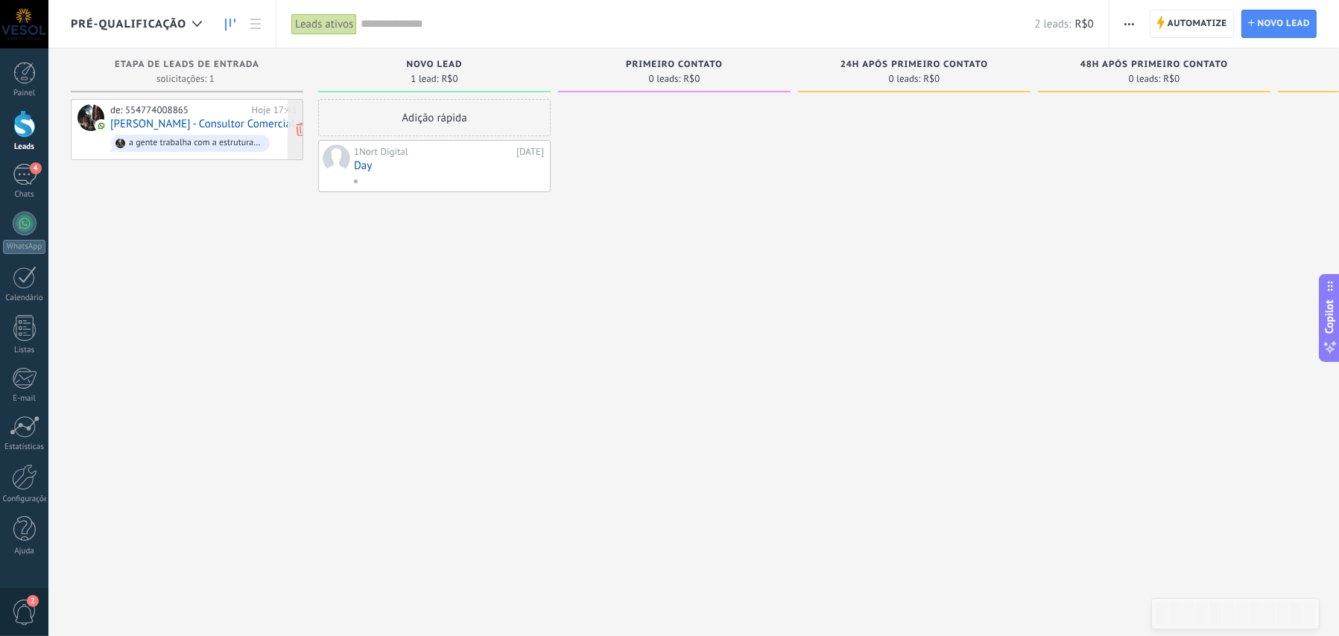
click at [212, 115] on div "de: 554774008865" at bounding box center [178, 110] width 136 height 12
click at [176, 139] on div "a gente trabalha com a estrutura da Pratic" at bounding box center [196, 143] width 134 height 10
click at [171, 118] on link "[PERSON_NAME] - Consultor Comercial" at bounding box center [202, 124] width 184 height 13
click at [25, 176] on div "4" at bounding box center [25, 175] width 24 height 22
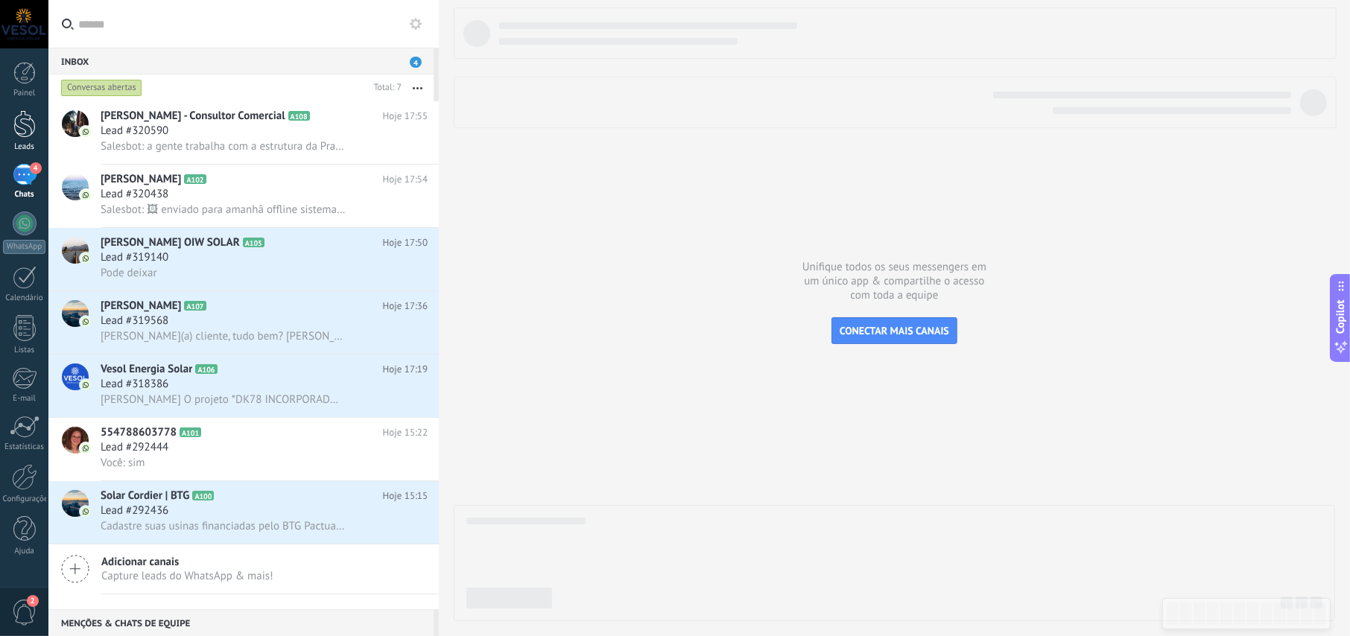
click at [19, 121] on div at bounding box center [24, 124] width 22 height 28
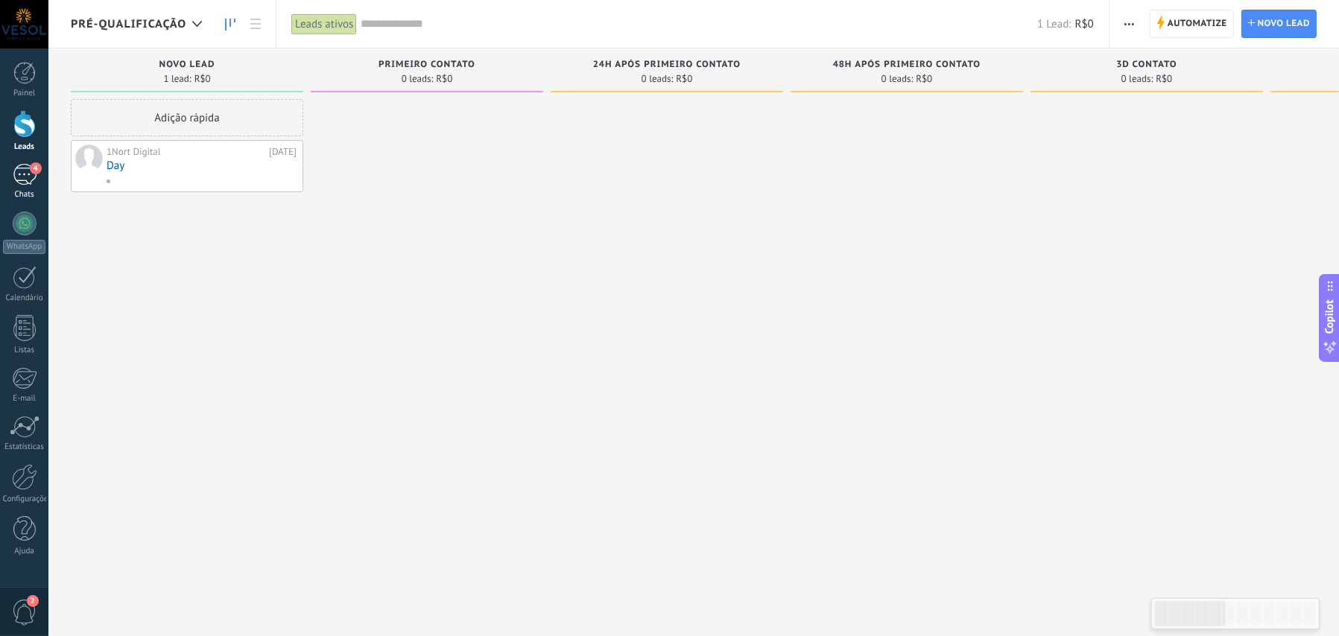
click at [21, 177] on div "4" at bounding box center [25, 175] width 24 height 22
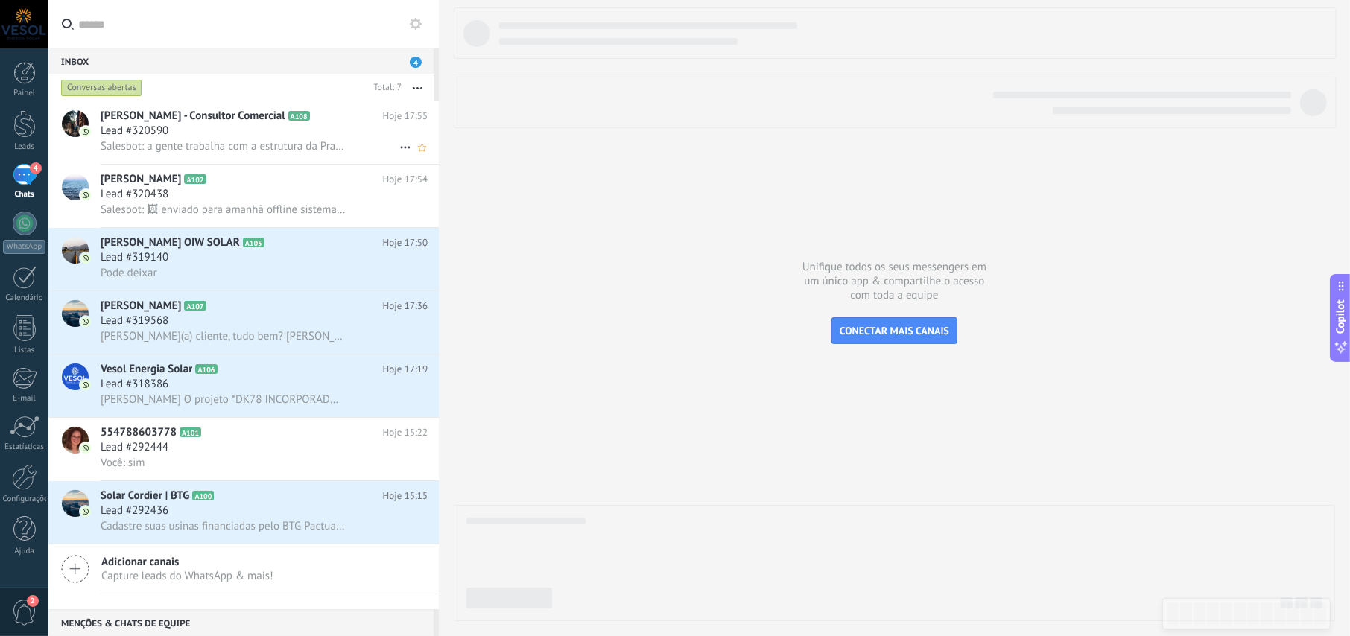
click at [228, 139] on span "Salesbot: a gente trabalha com a estrutura da Pratic" at bounding box center [223, 146] width 245 height 14
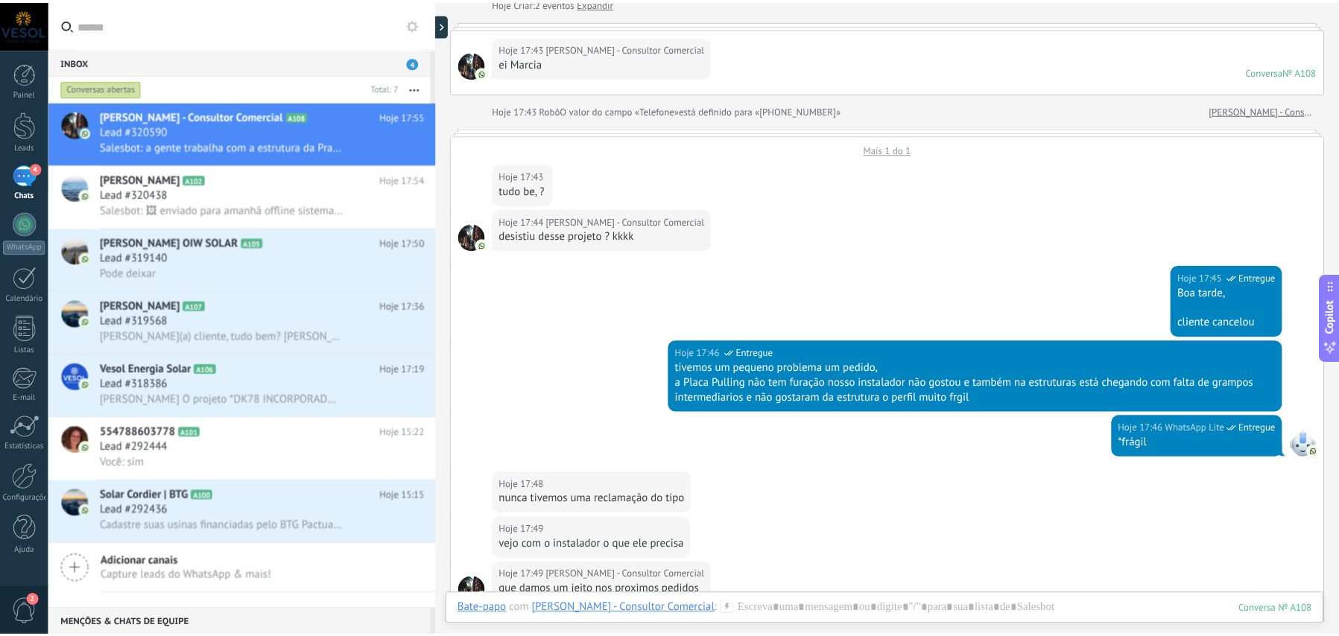
scroll to position [71, 0]
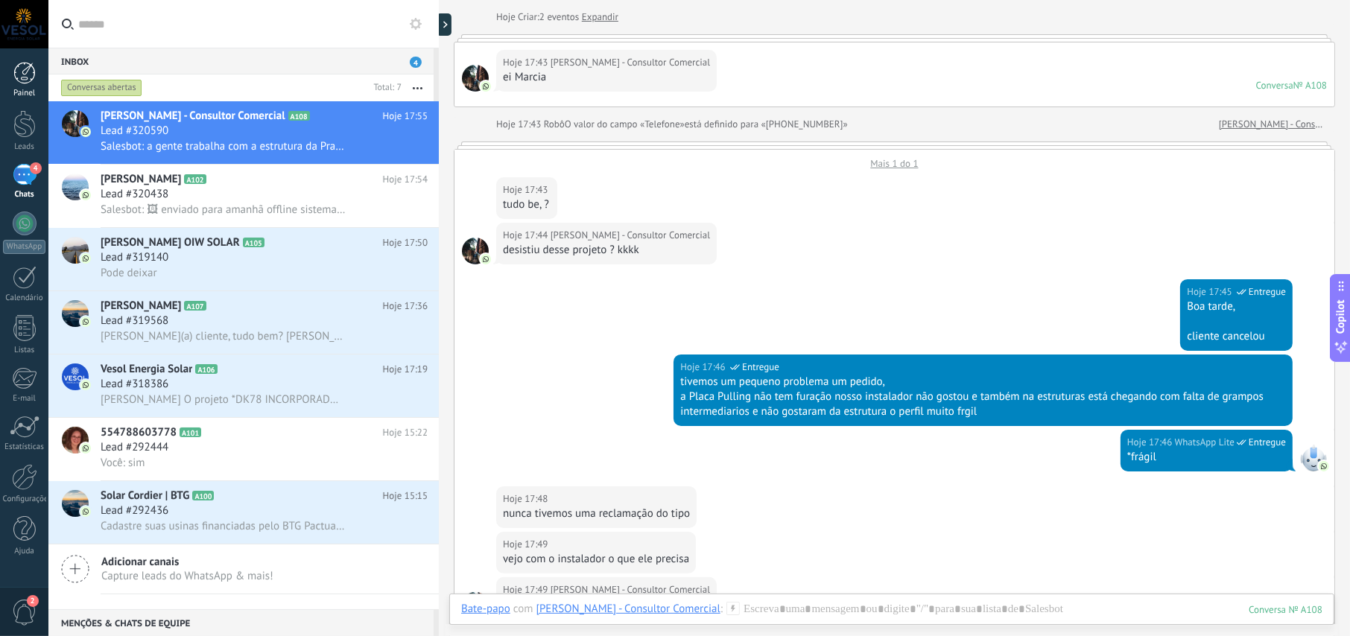
click at [15, 71] on div at bounding box center [24, 73] width 22 height 22
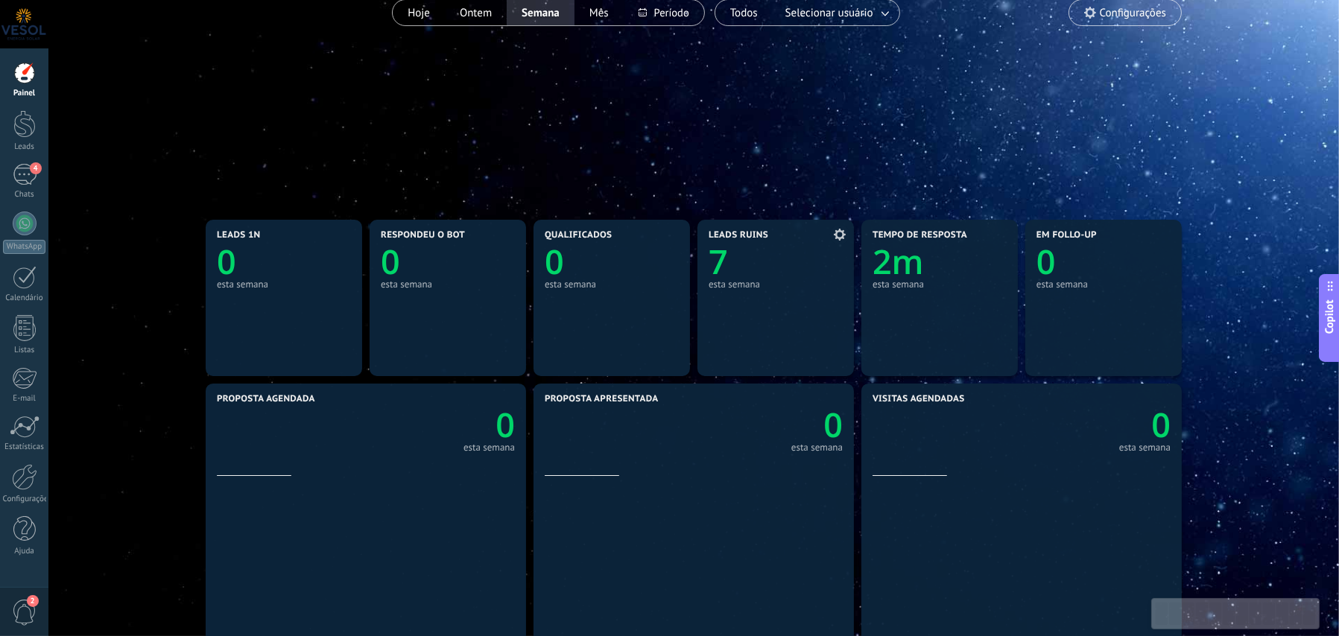
scroll to position [149, 0]
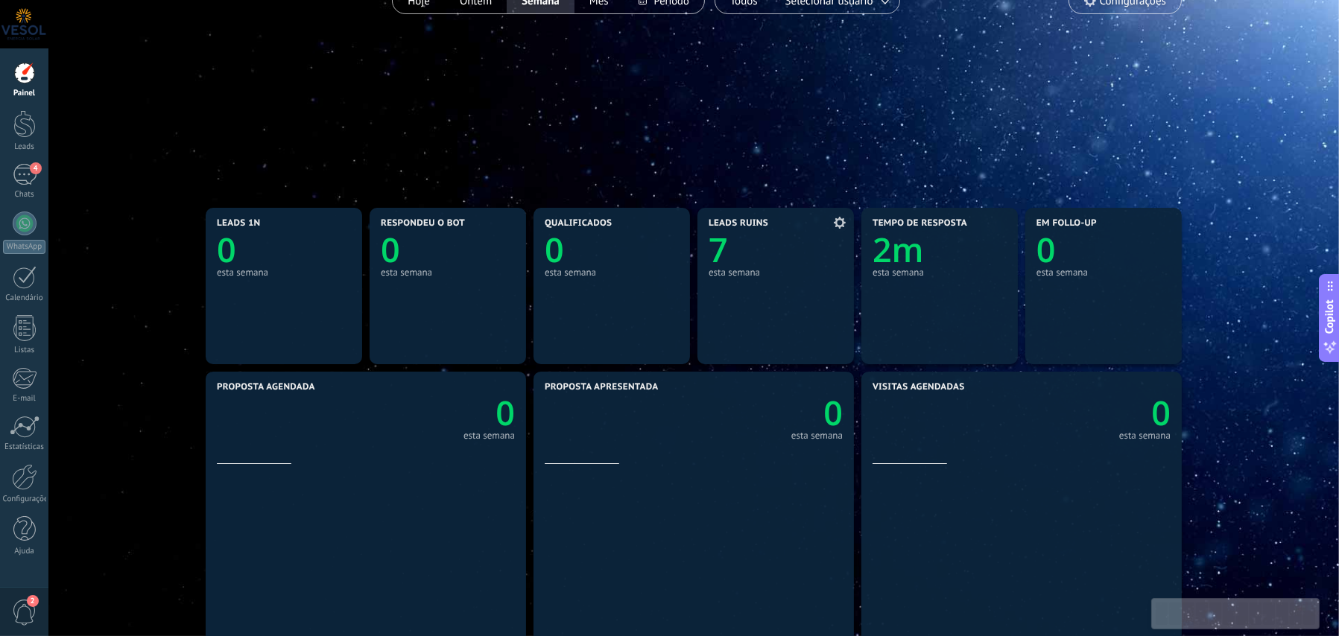
click at [841, 224] on icon at bounding box center [840, 223] width 12 height 12
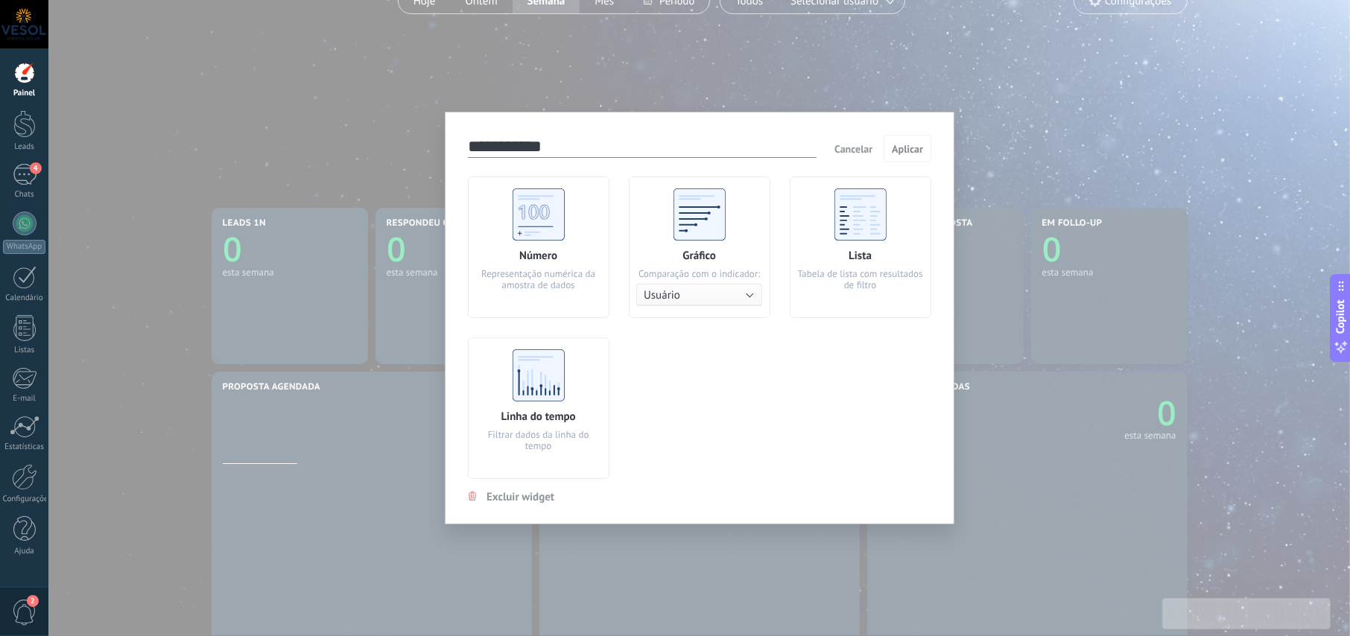
click at [755, 77] on div "**********" at bounding box center [699, 318] width 1302 height 636
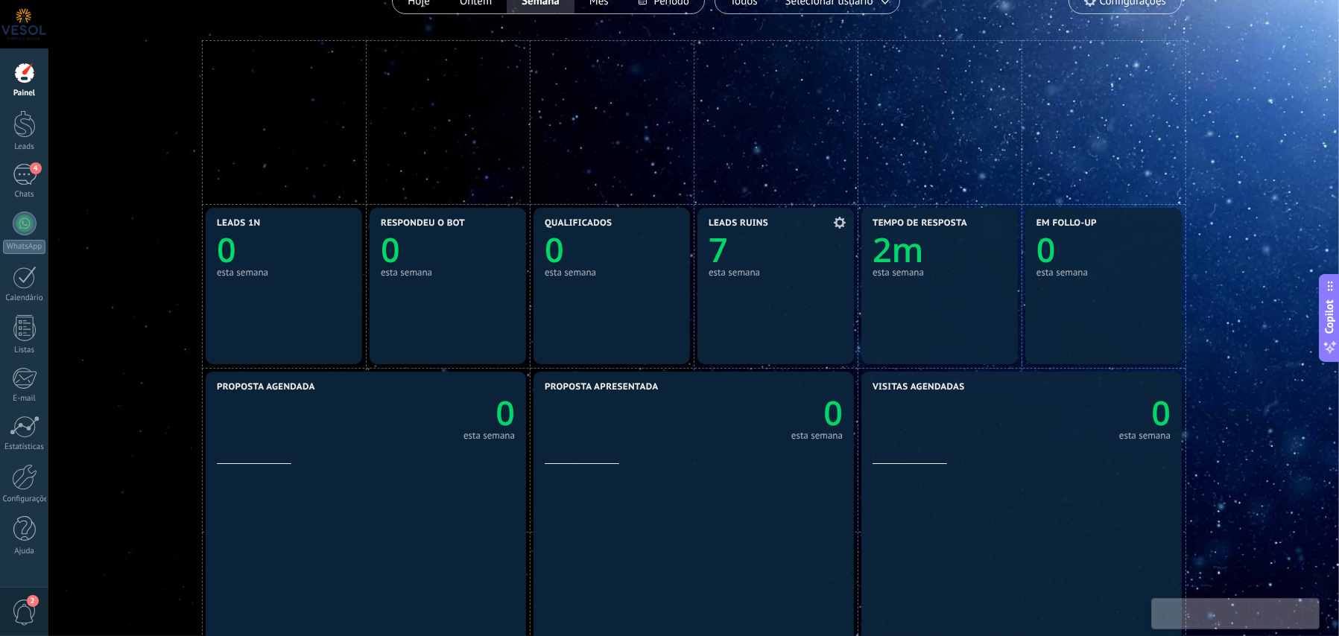
click at [837, 224] on use at bounding box center [840, 223] width 12 height 12
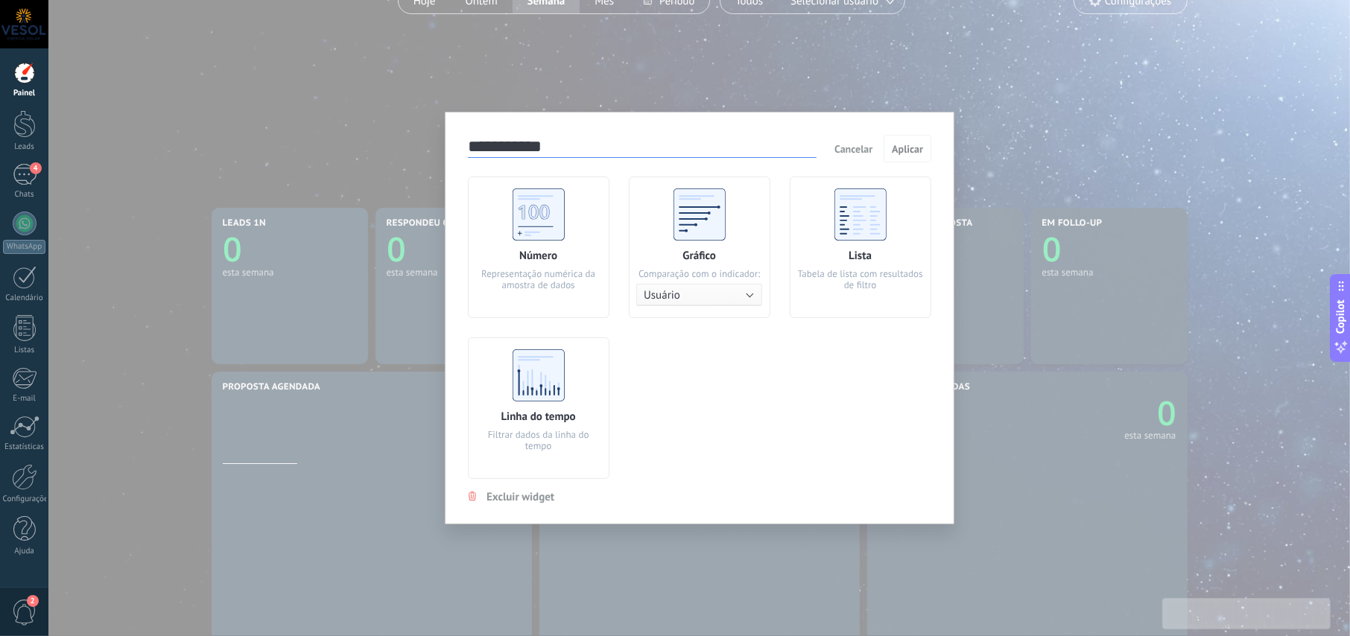
click at [858, 149] on span "Cancelar" at bounding box center [854, 148] width 38 height 13
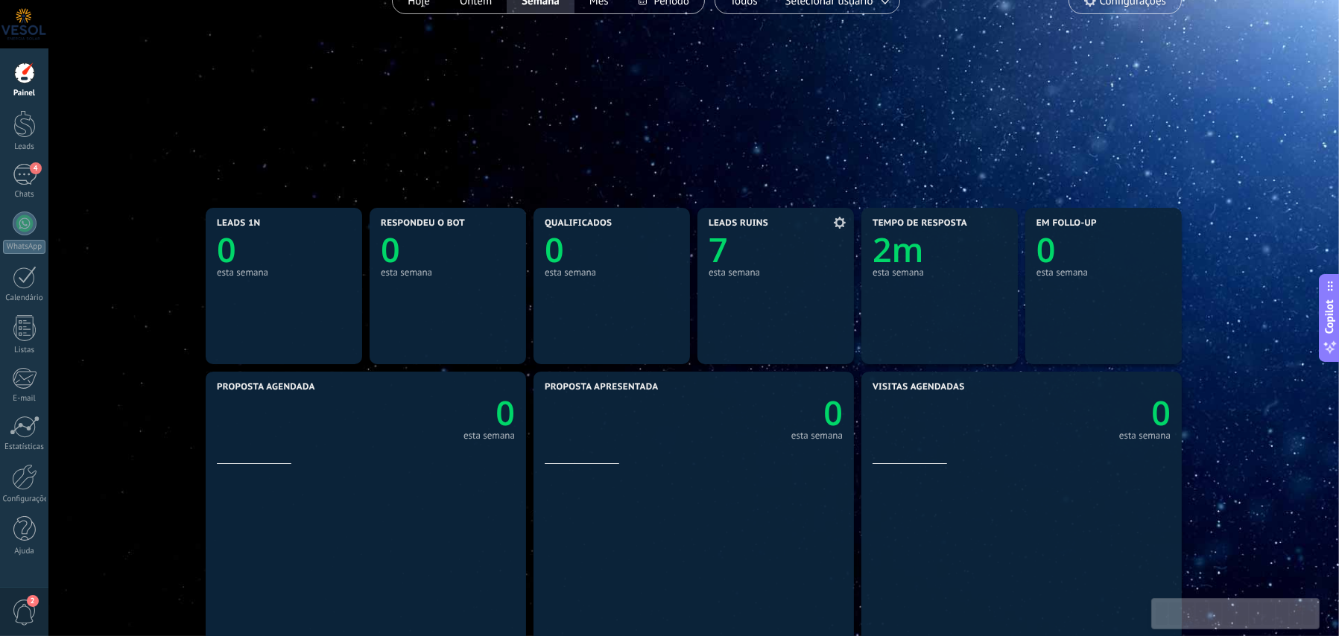
click at [838, 219] on use at bounding box center [840, 223] width 12 height 12
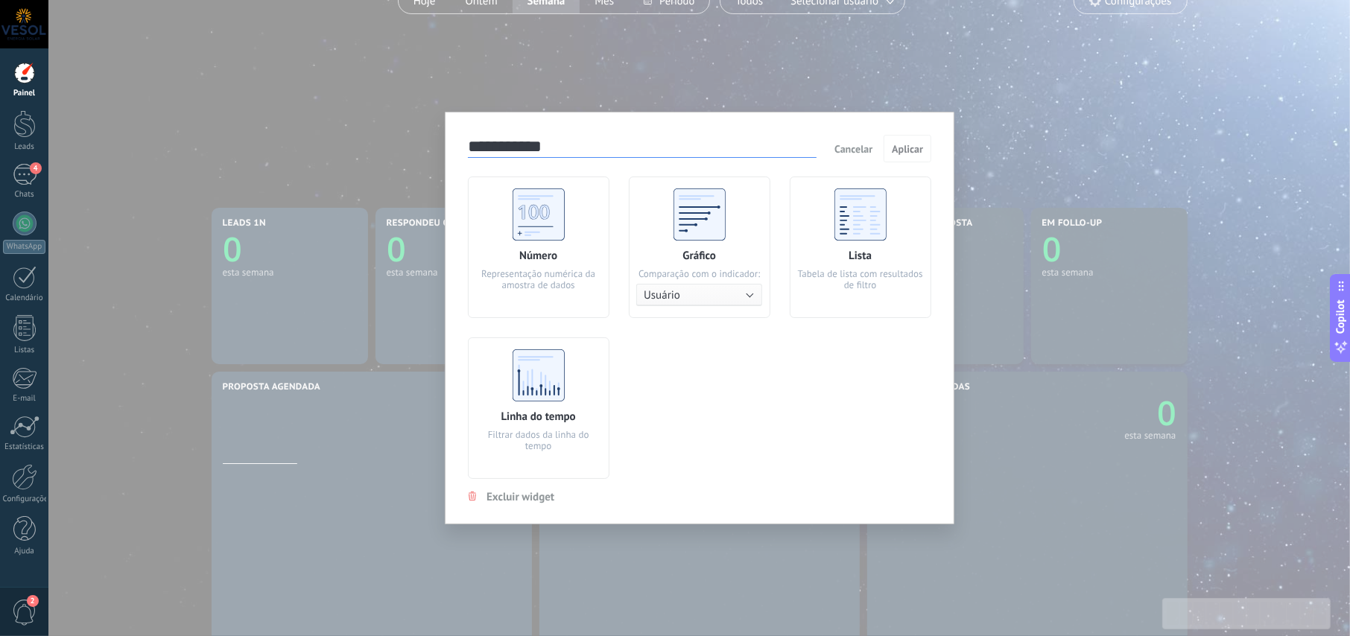
click at [849, 146] on span "Cancelar" at bounding box center [854, 148] width 38 height 13
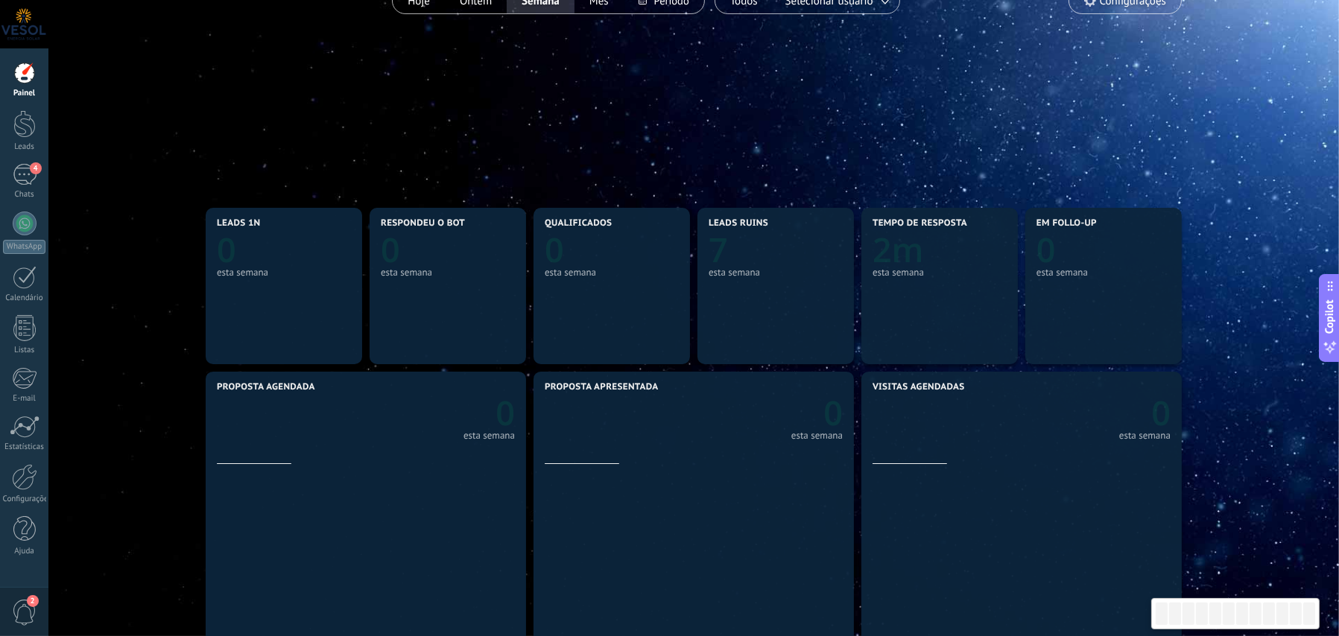
scroll to position [13, 0]
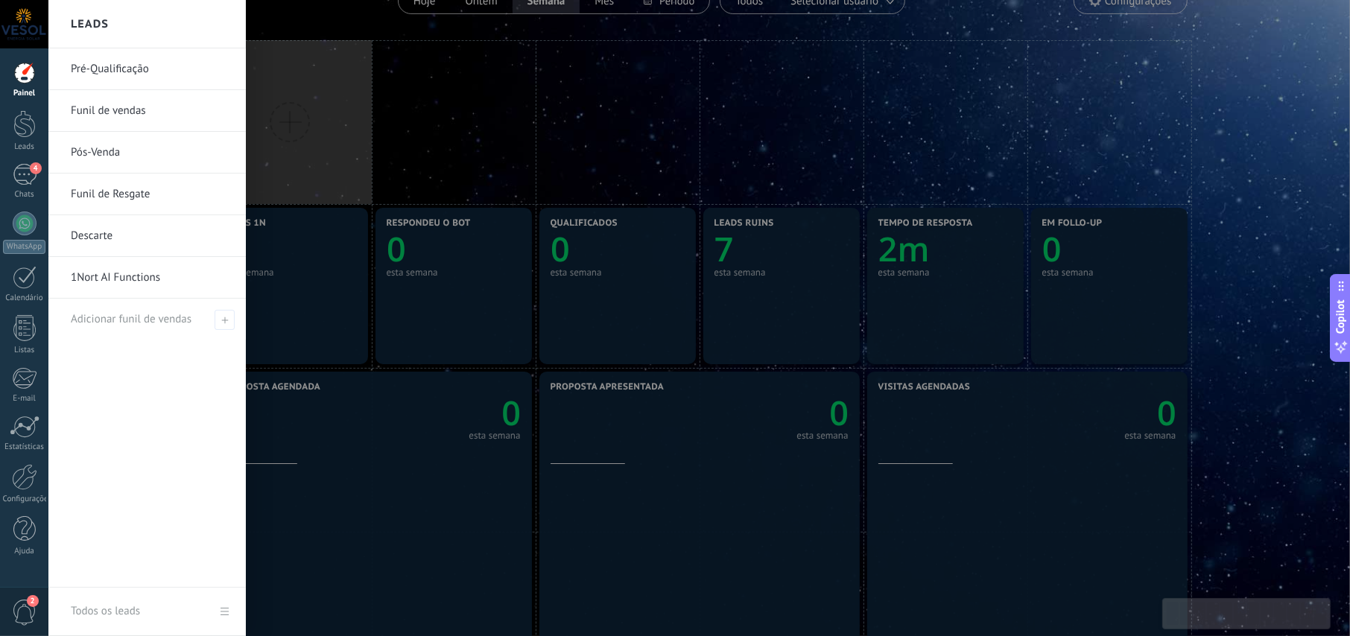
click at [107, 68] on link "Pré-Qualificação" at bounding box center [151, 69] width 160 height 42
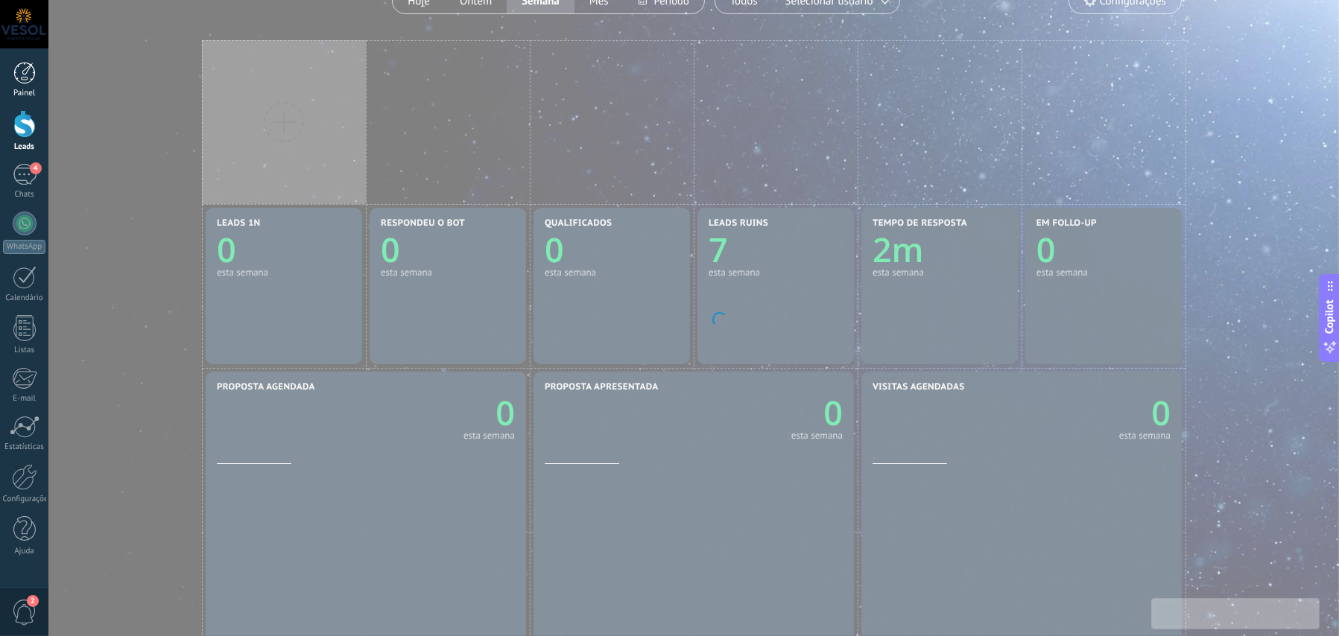
click at [25, 66] on div at bounding box center [24, 73] width 22 height 22
click at [22, 164] on div "4" at bounding box center [25, 175] width 24 height 22
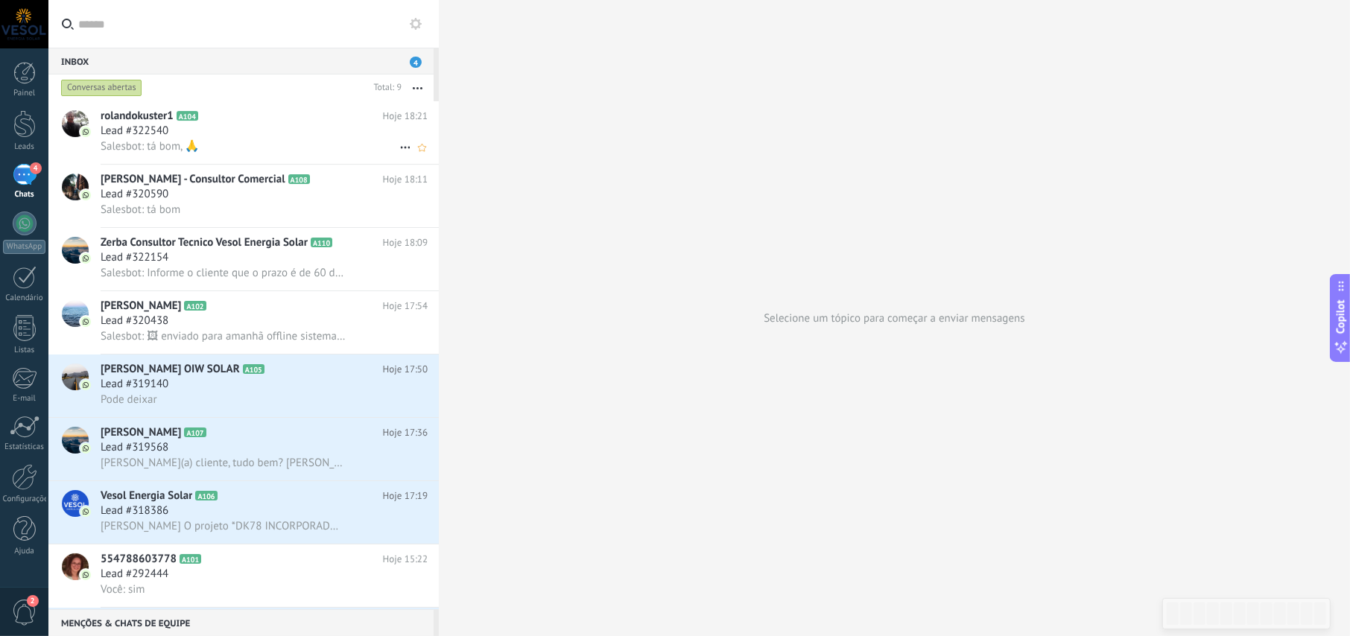
click at [262, 127] on div "Lead #322540" at bounding box center [264, 131] width 327 height 15
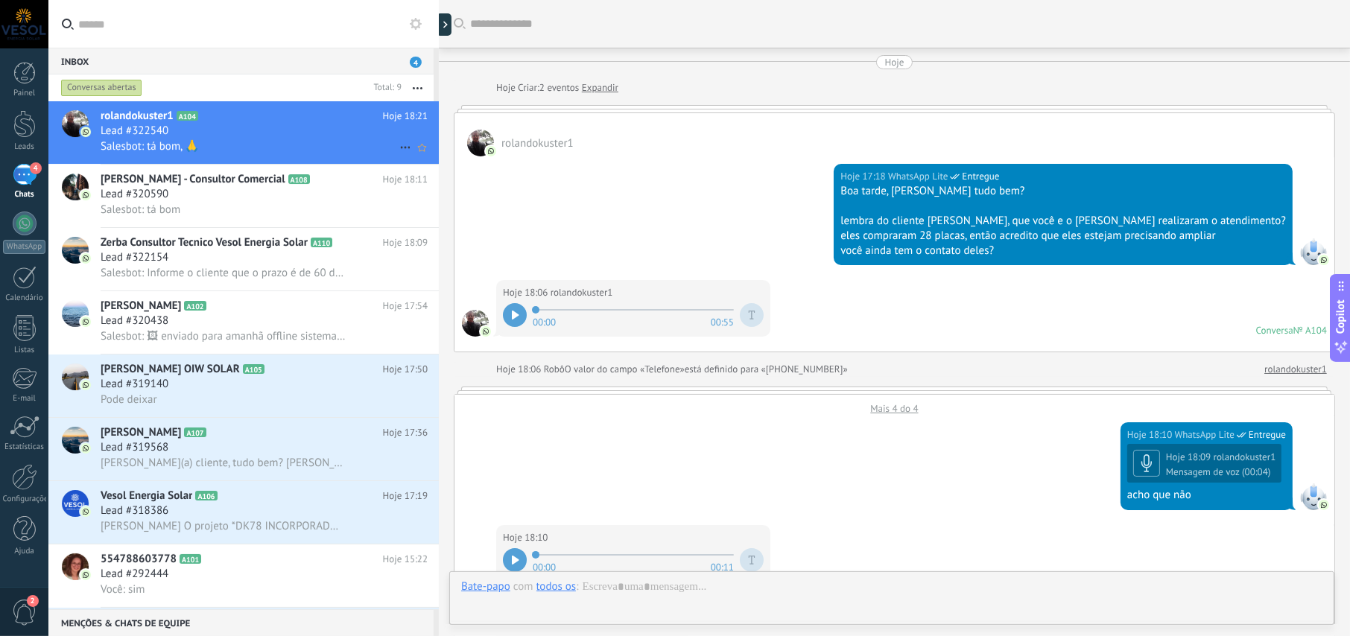
scroll to position [799, 0]
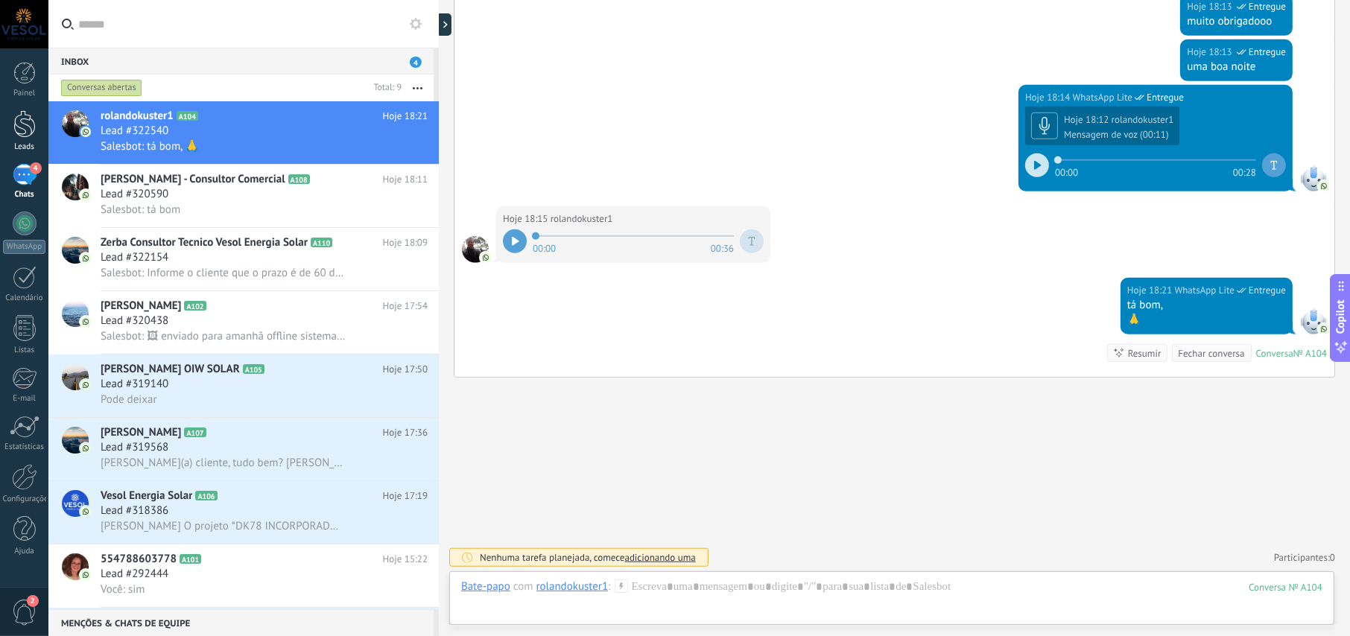
click at [26, 121] on div at bounding box center [24, 124] width 22 height 28
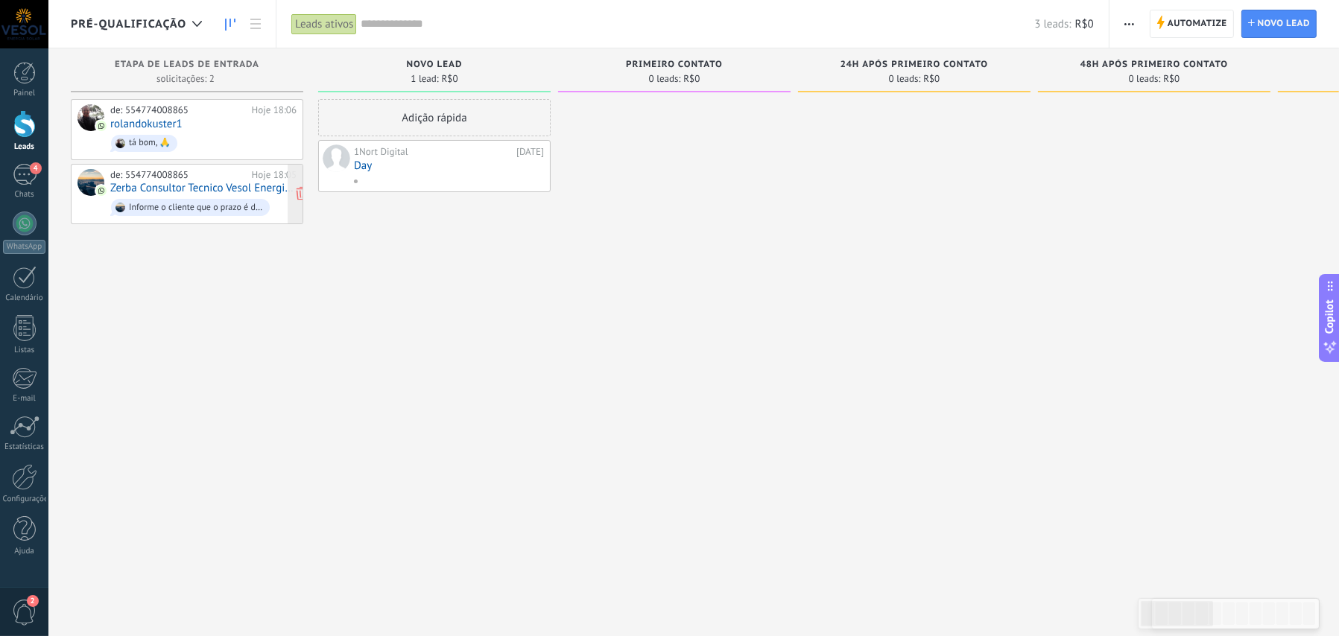
click at [227, 182] on link "Zerba Consultor Tecnico Vesol Energia Solar" at bounding box center [203, 188] width 186 height 13
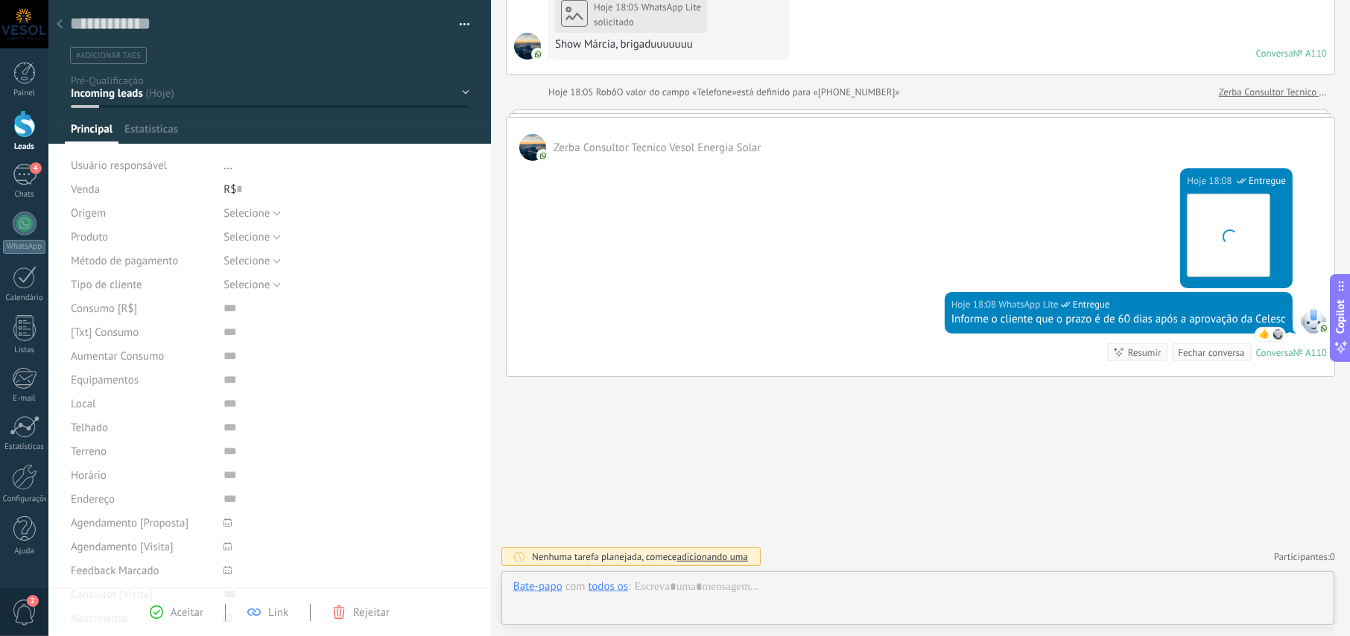
scroll to position [22, 0]
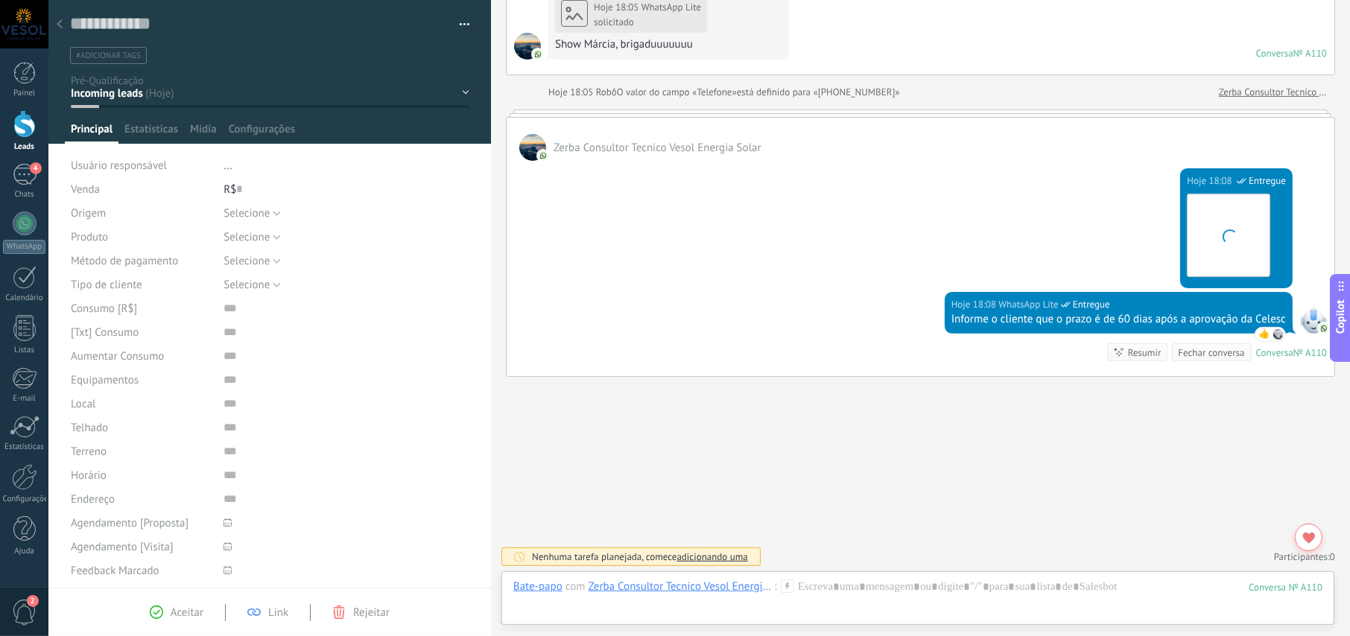
click at [0, 0] on div "NOVO LEAD PRIMEIRO CONTATO 24h após primeiro contato 48h após primeiro contato …" at bounding box center [0, 0] width 0 height 0
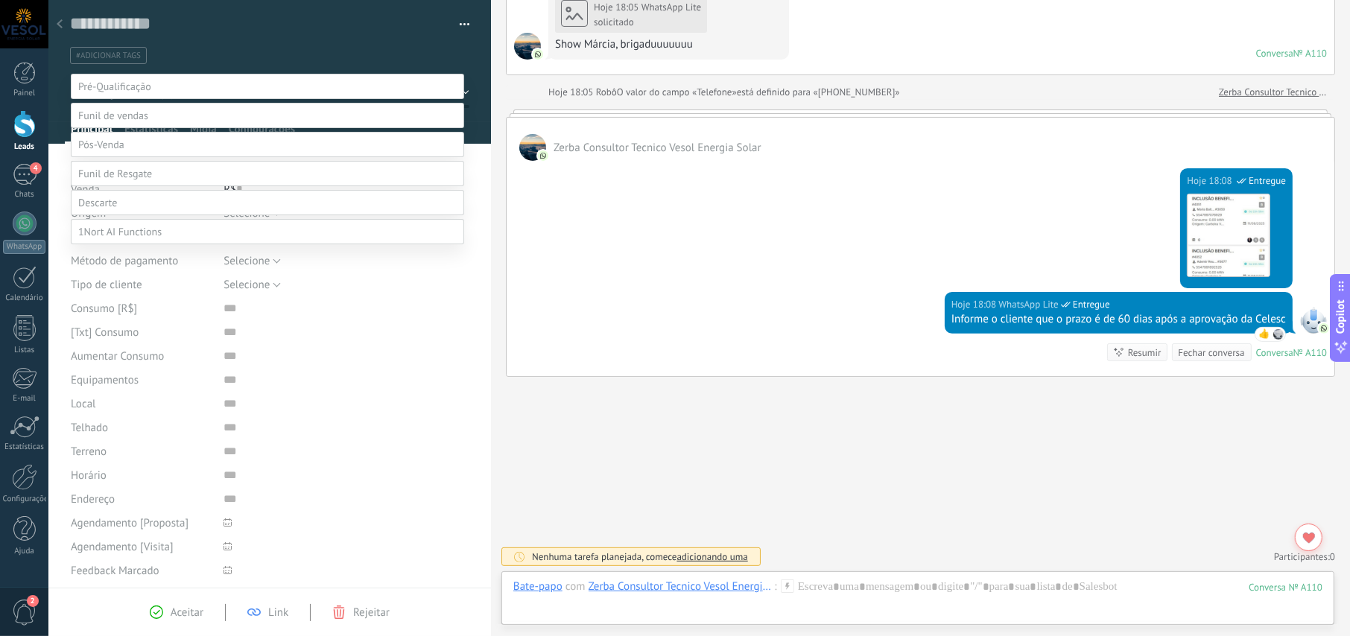
click at [108, 209] on span at bounding box center [97, 202] width 39 height 13
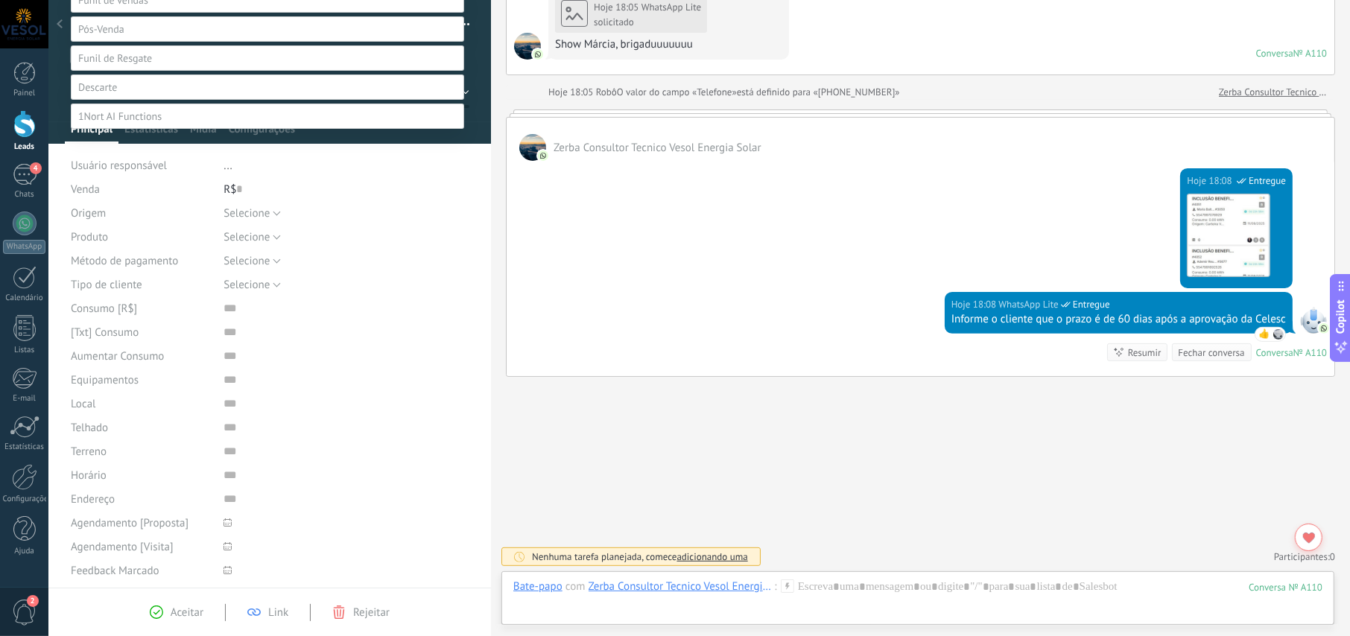
click at [0, 0] on label "Não é lead" at bounding box center [0, 0] width 0 height 0
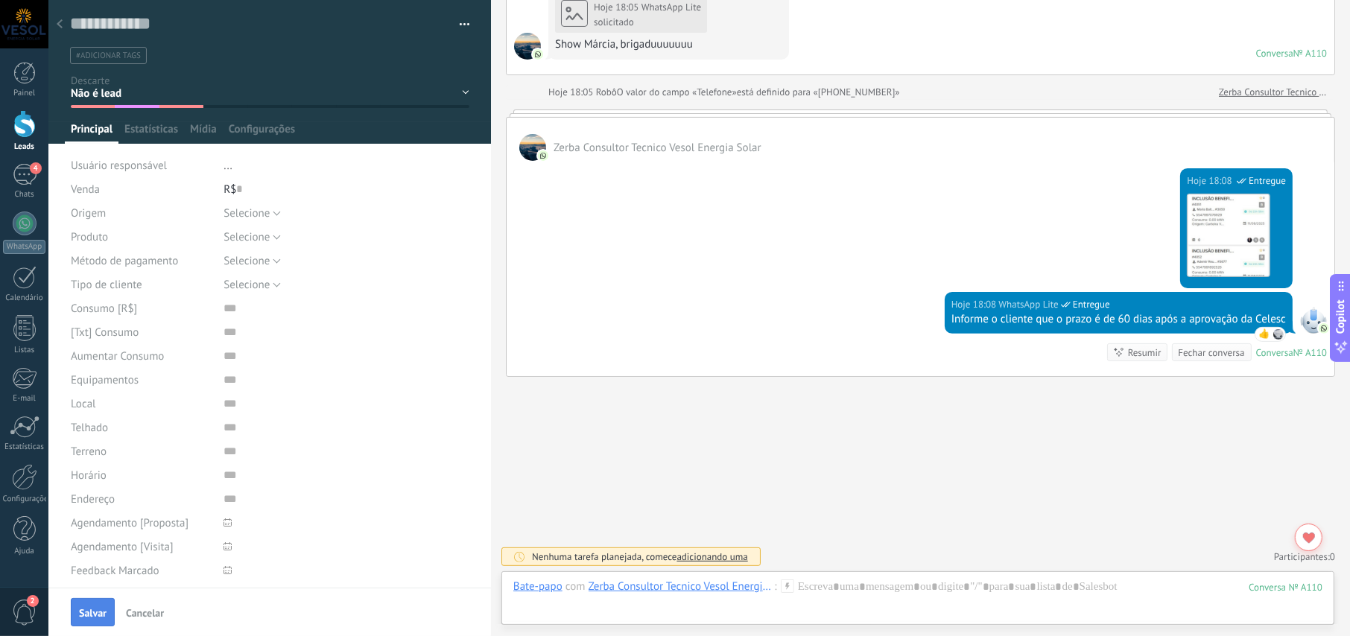
click at [102, 608] on span "Salvar" at bounding box center [93, 613] width 28 height 10
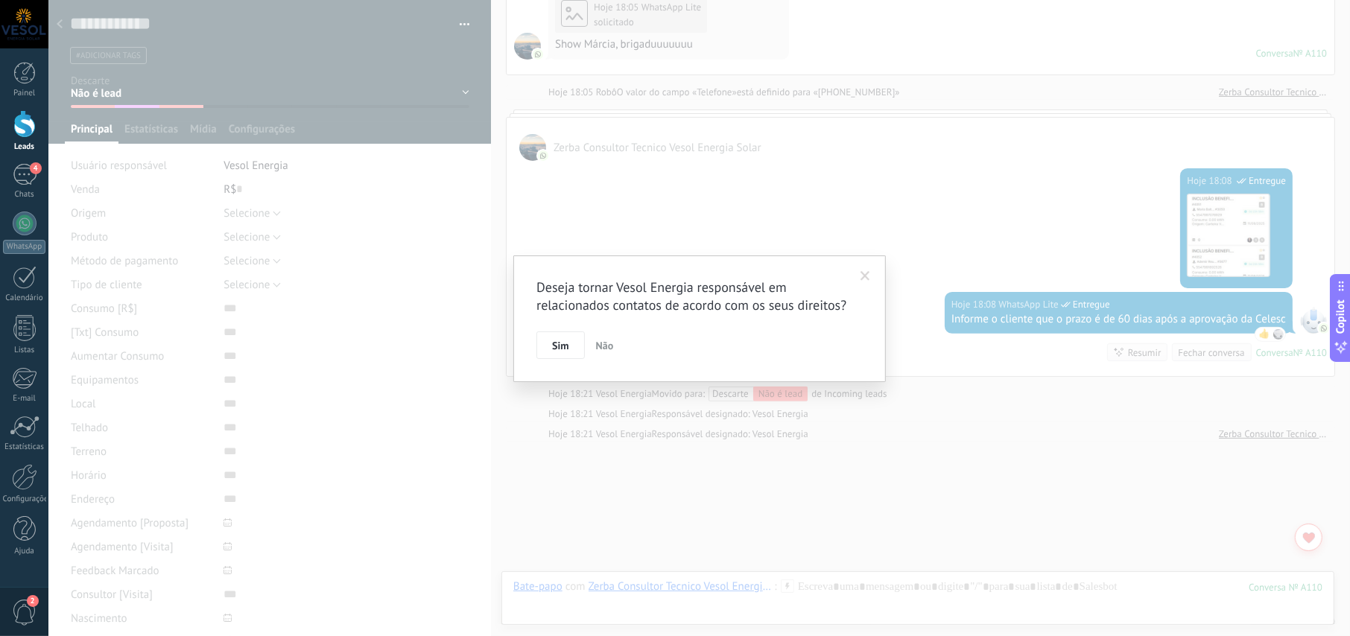
scroll to position [406, 0]
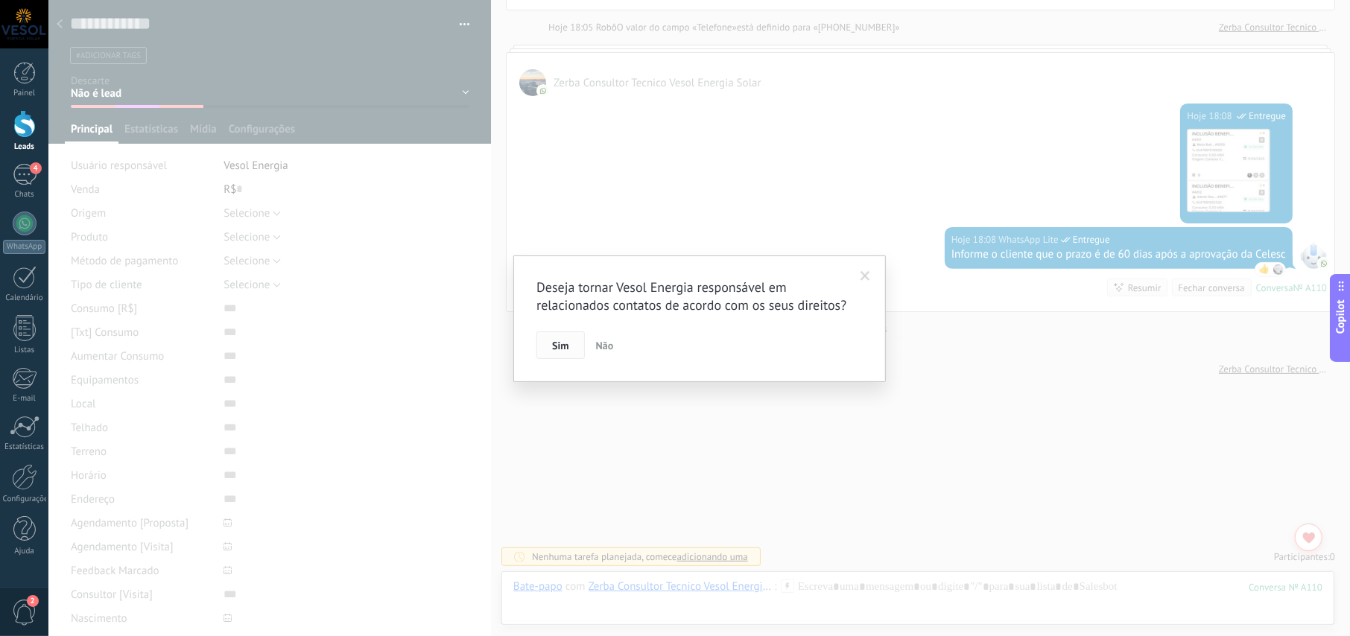
click at [563, 341] on span "Sim" at bounding box center [560, 346] width 16 height 10
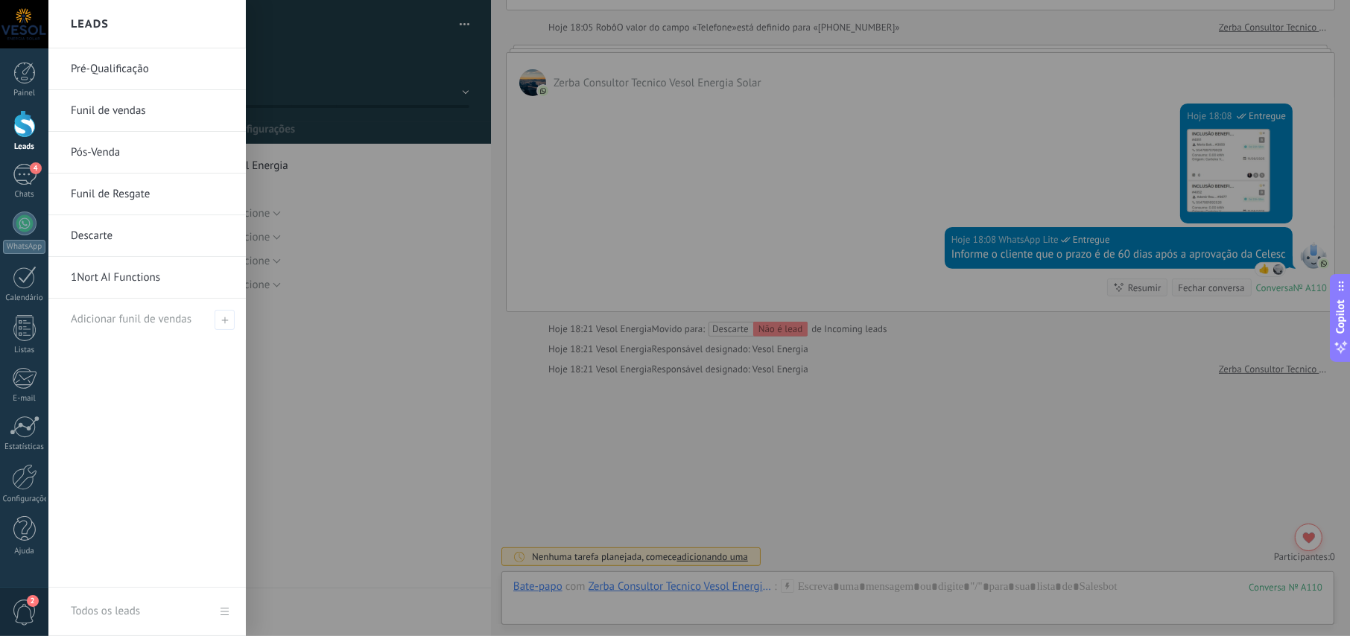
click at [19, 136] on div at bounding box center [24, 124] width 22 height 28
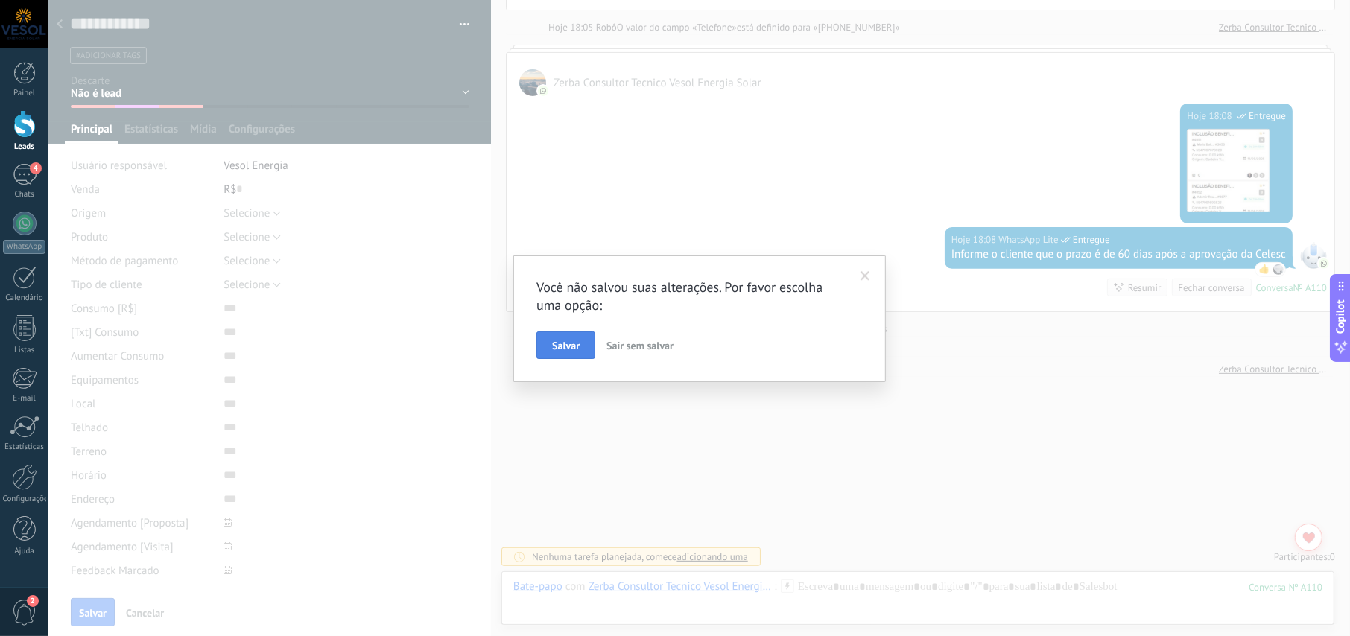
click at [566, 336] on button "Salvar" at bounding box center [566, 346] width 59 height 28
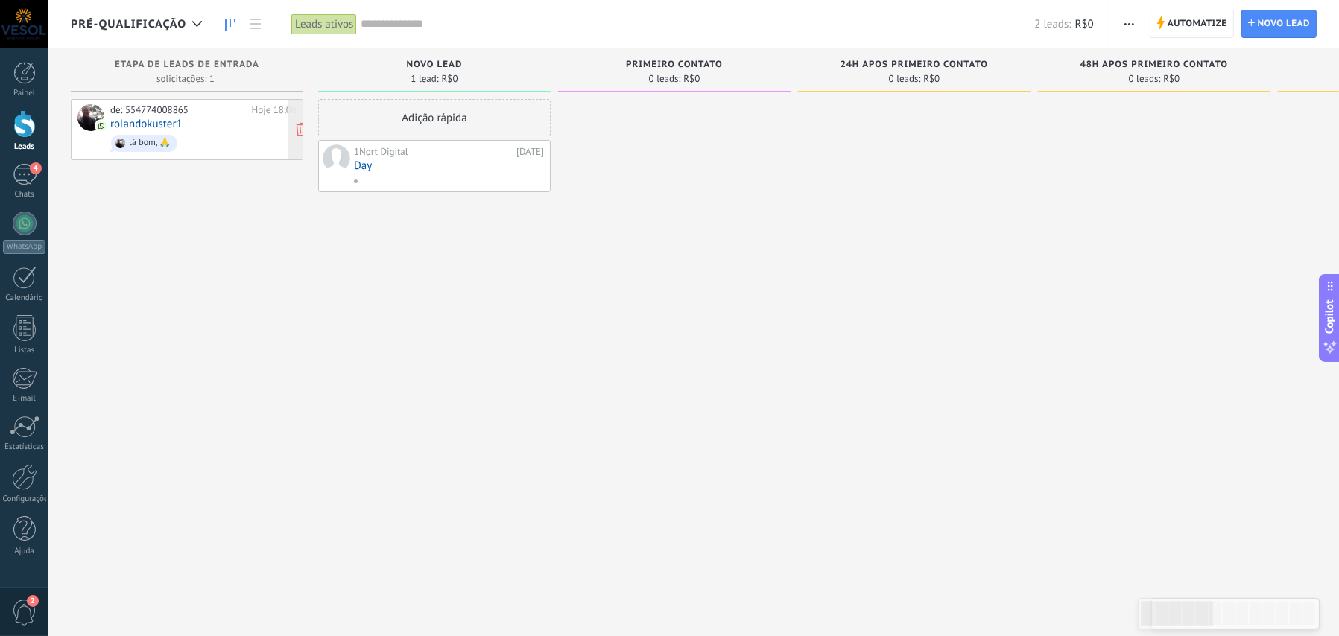
click at [207, 142] on span "tá bom, 🙏" at bounding box center [203, 143] width 186 height 23
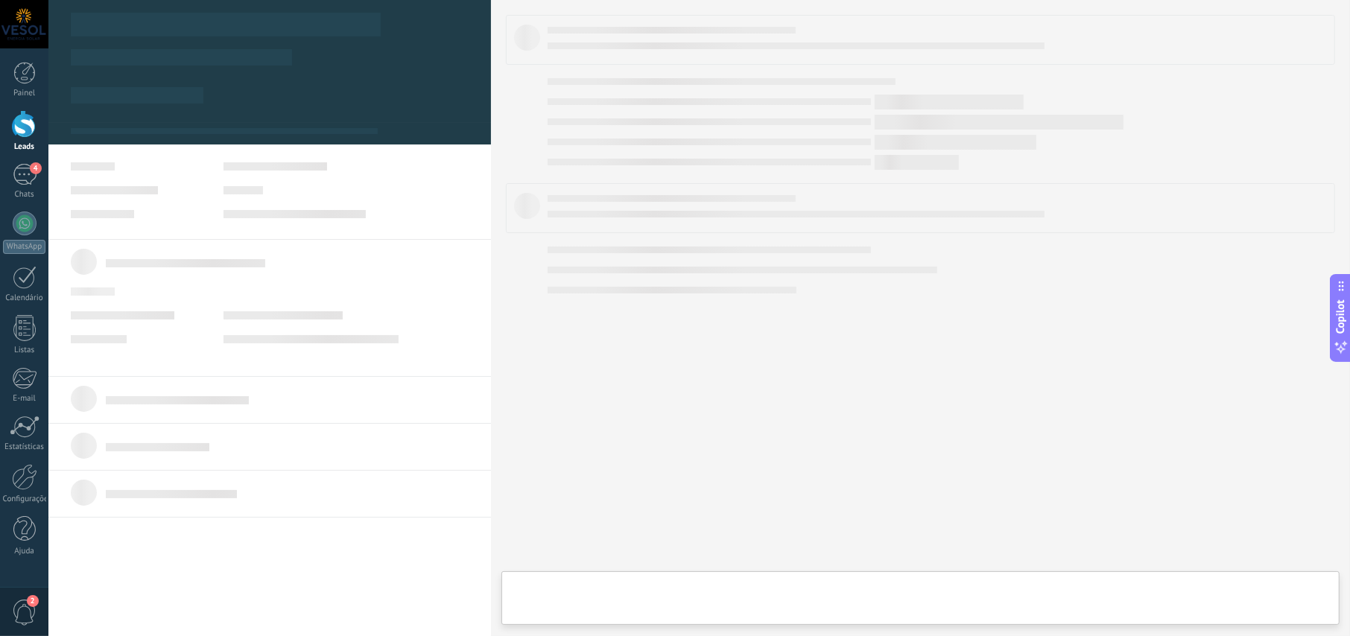
type textarea "**********"
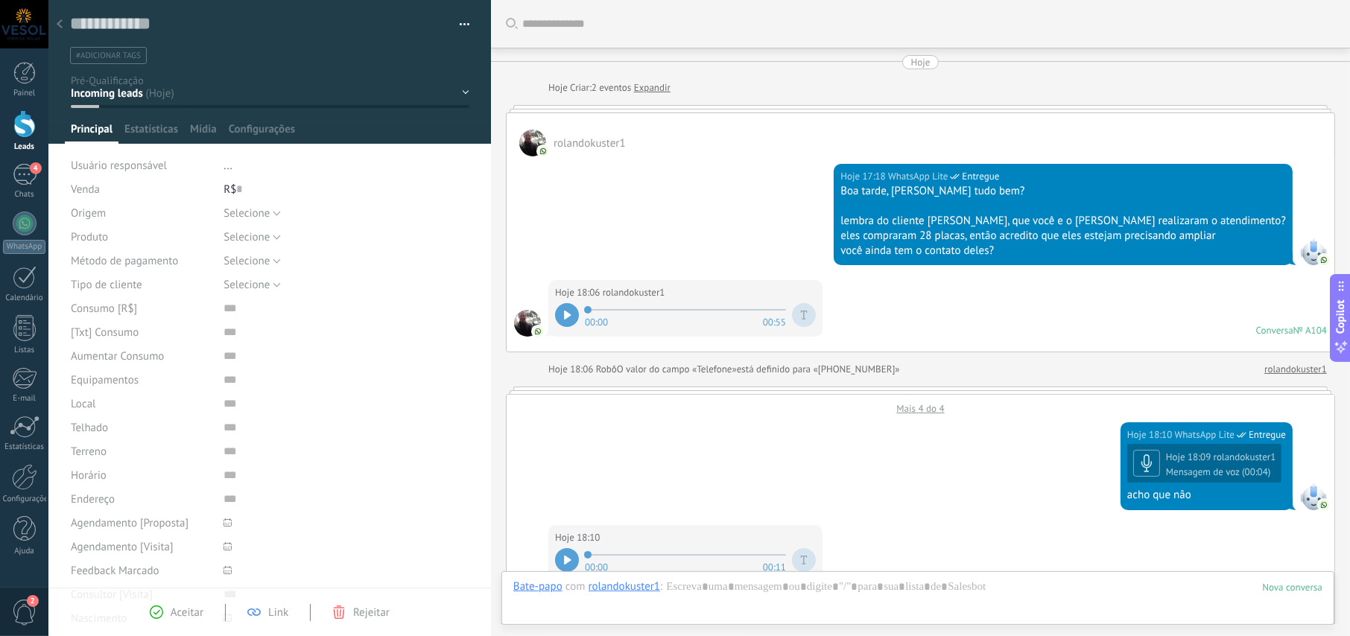
scroll to position [799, 0]
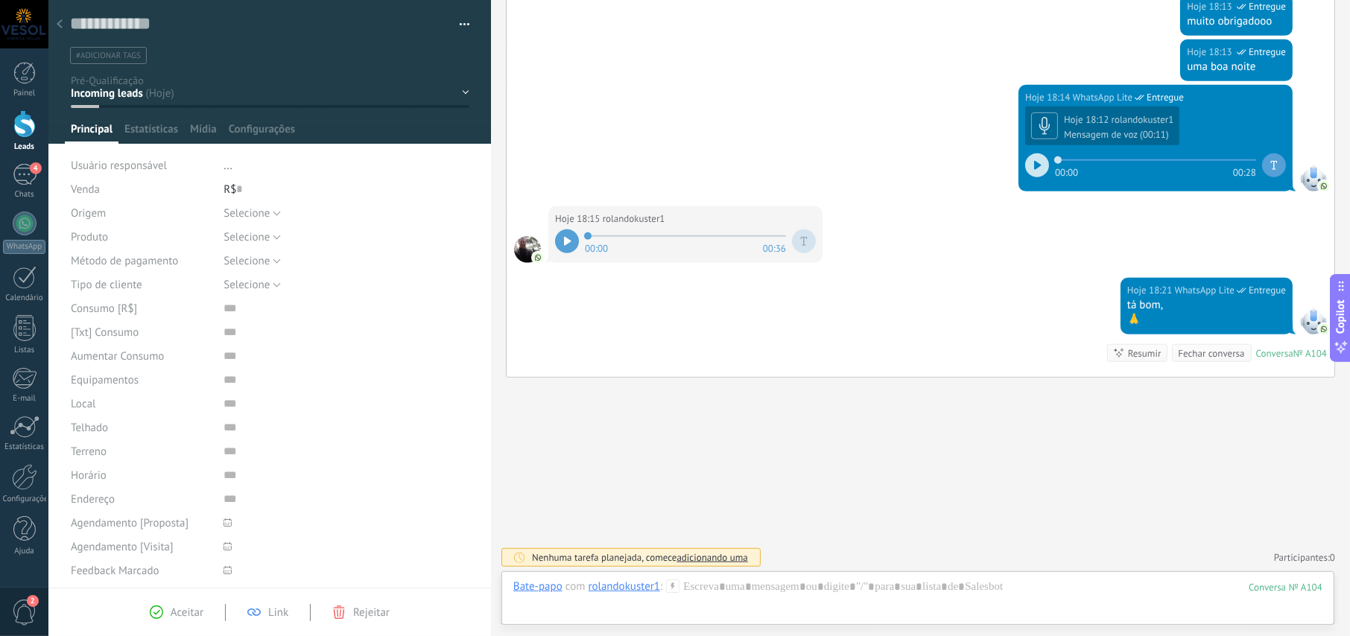
click at [0, 0] on div "NOVO LEAD PRIMEIRO CONTATO 24h após primeiro contato 48h após primeiro contato …" at bounding box center [0, 0] width 0 height 0
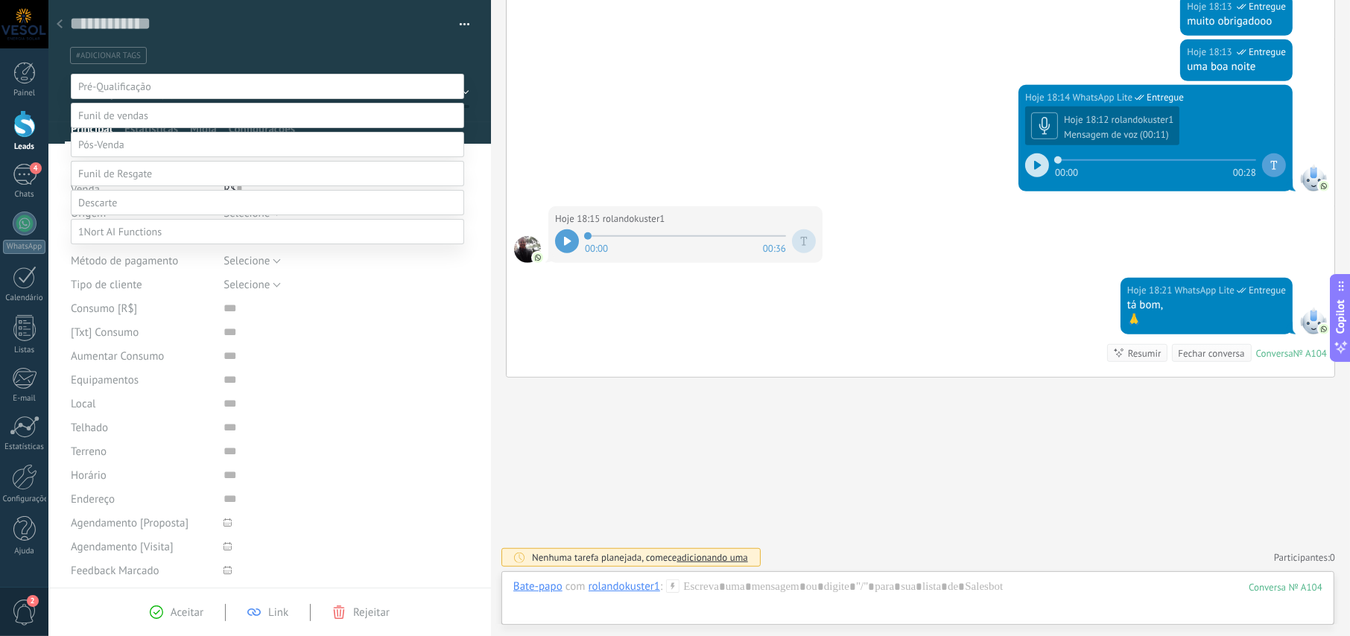
click at [110, 209] on span at bounding box center [97, 202] width 39 height 13
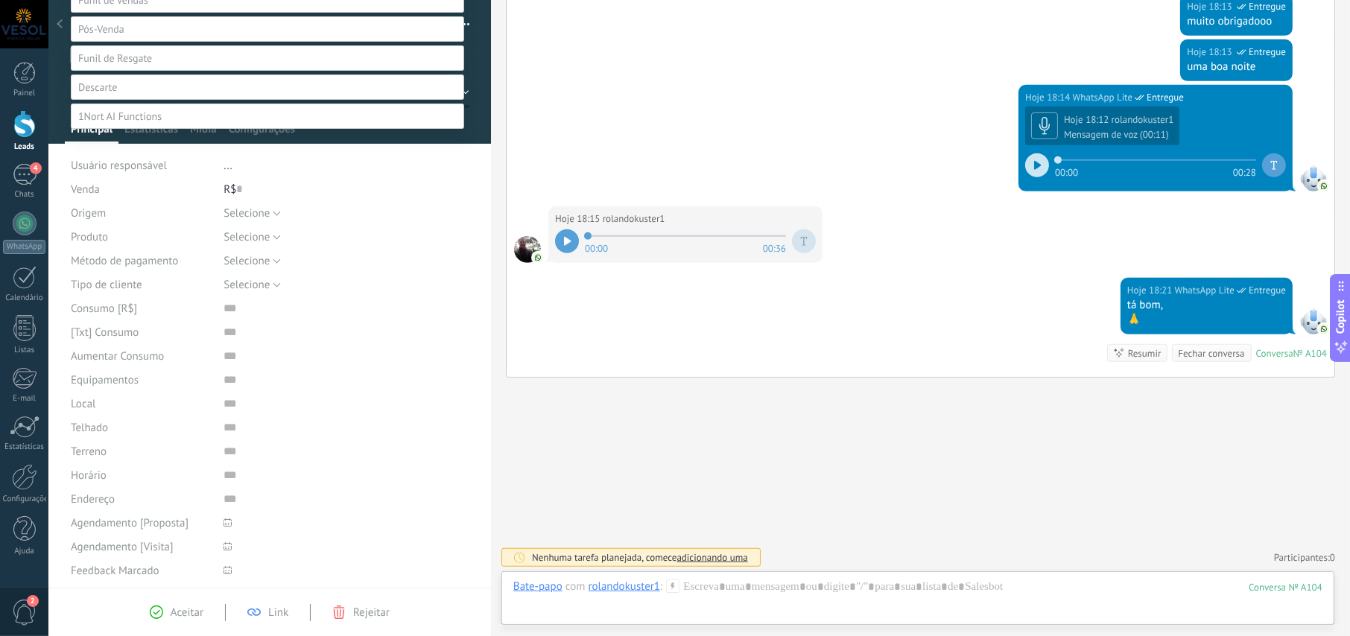
click at [0, 0] on label "Não é lead" at bounding box center [0, 0] width 0 height 0
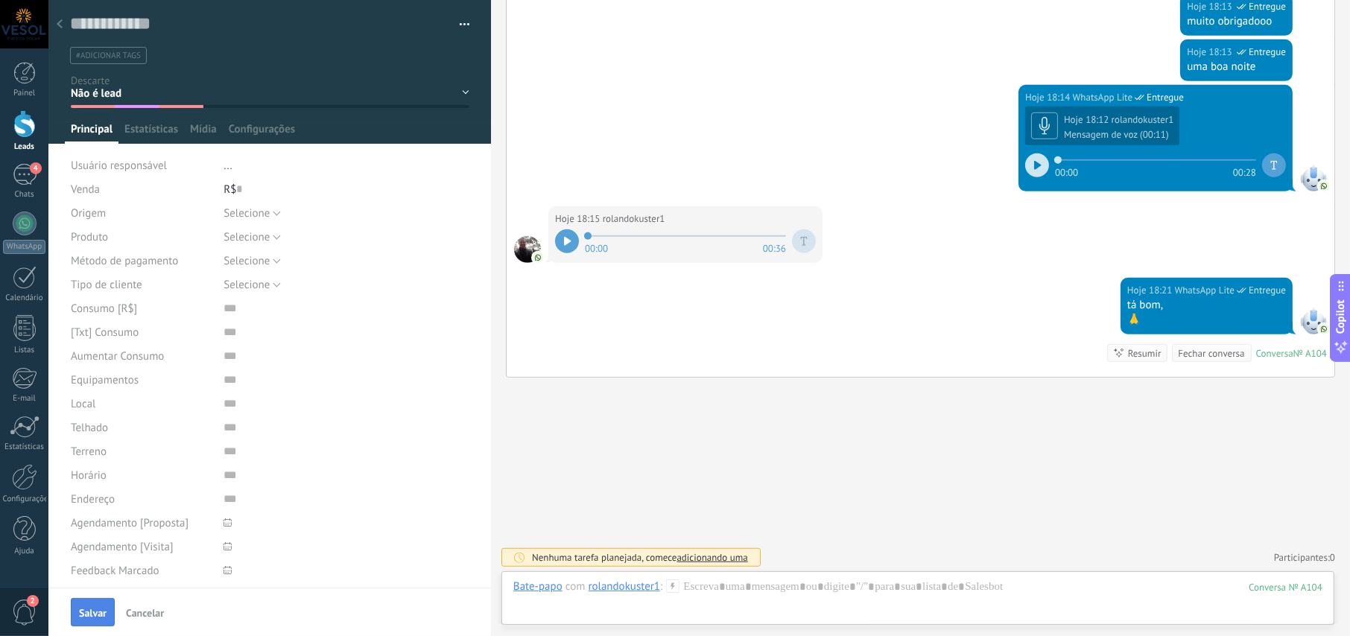
click at [82, 619] on button "Salvar" at bounding box center [93, 612] width 44 height 28
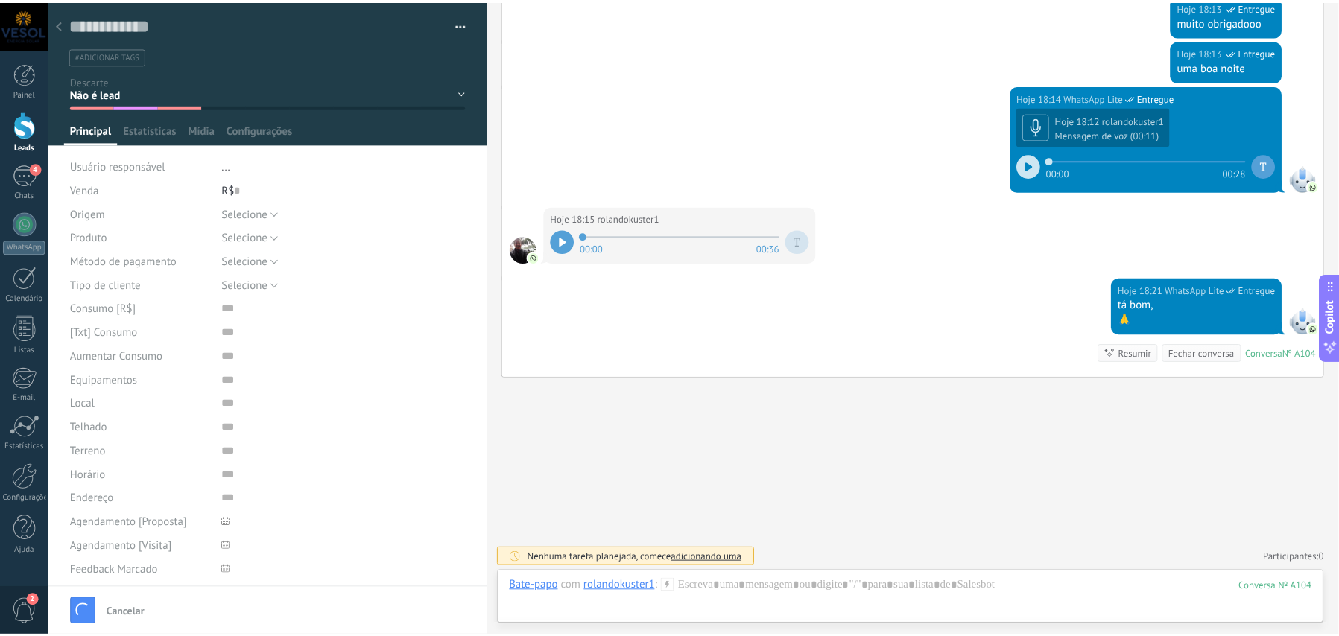
scroll to position [865, 0]
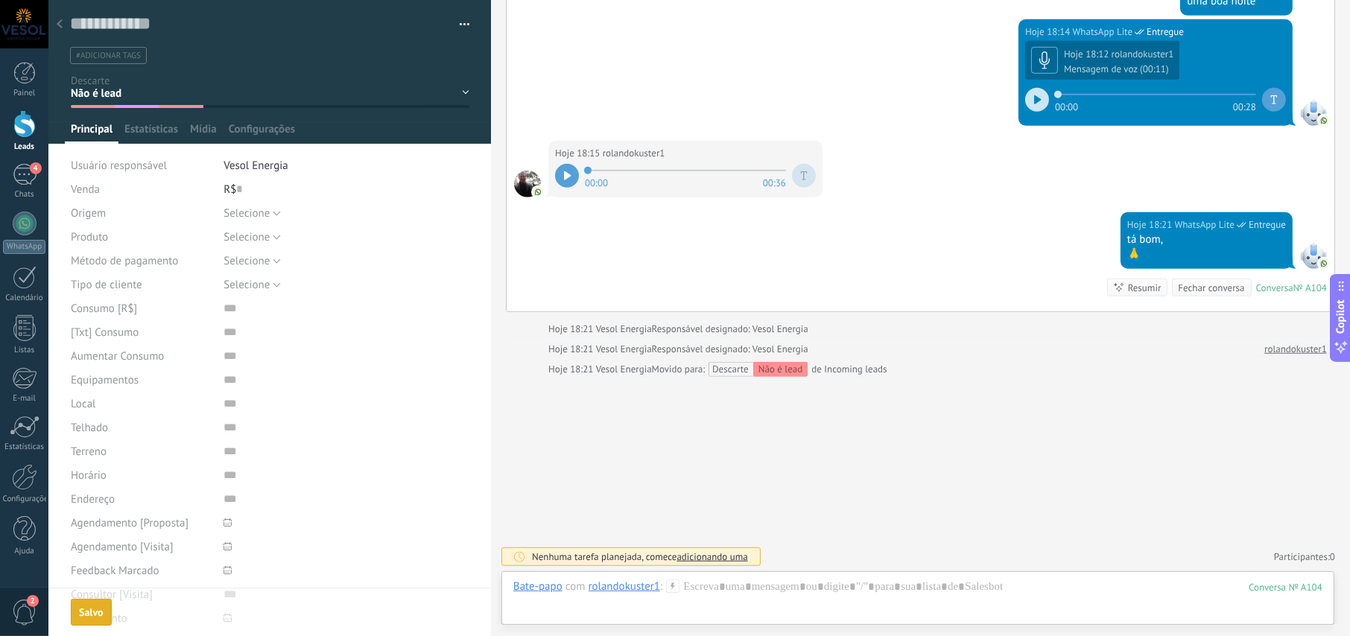
click at [95, 607] on div "Salvo" at bounding box center [91, 612] width 25 height 10
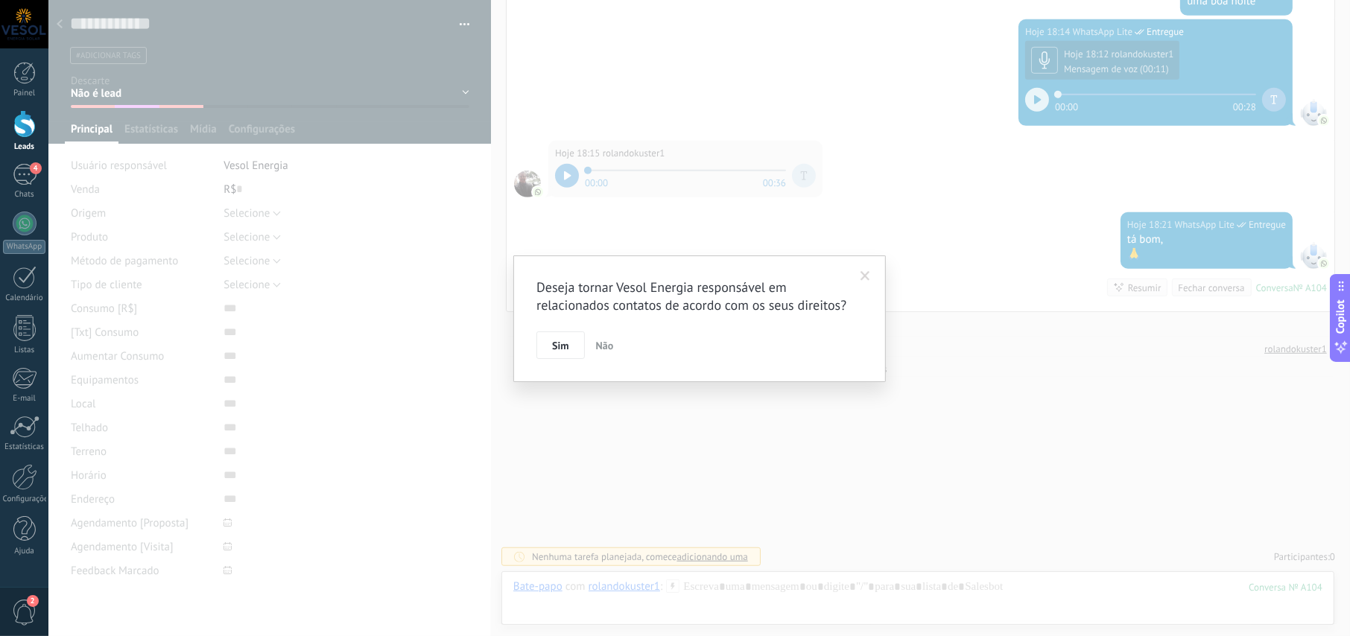
click at [27, 180] on div "4" at bounding box center [25, 175] width 24 height 22
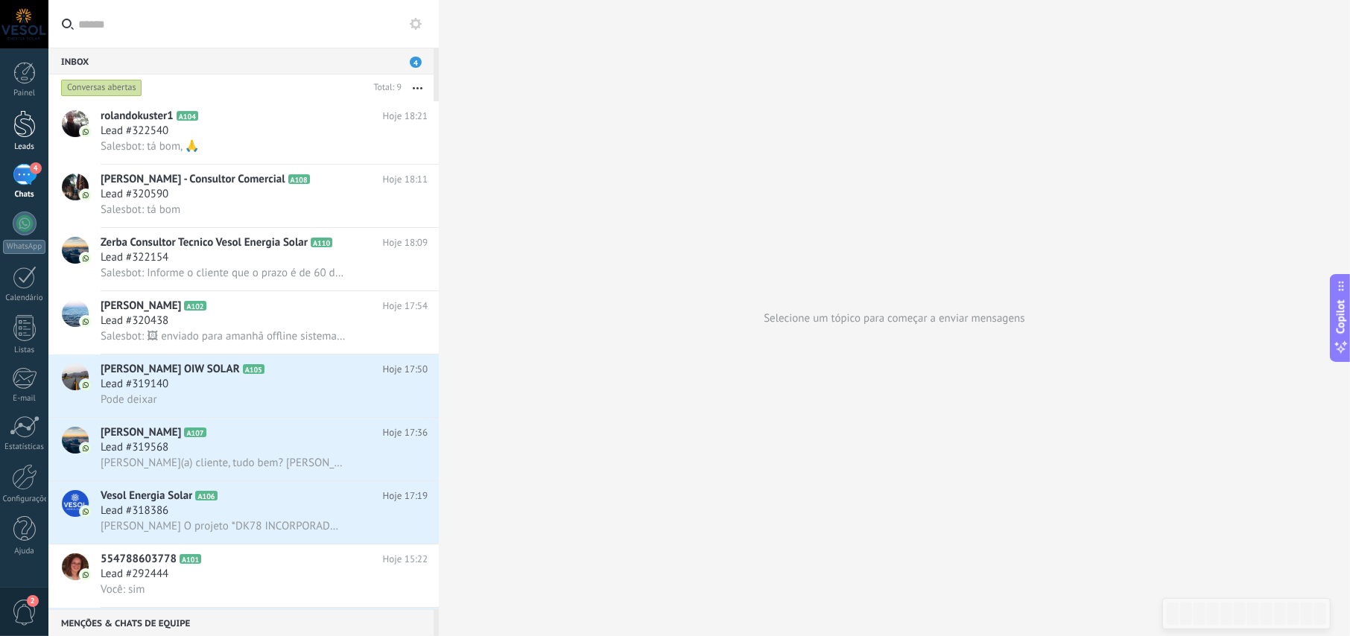
click at [28, 124] on div at bounding box center [24, 124] width 22 height 28
